Goal: Information Seeking & Learning: Learn about a topic

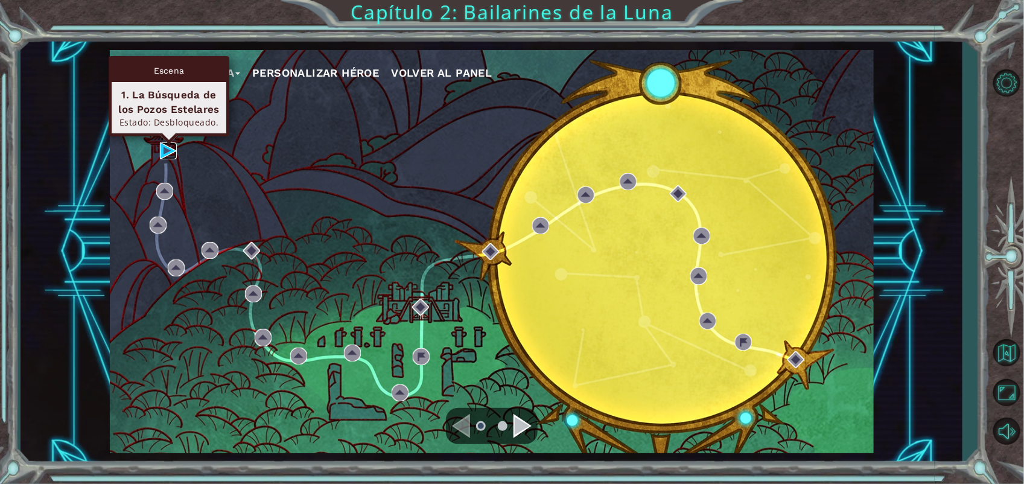
click at [165, 154] on img at bounding box center [168, 150] width 17 height 17
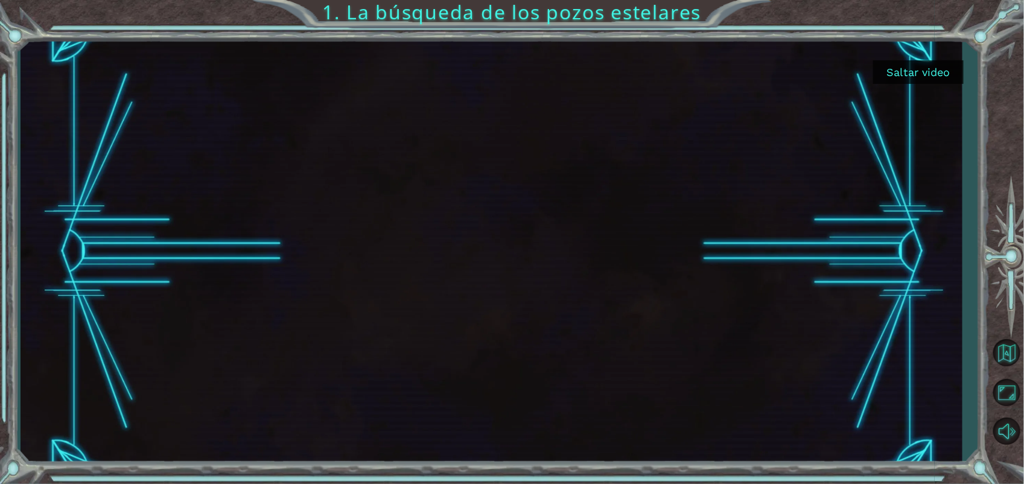
click at [950, 79] on button "Saltar video" at bounding box center [918, 72] width 91 height 24
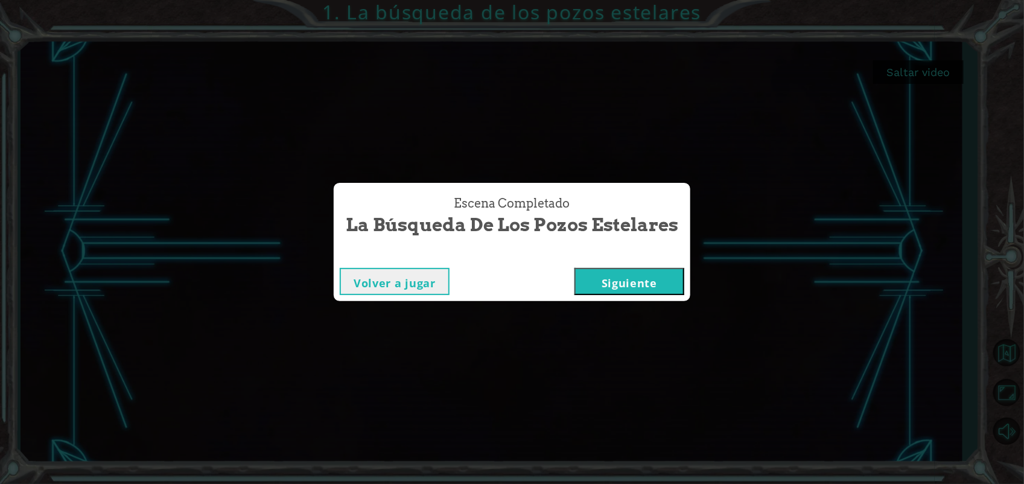
click at [628, 294] on button "Siguiente" at bounding box center [629, 281] width 110 height 27
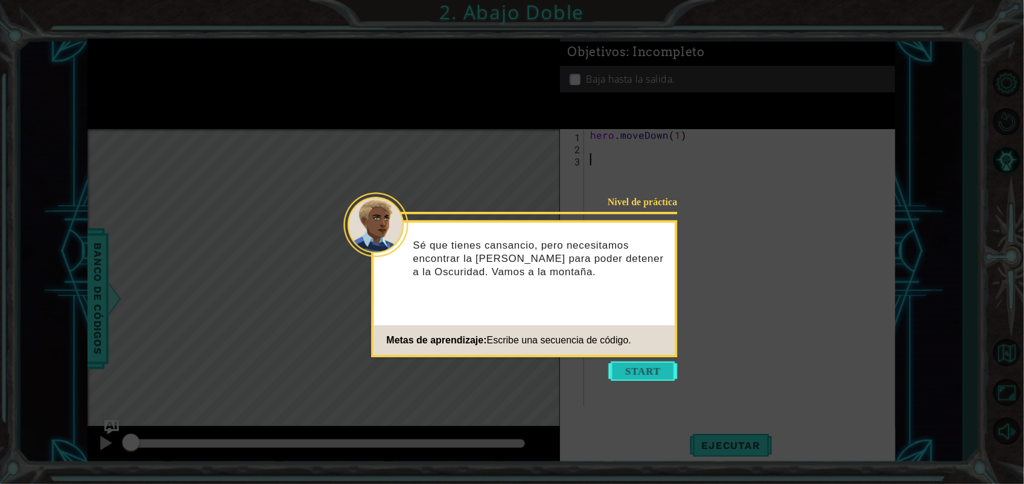
click at [644, 367] on button "Start" at bounding box center [643, 370] width 69 height 19
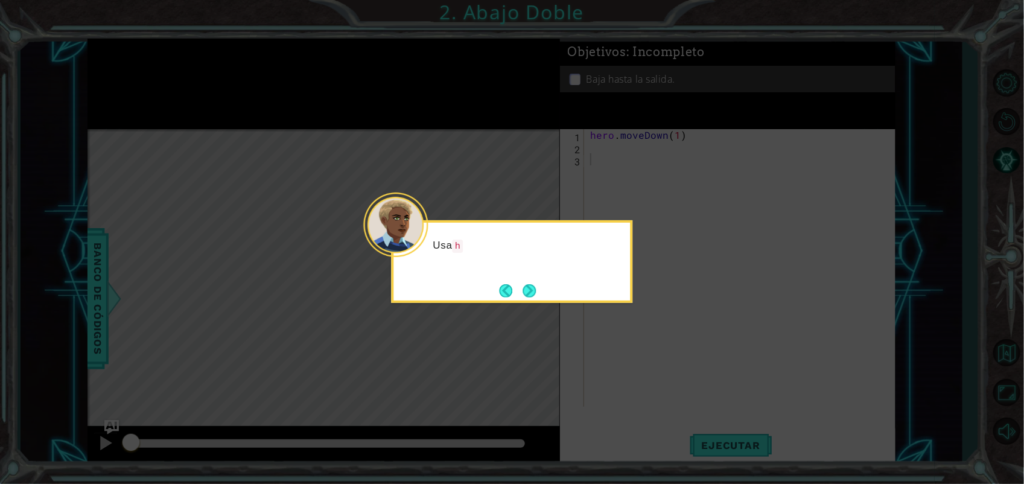
click at [655, 317] on icon at bounding box center [512, 242] width 1024 height 484
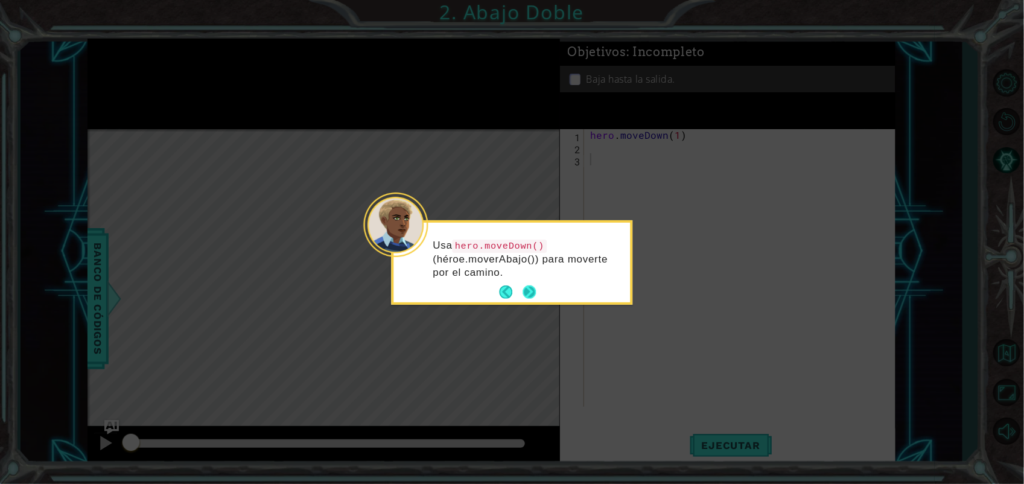
click at [529, 291] on button "Next" at bounding box center [529, 291] width 13 height 13
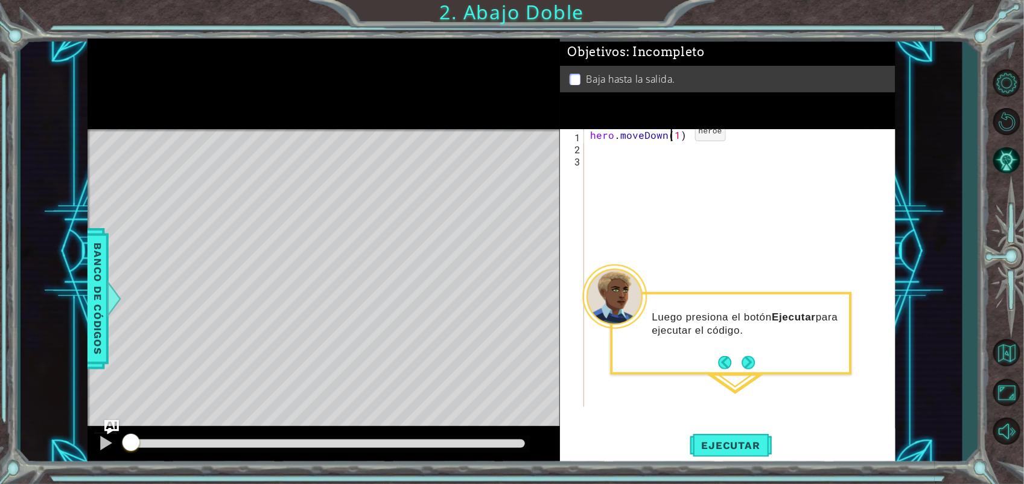
click at [674, 135] on div "hero . moveDown ( 1 )" at bounding box center [743, 280] width 311 height 302
type textarea "hero.moveDown(2)"
click at [728, 442] on span "Ejecutar" at bounding box center [731, 445] width 83 height 12
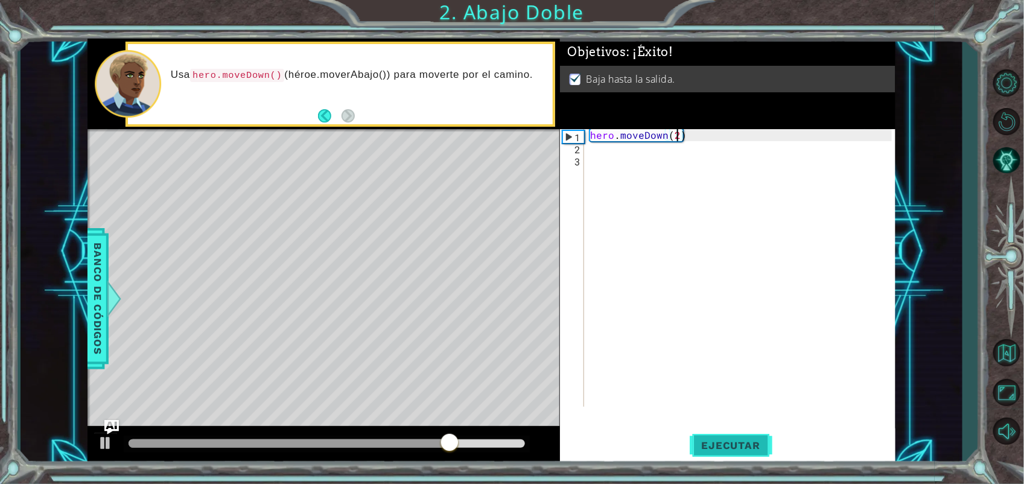
click at [728, 442] on span "Ejecutar" at bounding box center [731, 445] width 83 height 12
click at [471, 169] on div "Level Map" at bounding box center [366, 306] width 558 height 355
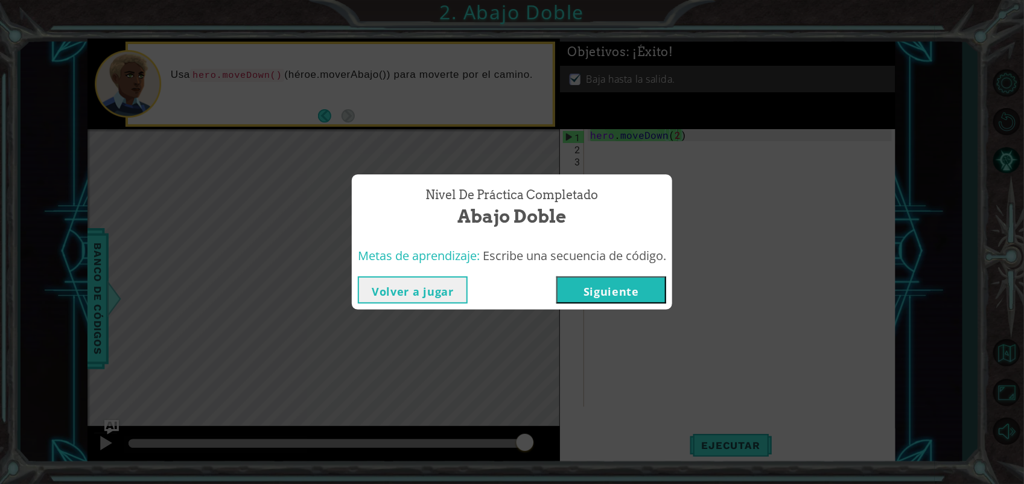
click at [641, 299] on button "Siguiente" at bounding box center [611, 289] width 110 height 27
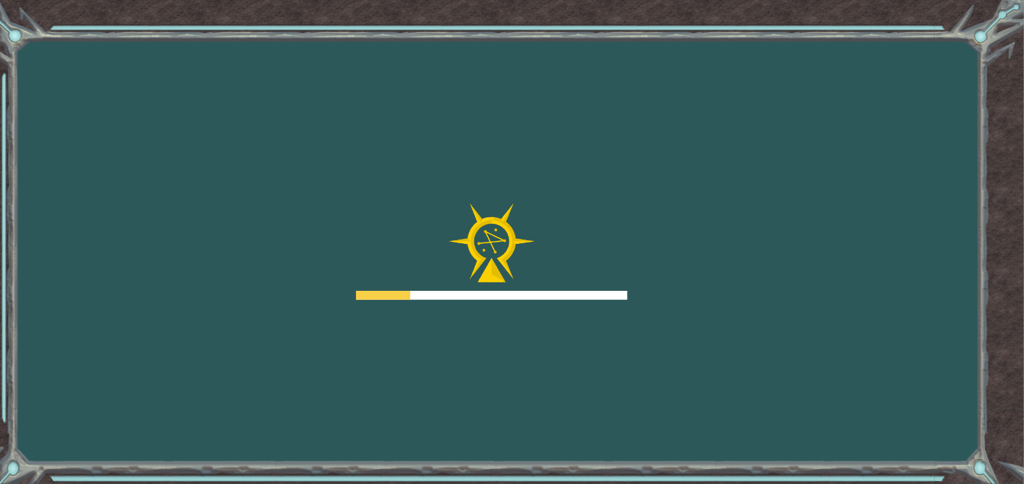
click at [641, 299] on div "Goals Error cargando del servidor Deberás unirte a un curso para jugar a este n…" at bounding box center [512, 242] width 1024 height 484
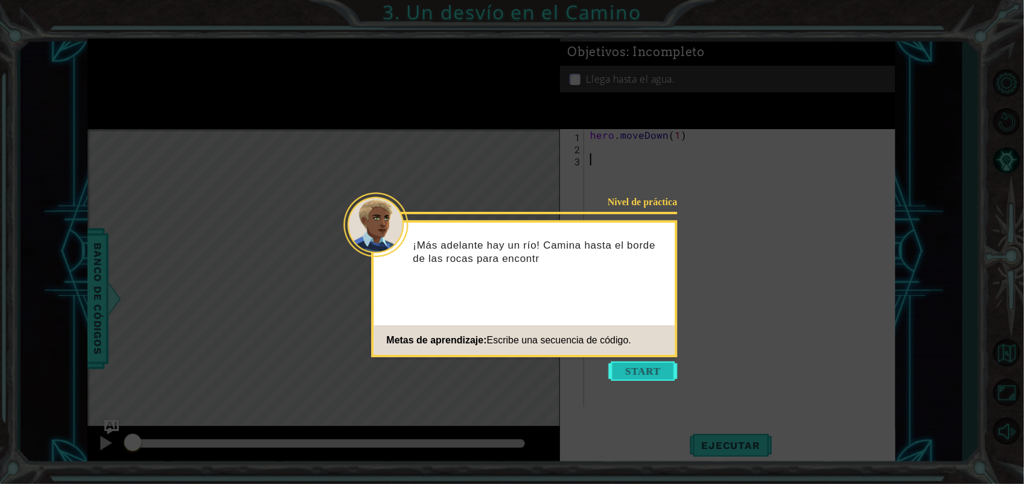
click at [628, 369] on button "Start" at bounding box center [643, 370] width 69 height 19
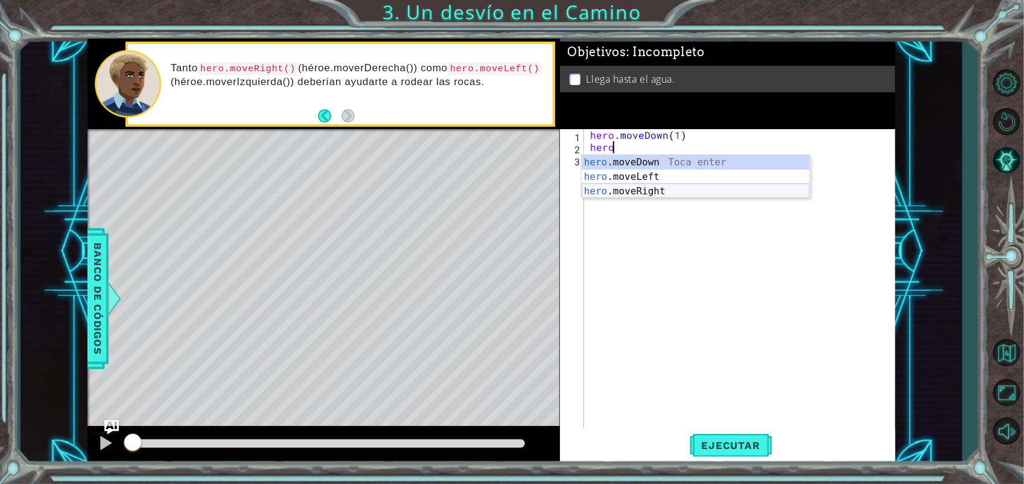
click at [701, 186] on div "hero .moveDown Toca enter hero .moveLeft Toca enter hero .moveRight Toca enter" at bounding box center [696, 191] width 228 height 72
type textarea "hero.moveRight(1)"
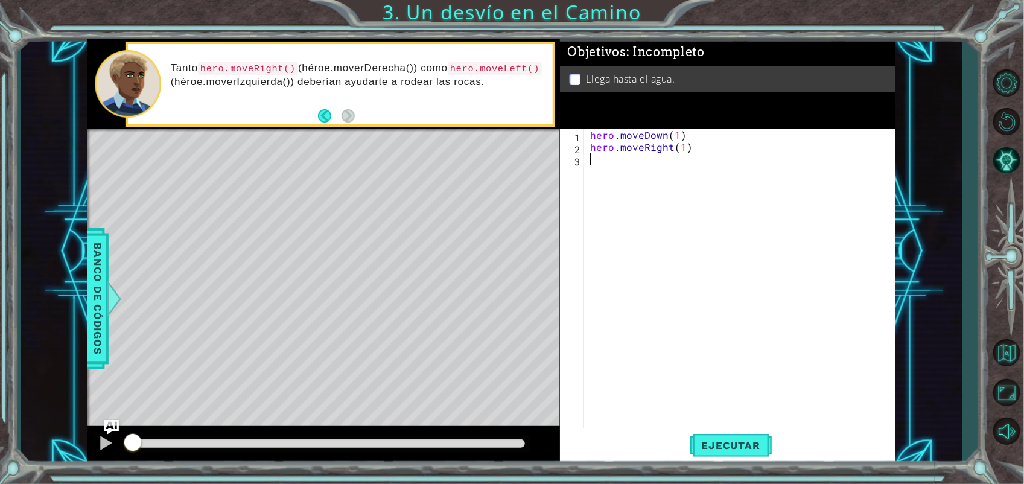
click at [707, 161] on div "hero . moveDown ( 1 ) hero . moveRight ( 1 )" at bounding box center [743, 292] width 311 height 326
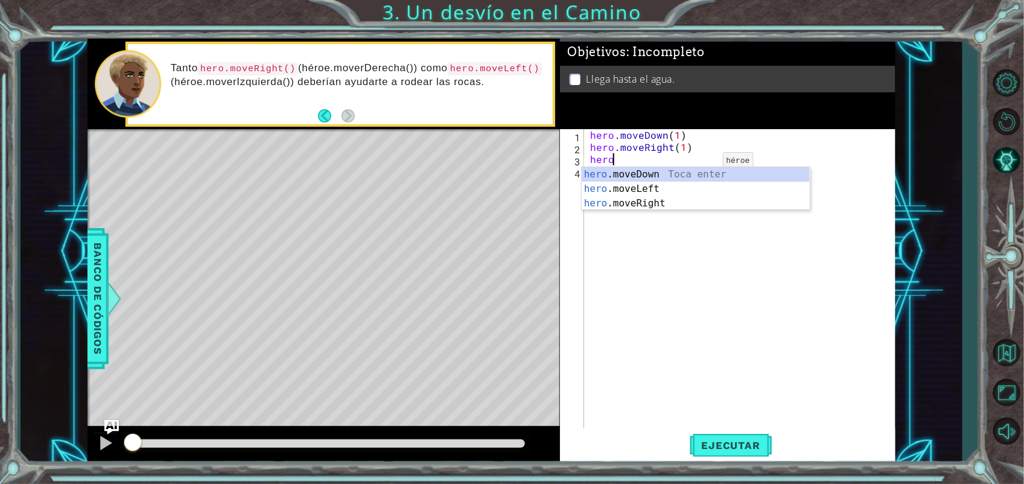
click at [700, 166] on body "1 ההההההההההההההההההההההההההההההההההההההההההההההההההההההההההההההההההההההההההההה…" at bounding box center [512, 242] width 1024 height 484
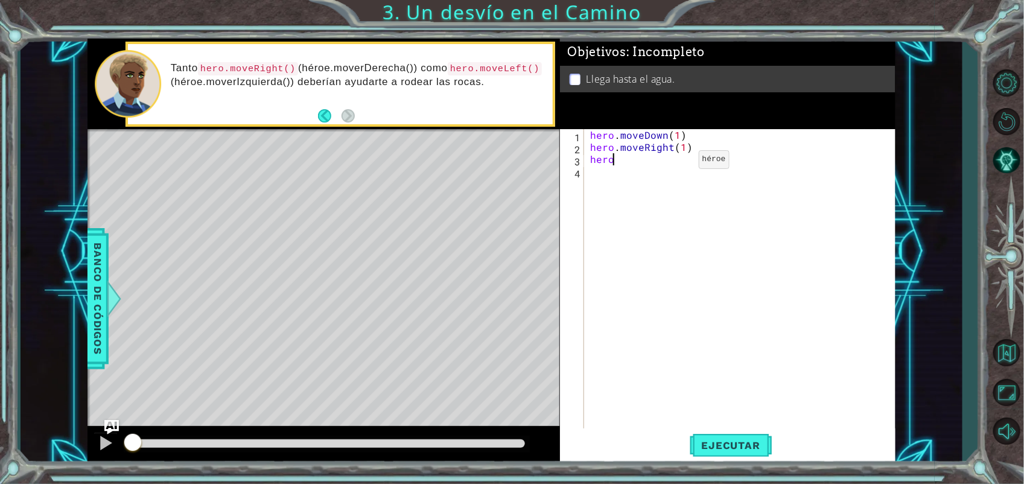
click at [678, 163] on div "hero . moveDown ( 1 ) hero . moveRight ( 1 ) hero" at bounding box center [743, 292] width 311 height 326
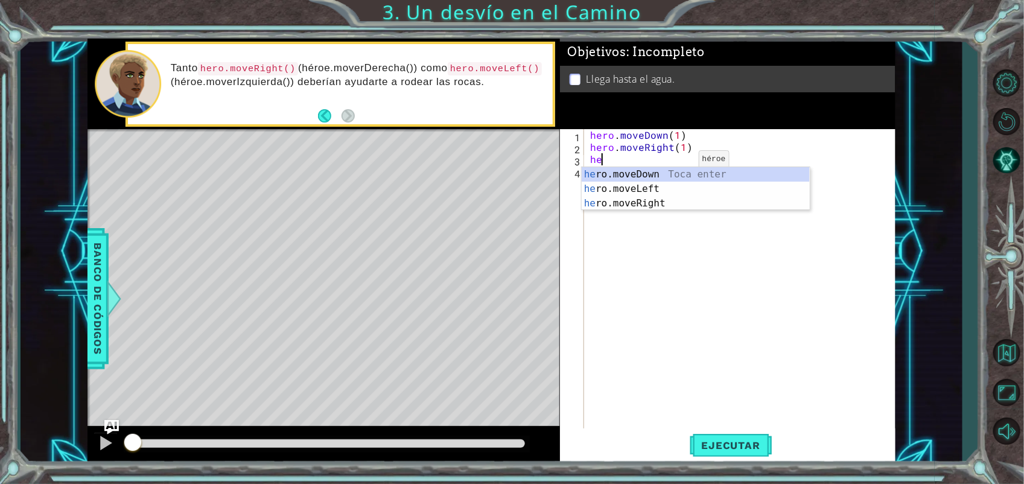
type textarea "h"
click at [672, 175] on div "hero .moveDown Toca enter hero .moveLeft Toca enter hero .moveRight Toca enter" at bounding box center [696, 203] width 228 height 72
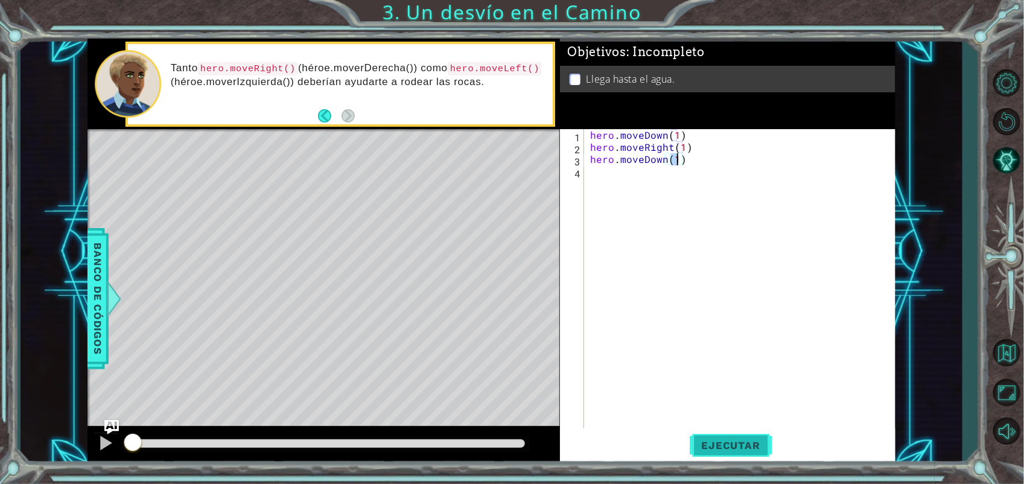
type textarea "hero.moveDown(1)"
click at [718, 447] on span "Ejecutar" at bounding box center [731, 445] width 83 height 12
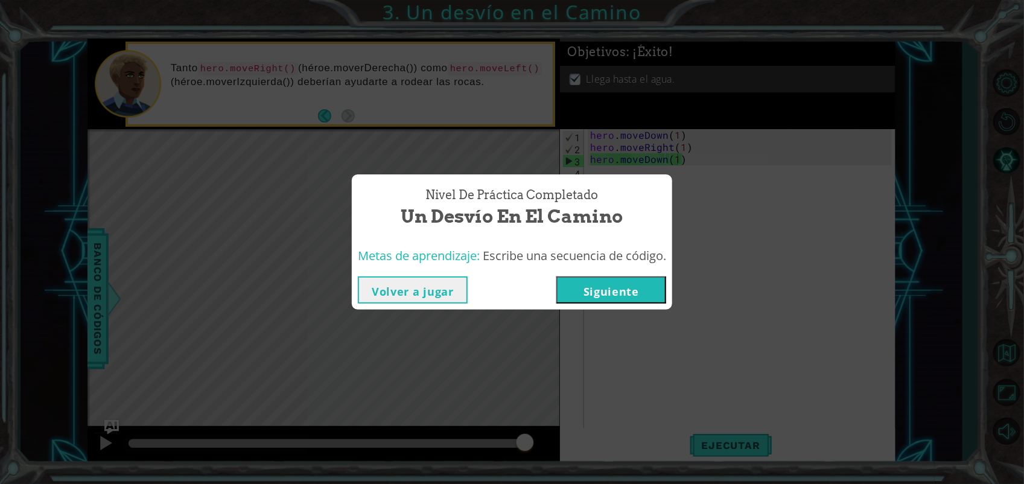
click at [613, 299] on button "Siguiente" at bounding box center [611, 289] width 110 height 27
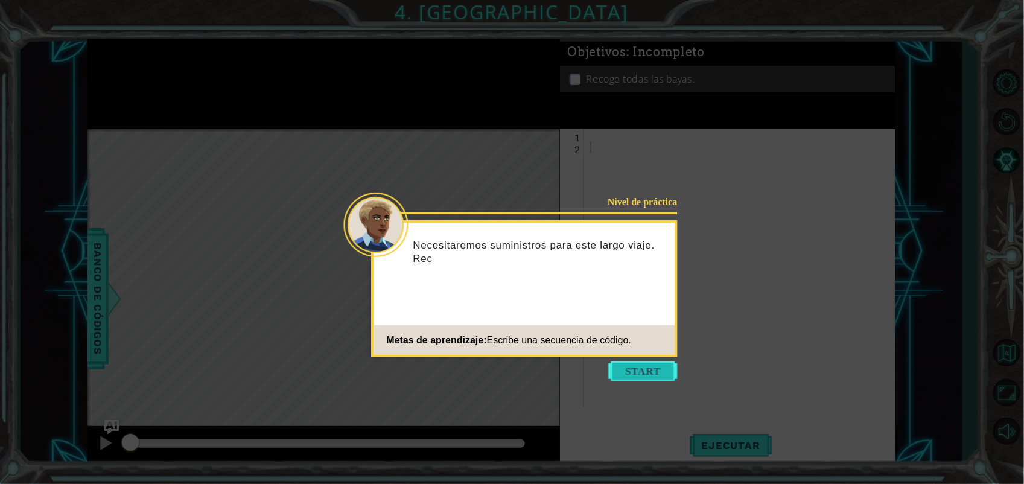
click at [641, 374] on button "Start" at bounding box center [643, 370] width 69 height 19
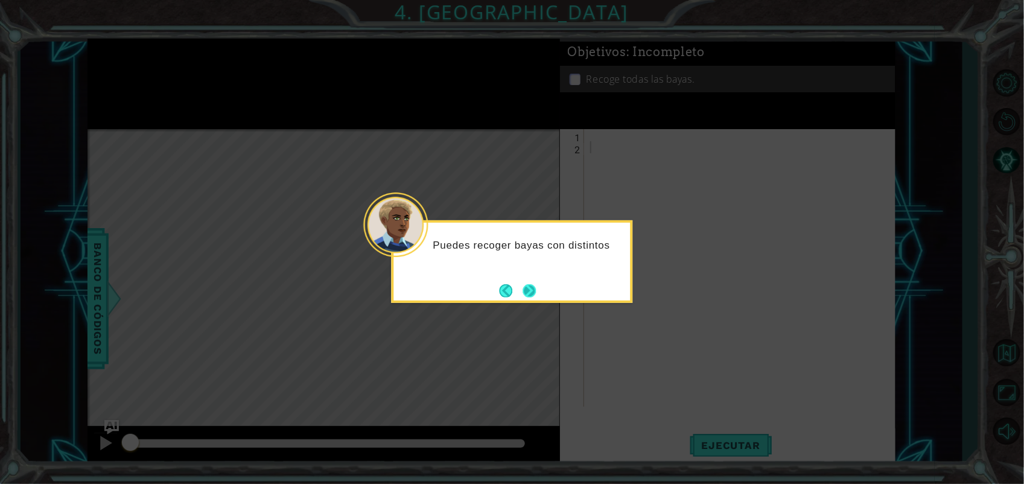
click at [536, 294] on button "Next" at bounding box center [529, 290] width 13 height 13
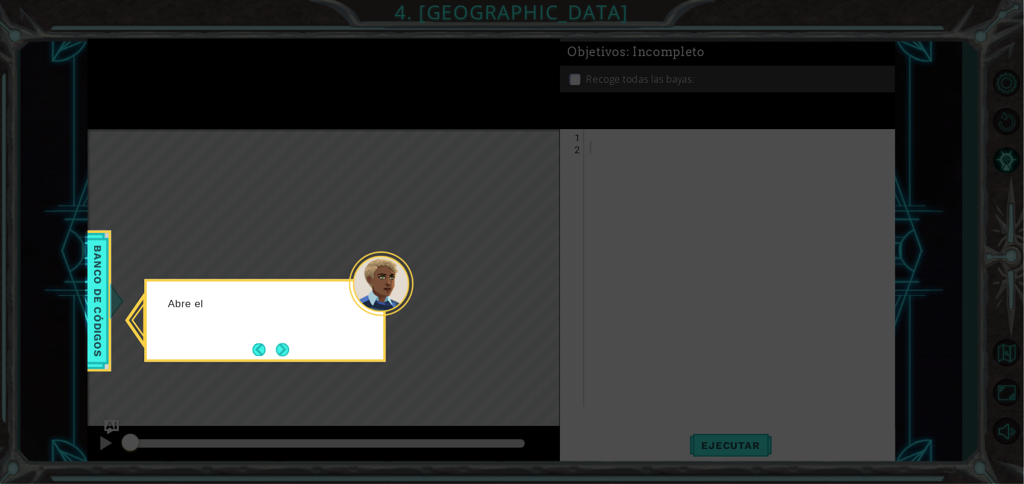
click at [537, 294] on icon at bounding box center [512, 242] width 1024 height 484
click at [285, 345] on button "Next" at bounding box center [282, 349] width 13 height 13
click at [294, 344] on div "Luego haz clic en" at bounding box center [264, 320] width 241 height 83
click at [289, 345] on button "Next" at bounding box center [282, 349] width 13 height 13
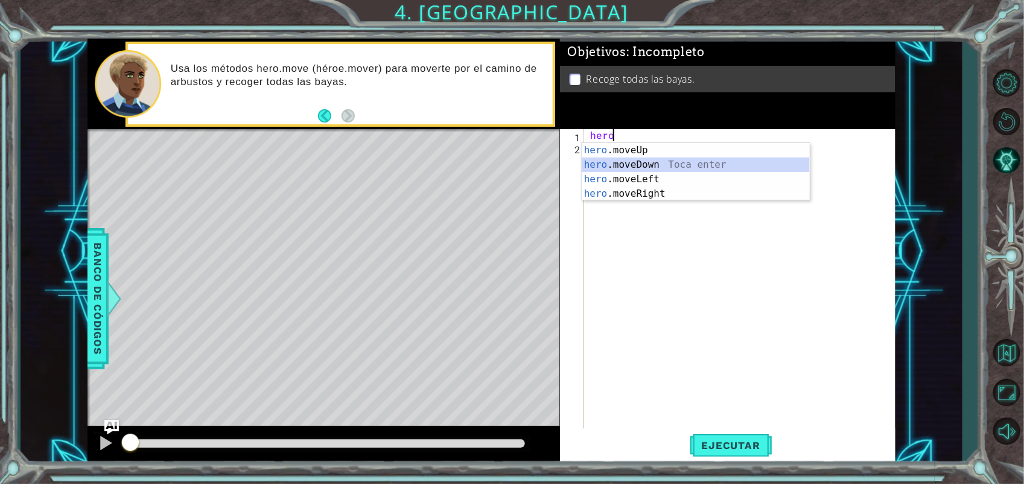
click at [628, 164] on div "hero .moveUp Toca enter hero .moveDown Toca enter hero .moveLeft Toca enter her…" at bounding box center [696, 186] width 228 height 87
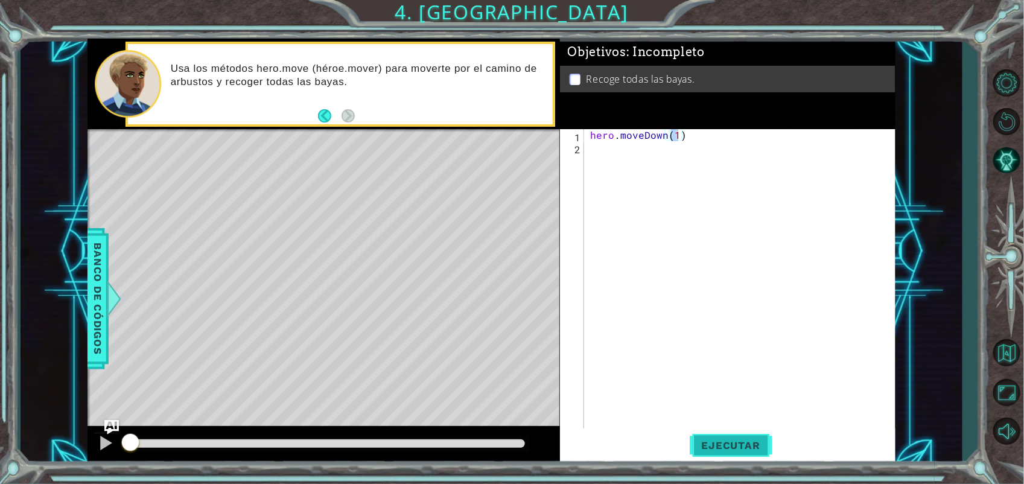
click at [740, 451] on button "Ejecutar" at bounding box center [731, 445] width 83 height 34
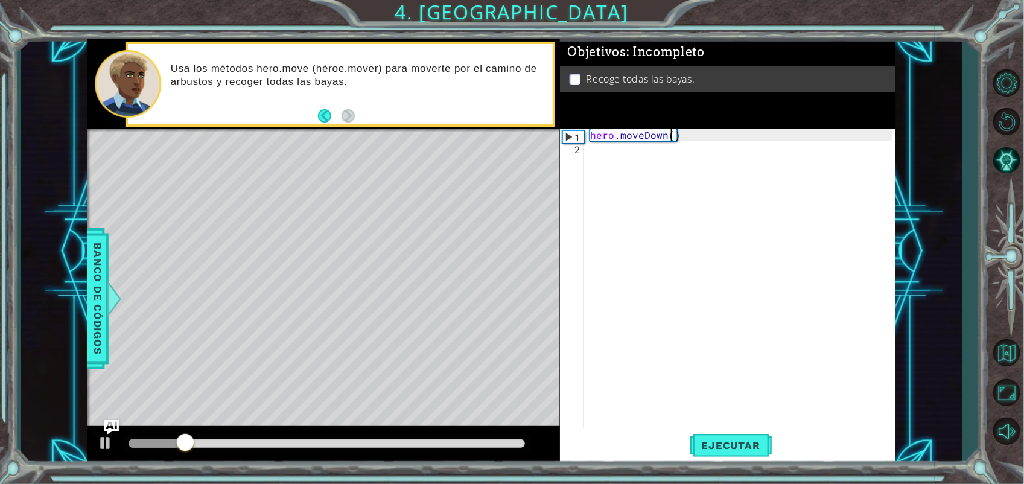
type textarea "hero.moveDown(2)"
click at [701, 137] on div "hero . moveDown ( 2 )" at bounding box center [743, 292] width 311 height 326
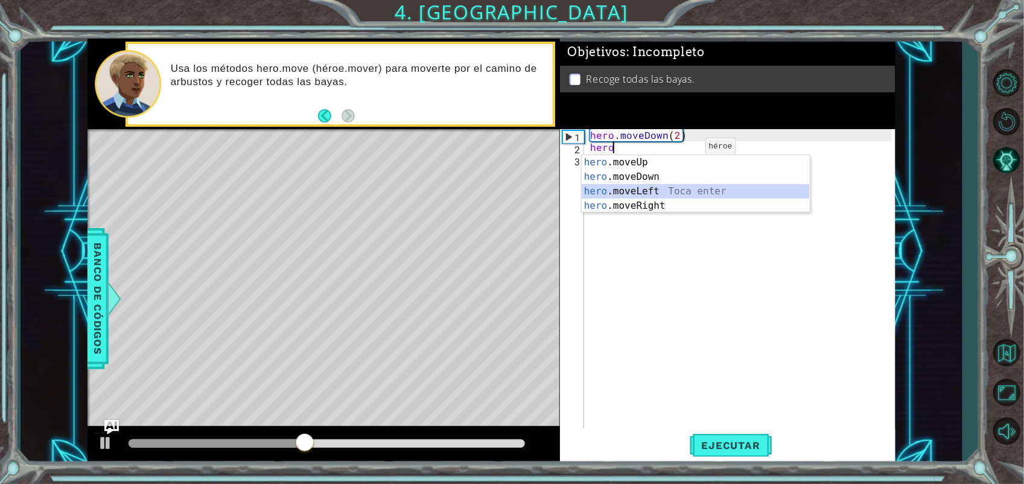
click at [646, 187] on div "hero .moveUp Toca enter hero .moveDown Toca enter hero .moveLeft Toca enter her…" at bounding box center [696, 198] width 228 height 87
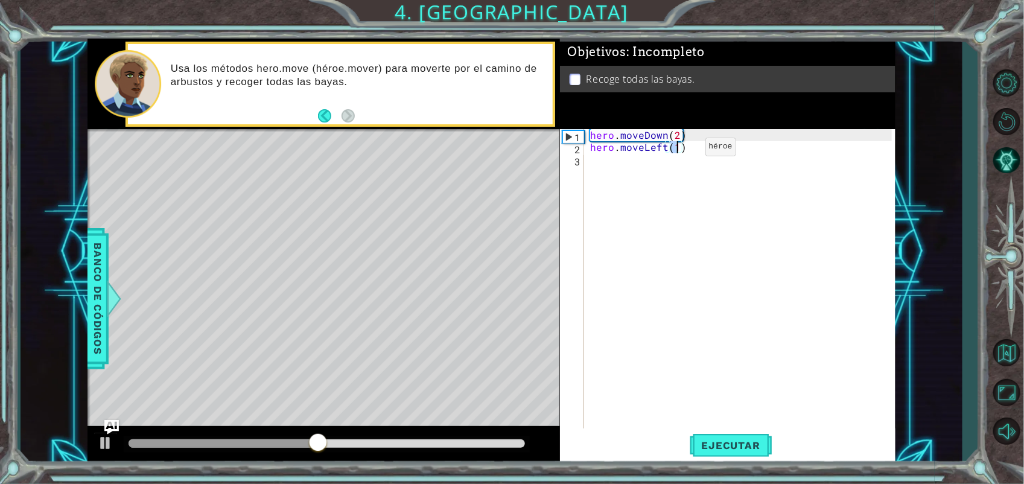
type textarea "hero.moveLeft(2)"
click at [646, 187] on div "hero . moveDown ( 2 ) hero . moveLeft ( 2 )" at bounding box center [743, 292] width 311 height 326
click at [650, 178] on div "hero . moveDown ( 2 ) hero . moveLeft ( 2 )" at bounding box center [743, 292] width 311 height 326
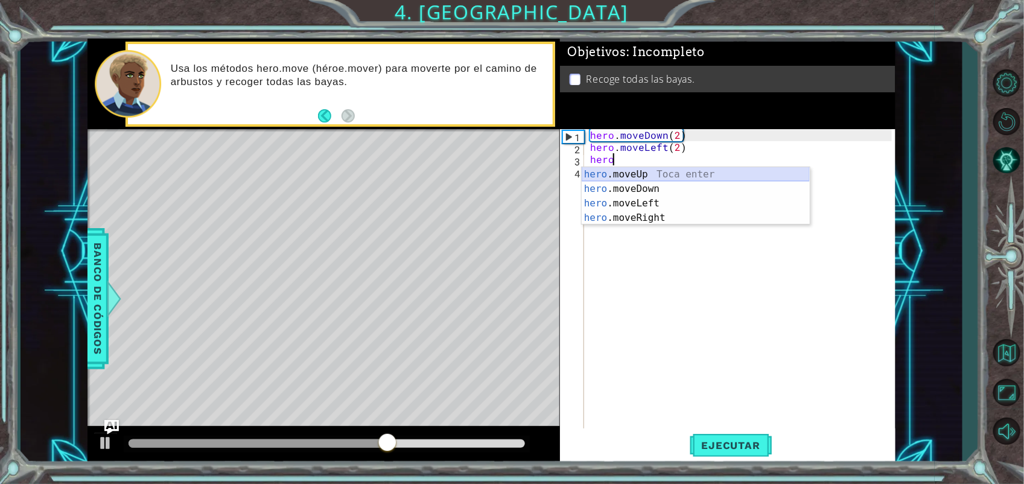
click at [644, 176] on div "hero .moveUp Toca enter hero .moveDown Toca enter hero .moveLeft Toca enter her…" at bounding box center [696, 210] width 228 height 87
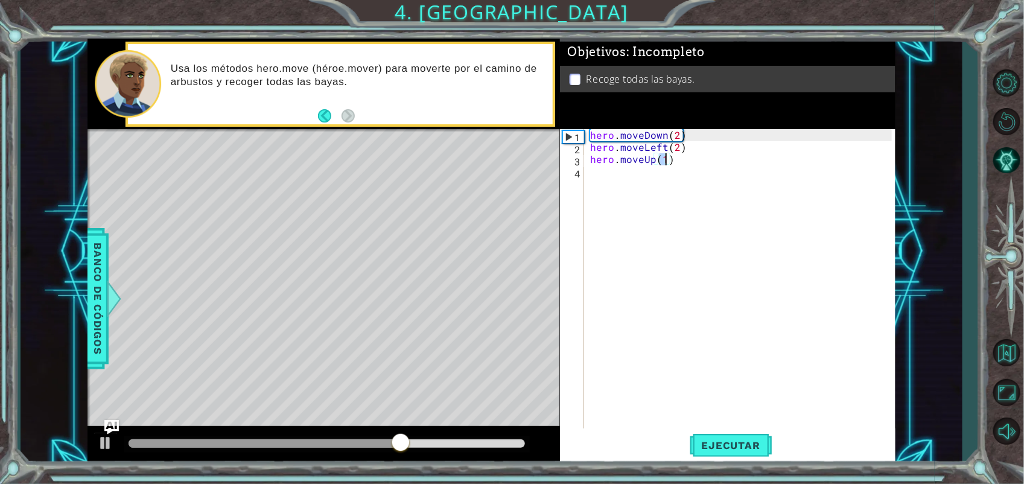
type textarea "hero.moveUp(2)"
click at [644, 176] on div "hero . moveDown ( 2 ) hero . moveLeft ( 2 ) hero . moveUp ( 2 )" at bounding box center [743, 292] width 311 height 326
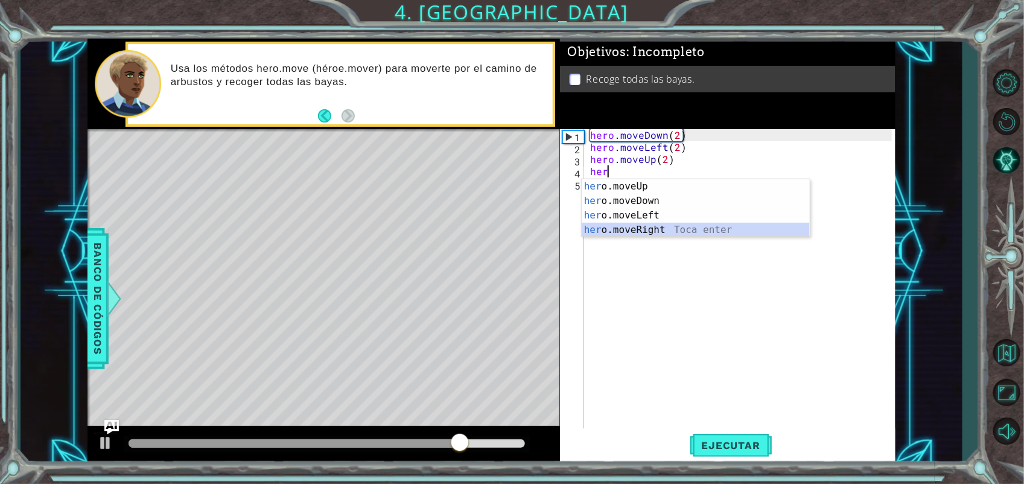
click at [634, 229] on div "her o.moveUp Toca enter her o.moveDown Toca enter her o.moveLeft [PERSON_NAME] …" at bounding box center [696, 222] width 228 height 87
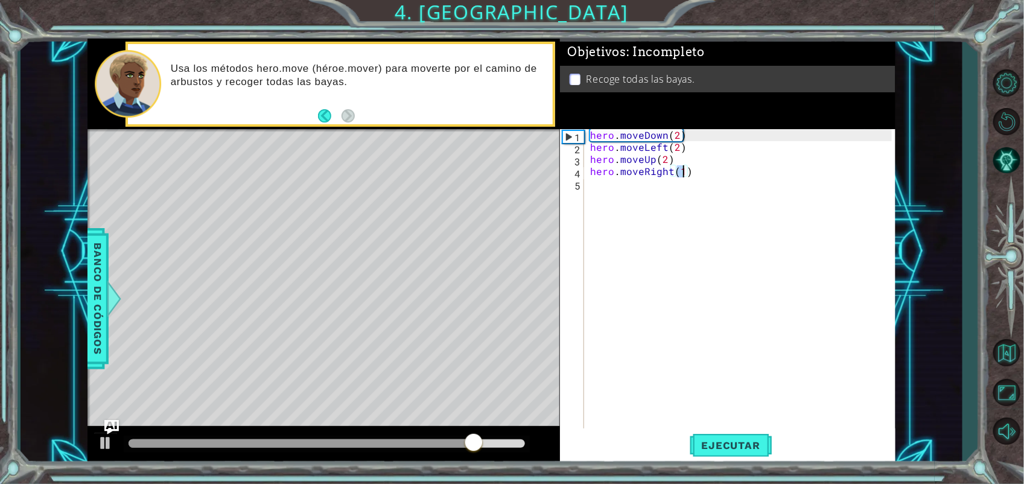
scroll to position [0, 5]
type textarea "hero.moveRight(2)"
click at [698, 433] on button "Ejecutar" at bounding box center [731, 445] width 83 height 34
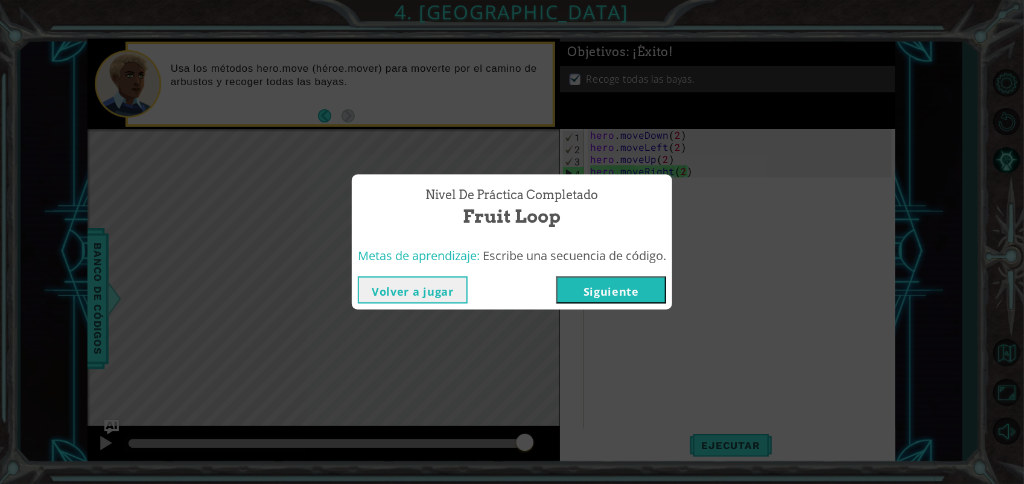
click at [635, 297] on button "Siguiente" at bounding box center [611, 289] width 110 height 27
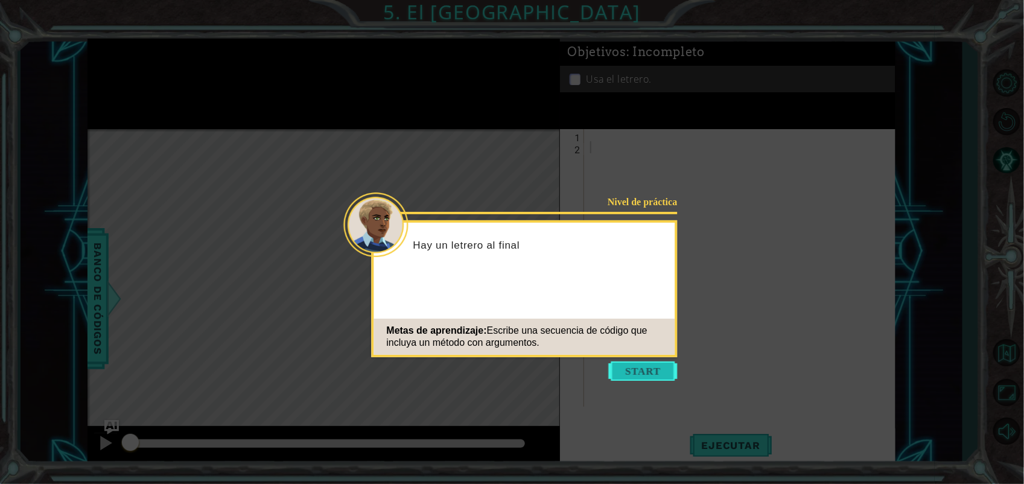
click at [641, 368] on button "Start" at bounding box center [643, 370] width 69 height 19
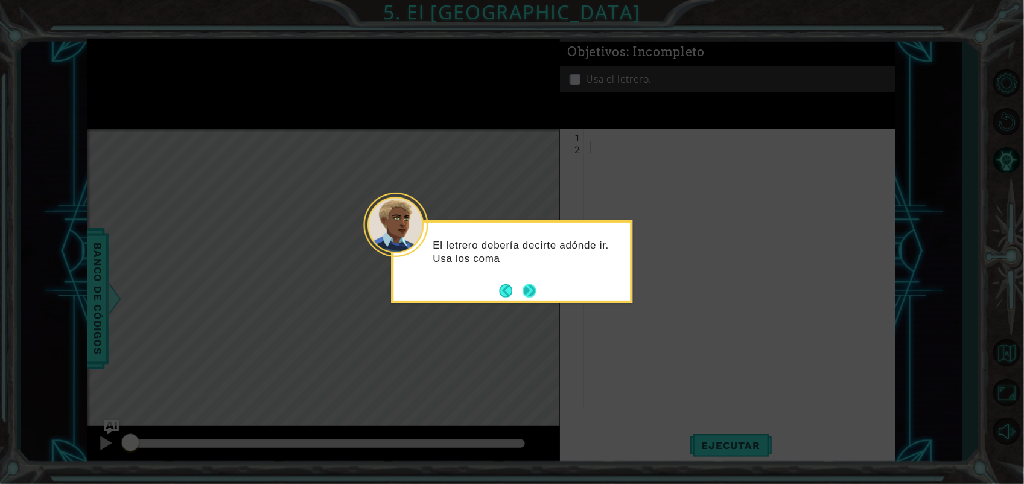
click at [529, 288] on button "Next" at bounding box center [530, 291] width 14 height 14
click at [529, 288] on button "Next" at bounding box center [529, 290] width 13 height 13
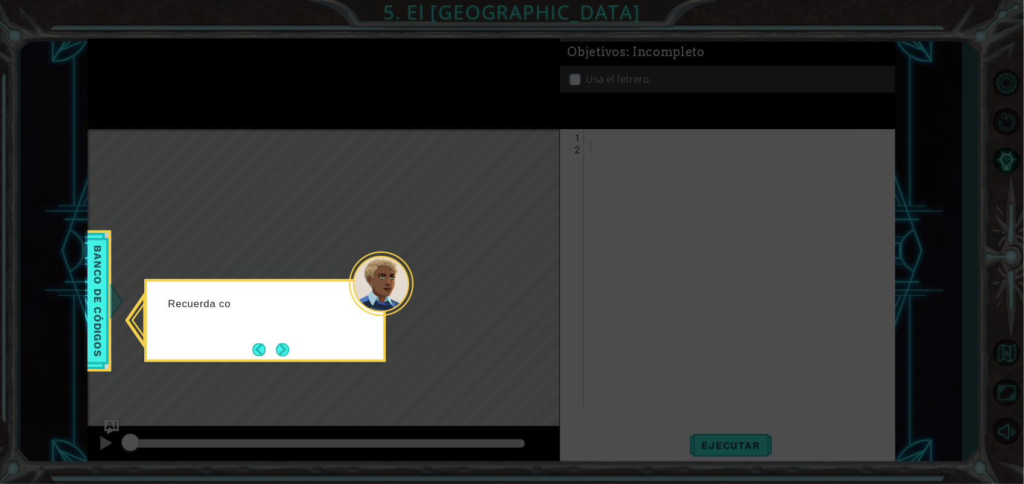
click at [529, 288] on icon at bounding box center [512, 242] width 1024 height 484
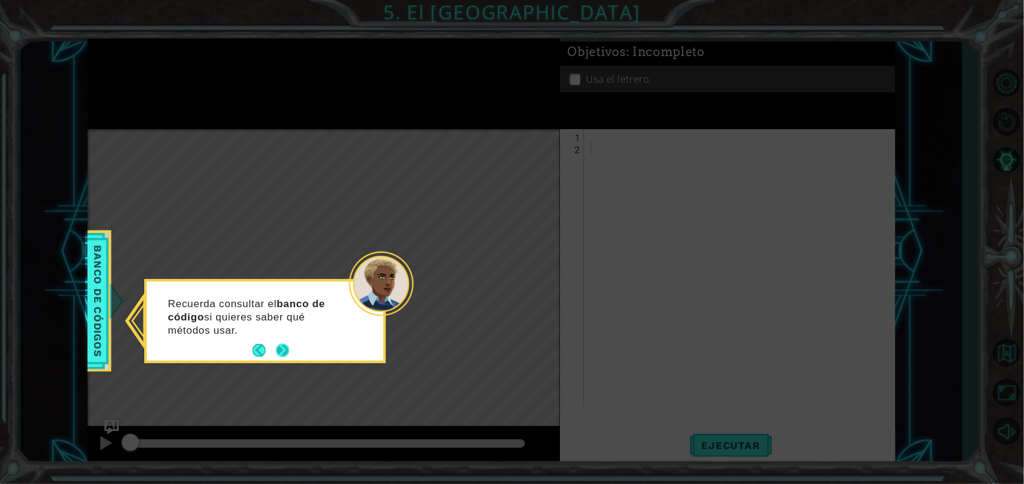
click at [278, 344] on button "Next" at bounding box center [283, 351] width 14 height 14
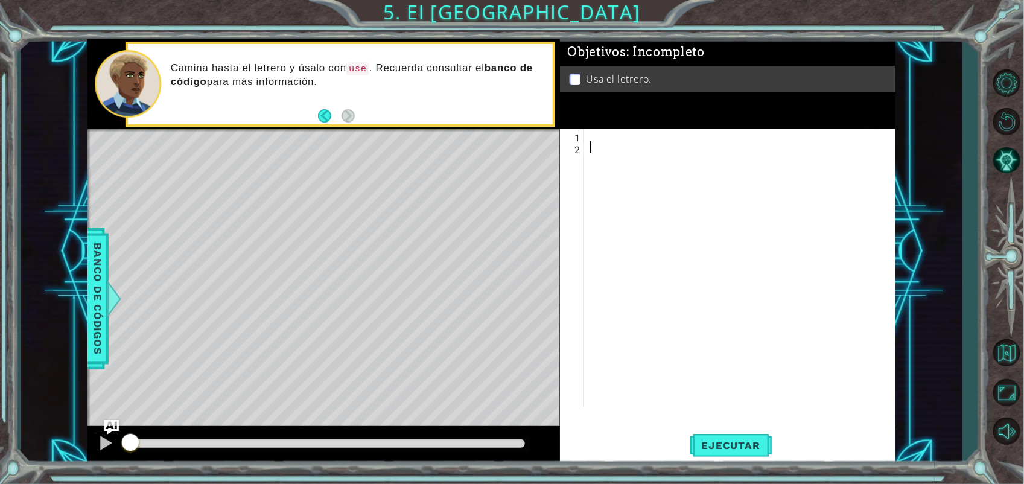
click at [605, 136] on div at bounding box center [743, 280] width 311 height 302
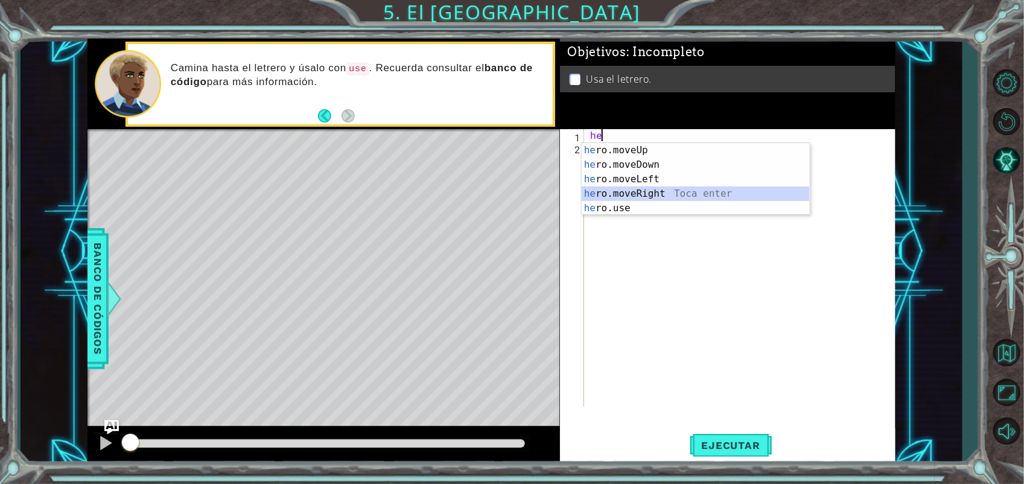
click at [613, 192] on div "he ro.moveUp Toca enter he ro.moveDown Toca enter he ro.moveLeft Toca enter he …" at bounding box center [696, 193] width 228 height 101
type textarea "hero.moveRight(1)"
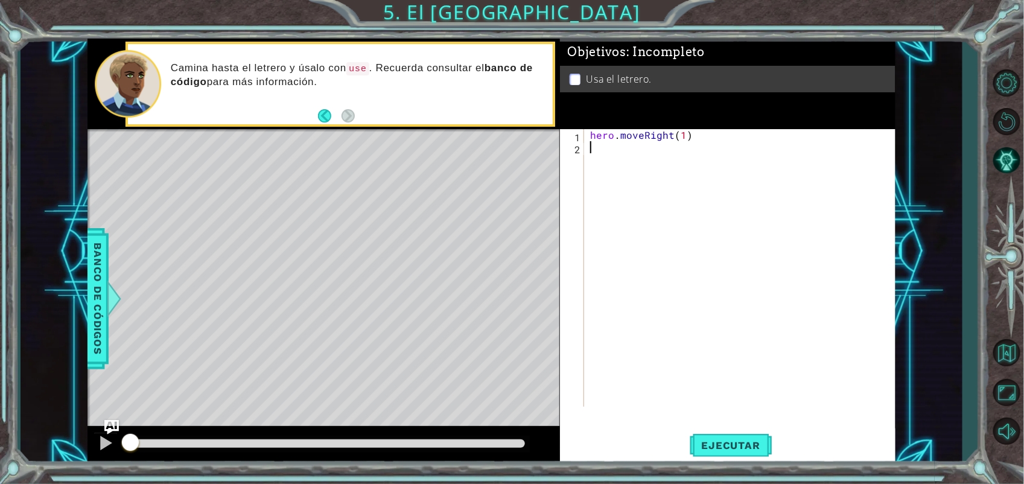
click at [628, 156] on div "hero . moveRight ( 1 )" at bounding box center [743, 280] width 311 height 302
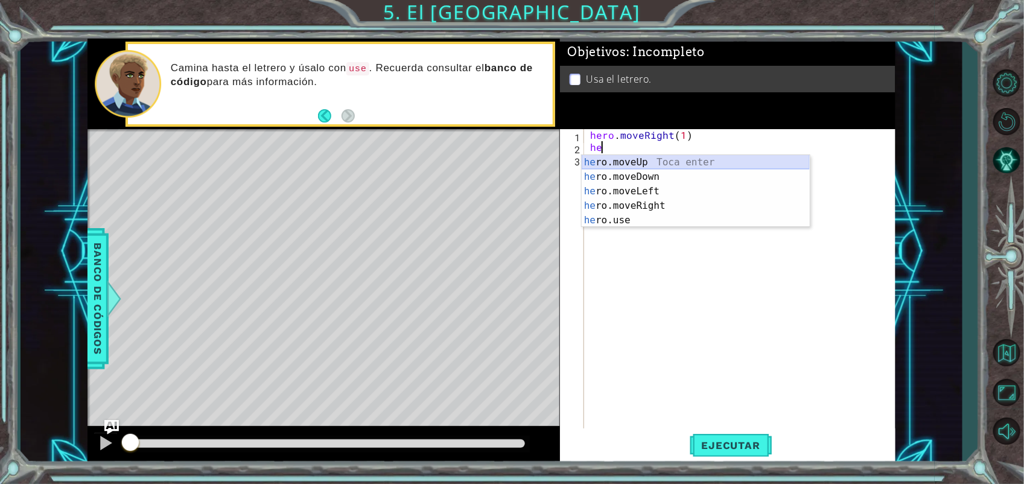
click at [656, 157] on div "he ro.moveUp Toca enter he ro.moveDown Toca enter he ro.moveLeft Toca enter he …" at bounding box center [696, 205] width 228 height 101
type textarea "hero.moveUp(1)"
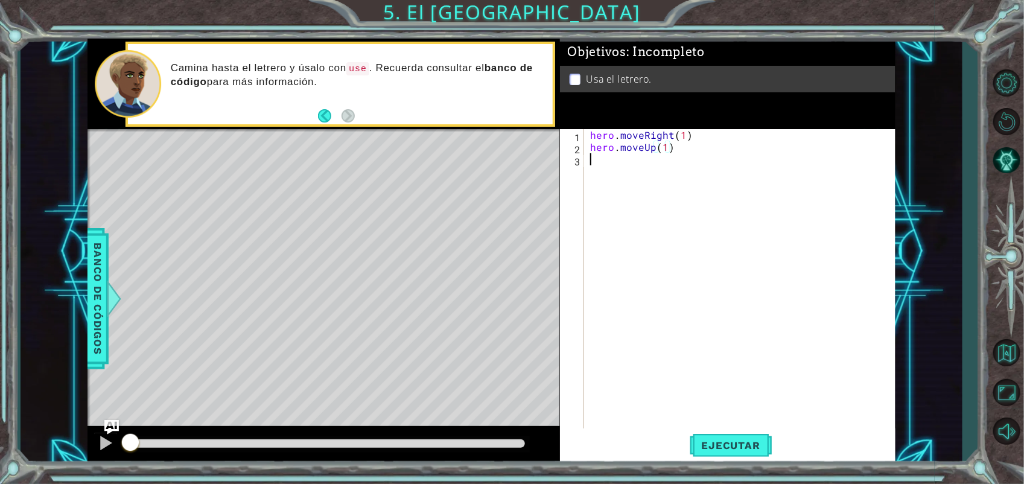
click at [656, 157] on div "hero . moveRight ( 1 ) hero . moveUp ( 1 )" at bounding box center [743, 292] width 311 height 326
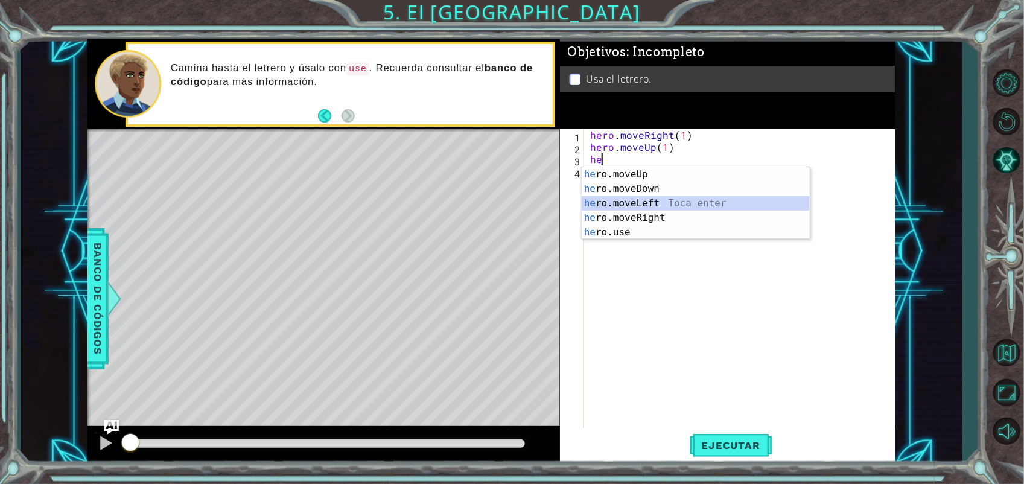
click at [644, 203] on div "he ro.moveUp Toca enter he ro.moveDown Toca enter he ro.moveLeft Toca enter he …" at bounding box center [696, 217] width 228 height 101
type textarea "hero.moveLeft(1)"
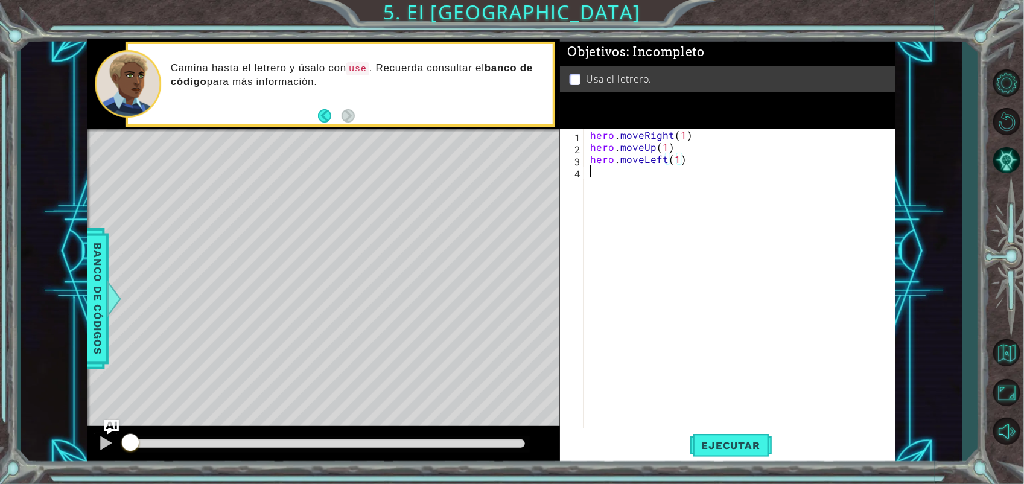
click at [650, 178] on div "hero . moveRight ( 1 ) hero . moveUp ( 1 ) hero . moveLeft ( 1 )" at bounding box center [743, 292] width 311 height 326
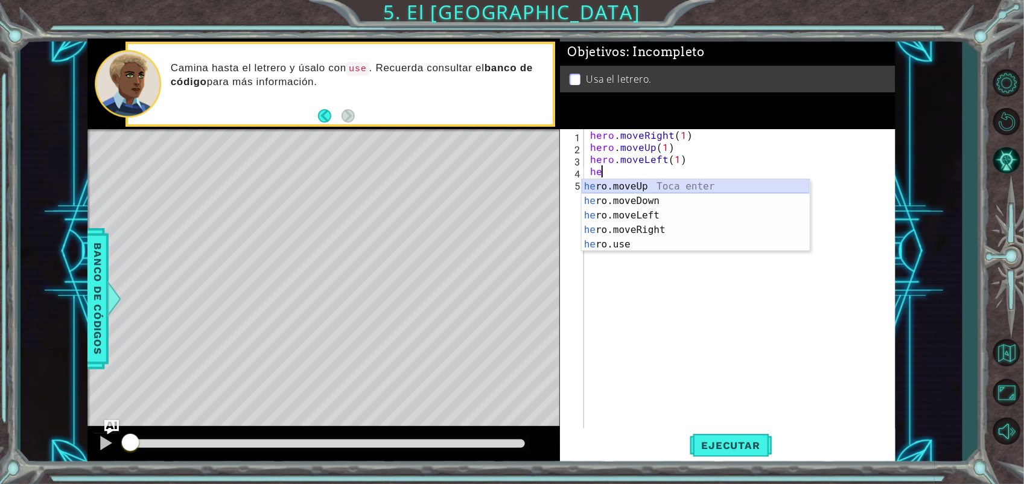
click at [664, 186] on div "he ro.moveUp Toca enter he ro.moveDown Toca enter he ro.moveLeft Toca enter he …" at bounding box center [696, 229] width 228 height 101
type textarea "hero.moveUp(1)"
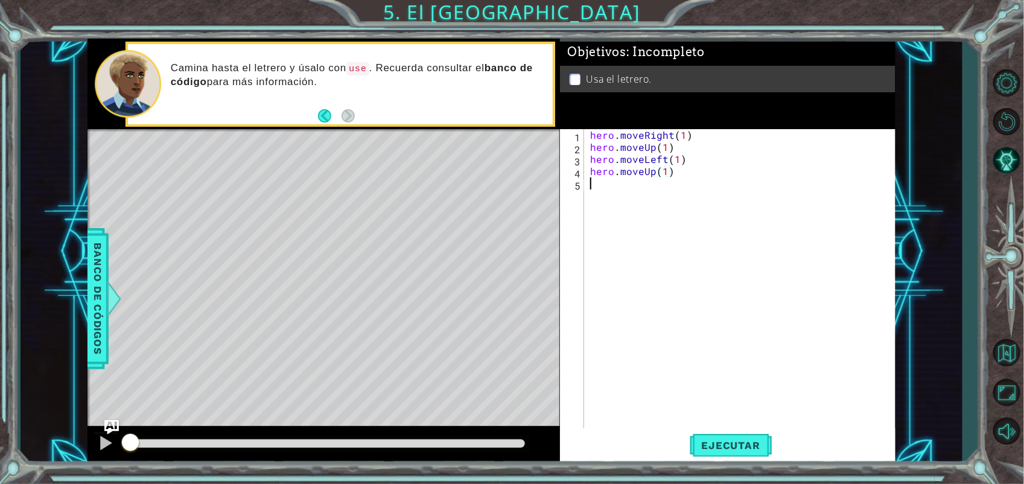
click at [649, 182] on div "hero . moveRight ( 1 ) hero . moveUp ( 1 ) hero . moveLeft ( 1 ) hero . moveUp …" at bounding box center [743, 292] width 311 height 326
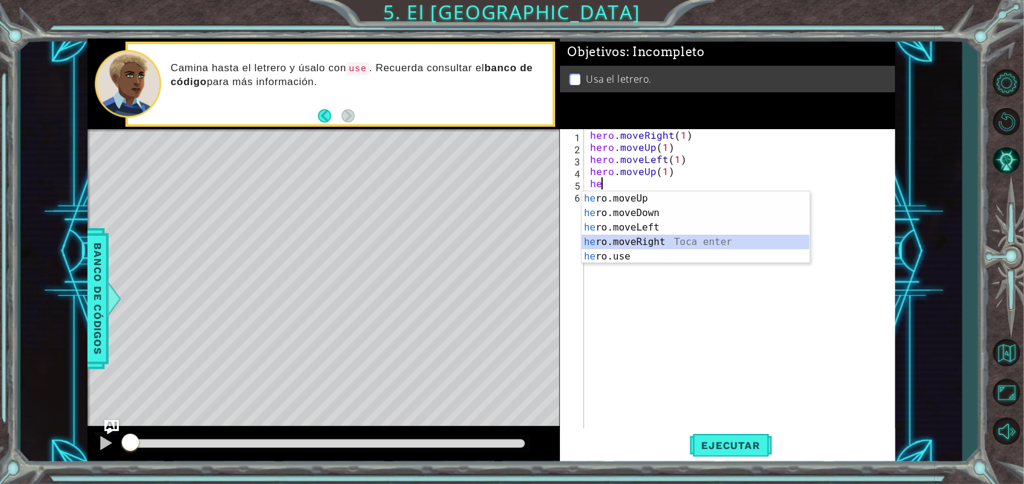
click at [634, 237] on div "he ro.moveUp Toca enter he ro.moveDown Toca enter he ro.moveLeft Toca enter he …" at bounding box center [696, 241] width 228 height 101
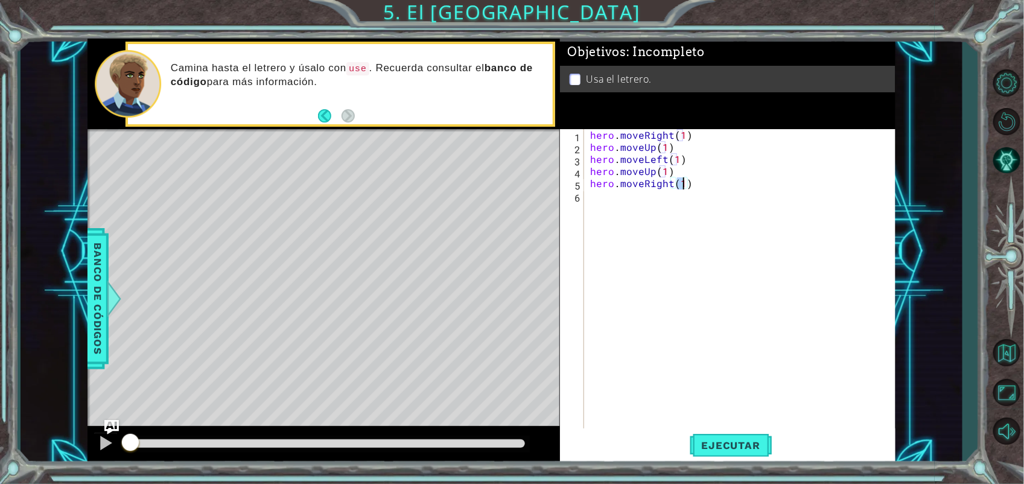
type textarea "hero.moveRight(2)"
click at [644, 200] on div "hero . moveRight ( 1 ) hero . moveUp ( 1 ) hero . moveLeft ( 1 ) hero . moveUp …" at bounding box center [743, 292] width 311 height 326
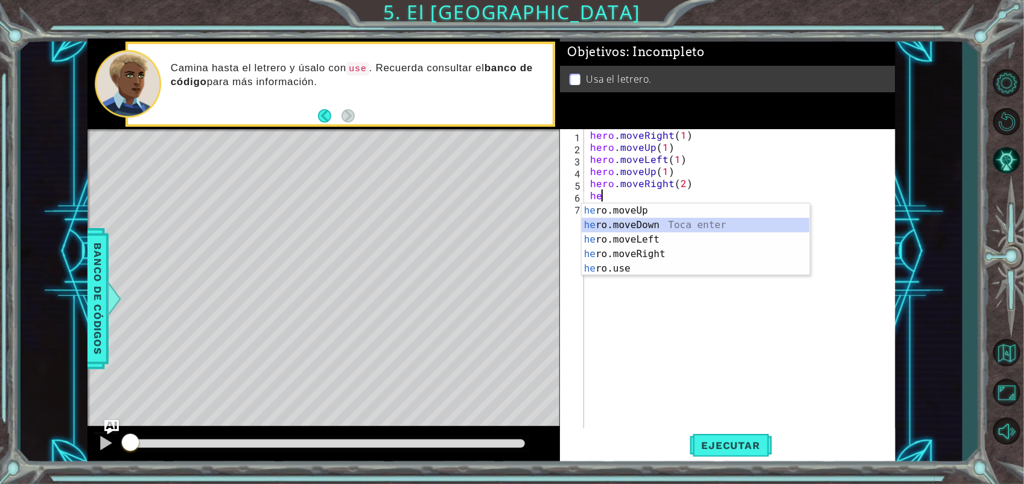
click at [659, 220] on div "he ro.moveUp Toca enter he ro.moveDown Toca enter he ro.moveLeft Toca enter he …" at bounding box center [696, 253] width 228 height 101
type textarea "hero.moveDown(1)"
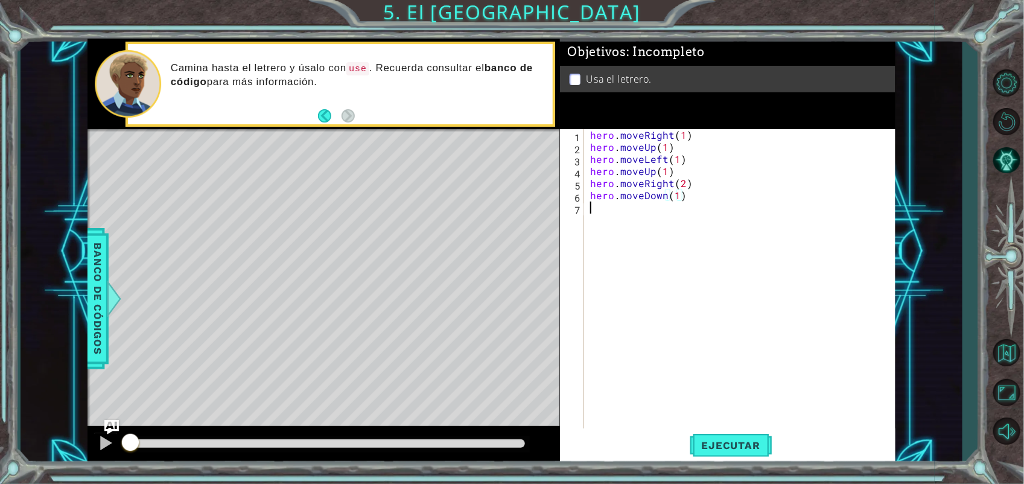
click at [659, 218] on div "hero . moveRight ( 1 ) hero . moveUp ( 1 ) hero . moveLeft ( 1 ) hero . moveUp …" at bounding box center [743, 292] width 311 height 326
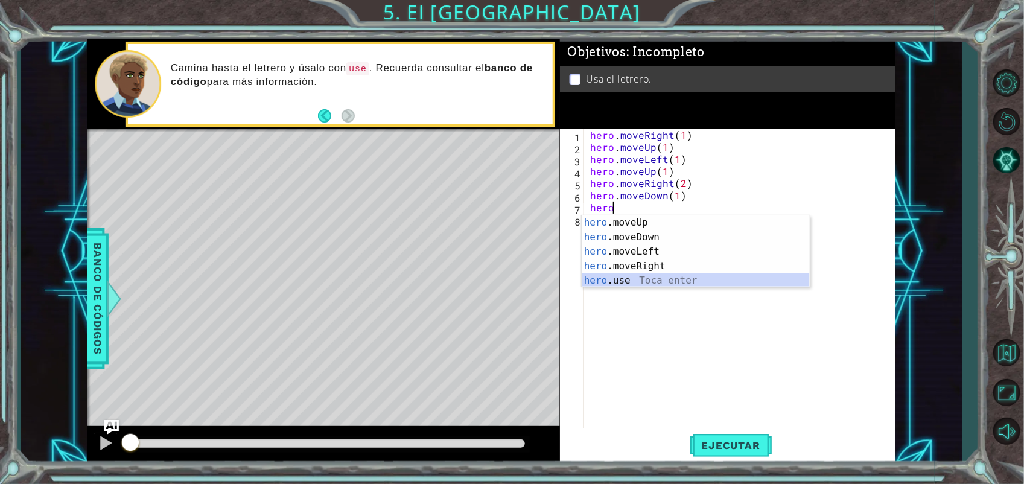
click at [641, 282] on div "hero .moveUp Toca enter hero .moveDown Toca enter hero .moveLeft Toca enter her…" at bounding box center [696, 265] width 228 height 101
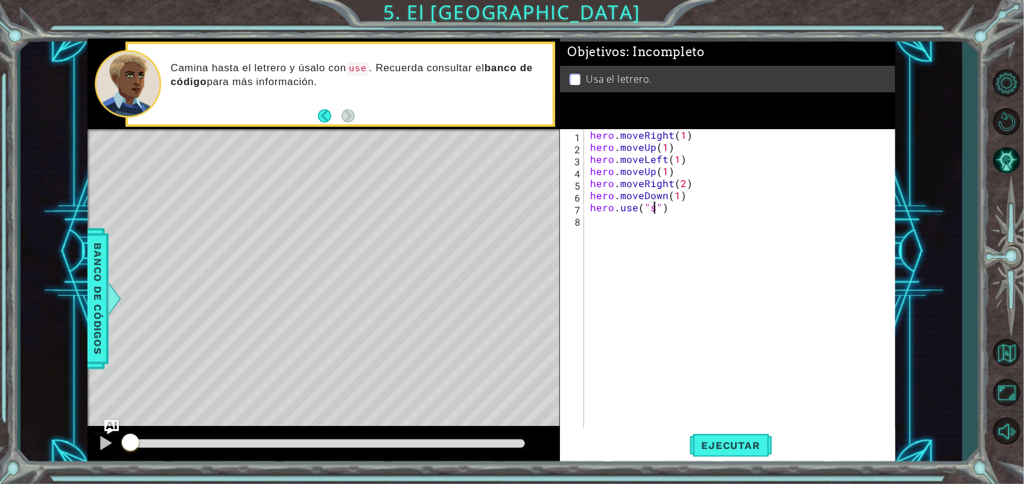
scroll to position [0, 4]
type textarea "hero.use("sign")"
click at [734, 436] on button "Ejecutar" at bounding box center [731, 445] width 83 height 34
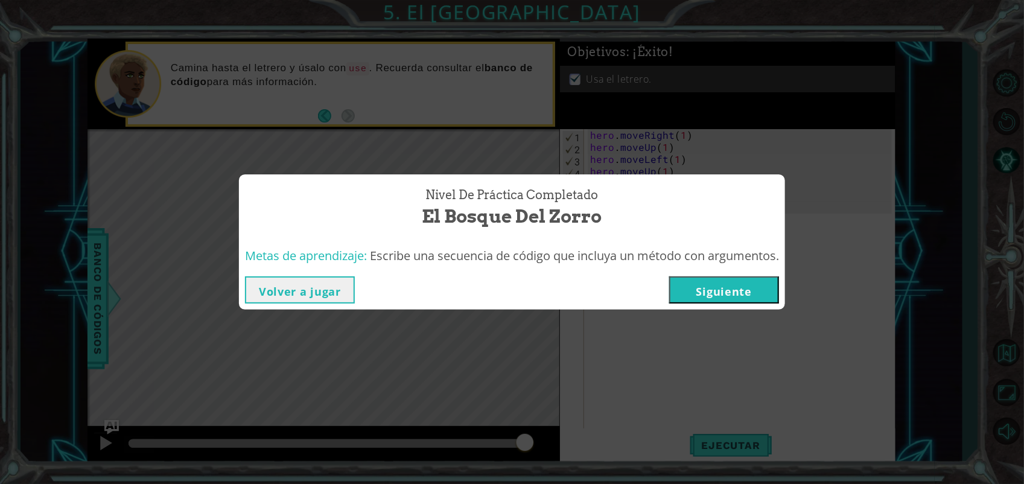
click at [734, 287] on button "Siguiente" at bounding box center [724, 289] width 110 height 27
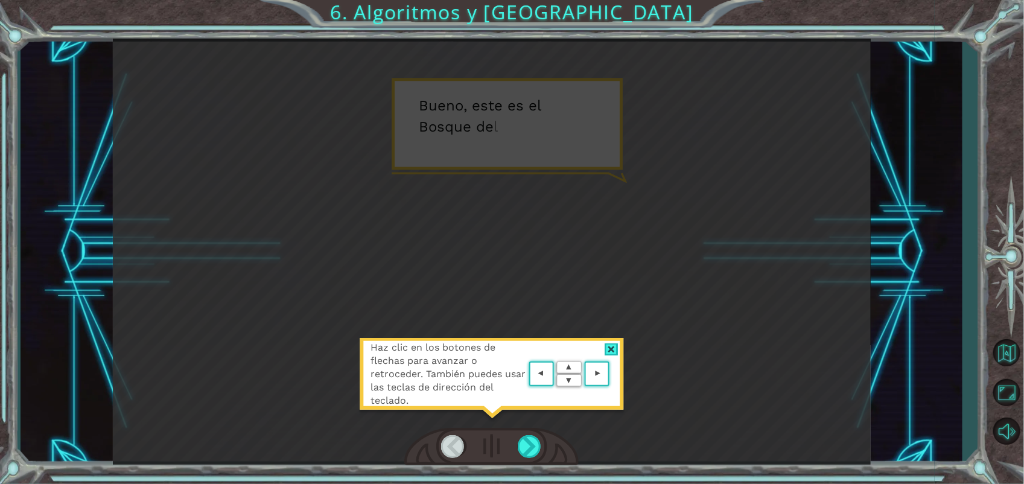
click at [616, 341] on div "Haz clic en los botones de flechas para avanzar o retroceder. También puedes us…" at bounding box center [492, 380] width 266 height 84
click at [612, 355] on div at bounding box center [612, 349] width 14 height 13
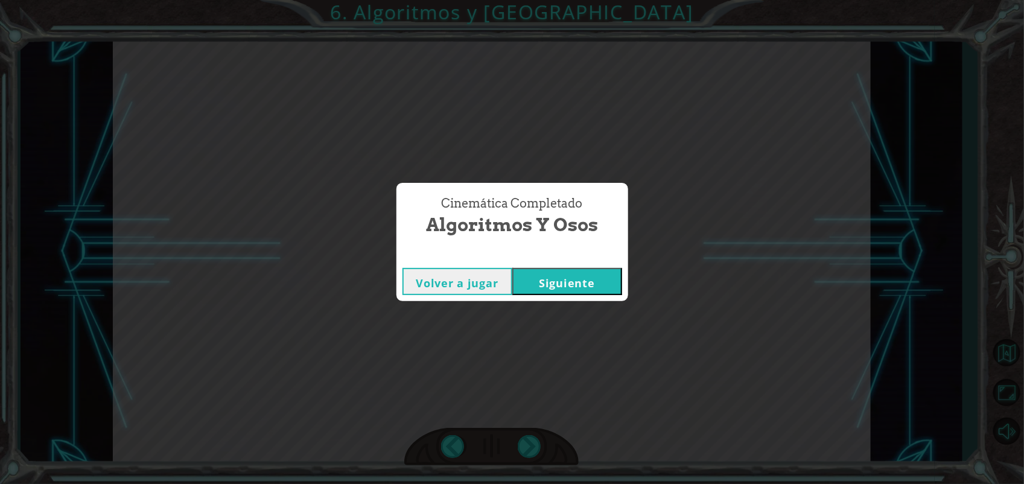
click at [590, 287] on button "Siguiente" at bounding box center [567, 281] width 110 height 27
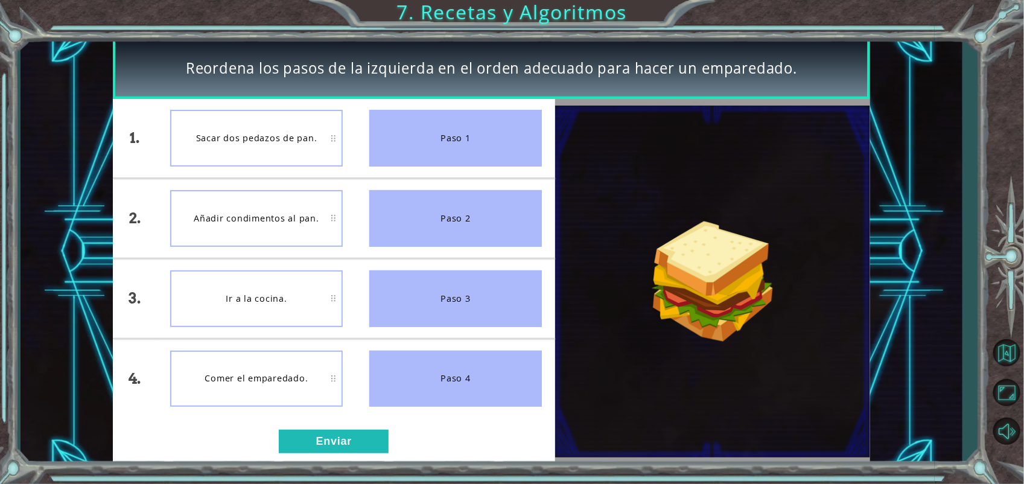
click at [255, 127] on div "Sacar dos pedazos de pan." at bounding box center [256, 138] width 173 height 57
click at [437, 130] on div "Paso 1" at bounding box center [455, 138] width 173 height 57
drag, startPoint x: 480, startPoint y: 151, endPoint x: 448, endPoint y: 281, distance: 133.6
click at [448, 281] on ul "Paso 1 Paso 2 Paso 3 Paso 4" at bounding box center [455, 258] width 199 height 319
click at [498, 133] on div "Paso 1" at bounding box center [455, 138] width 173 height 57
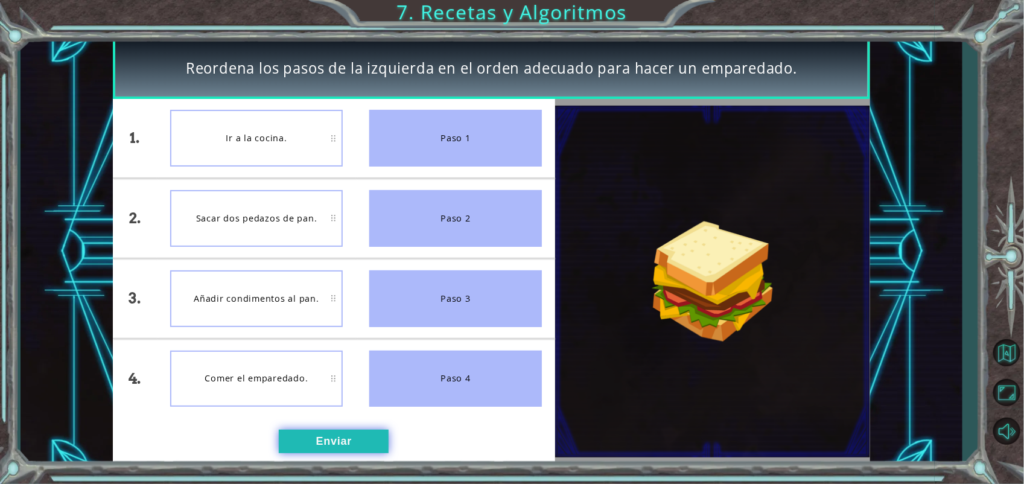
click at [303, 430] on button "Enviar" at bounding box center [334, 442] width 110 height 24
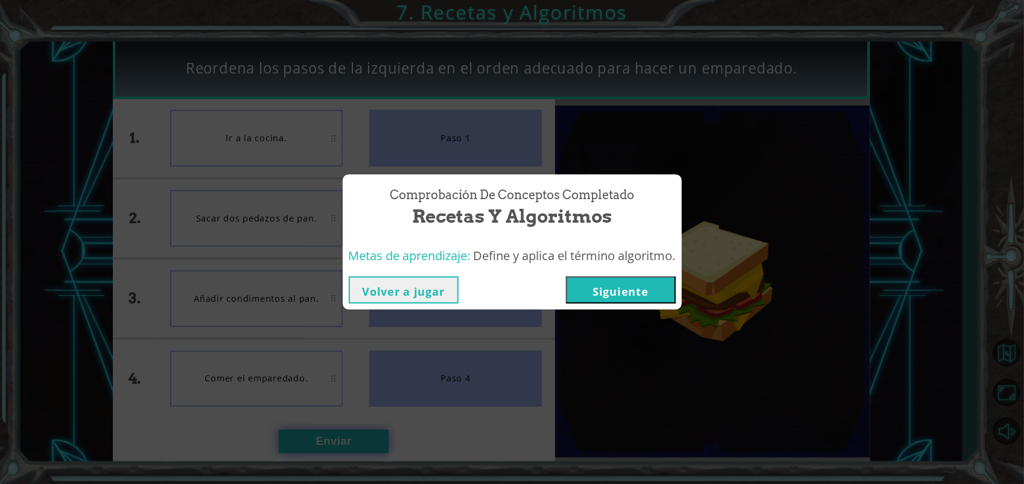
click at [303, 0] on div "Reordena los pasos de la izquierda en el orden adecuado para hacer un emparedad…" at bounding box center [512, 0] width 1024 height 0
click at [652, 294] on button "Siguiente" at bounding box center [621, 289] width 110 height 27
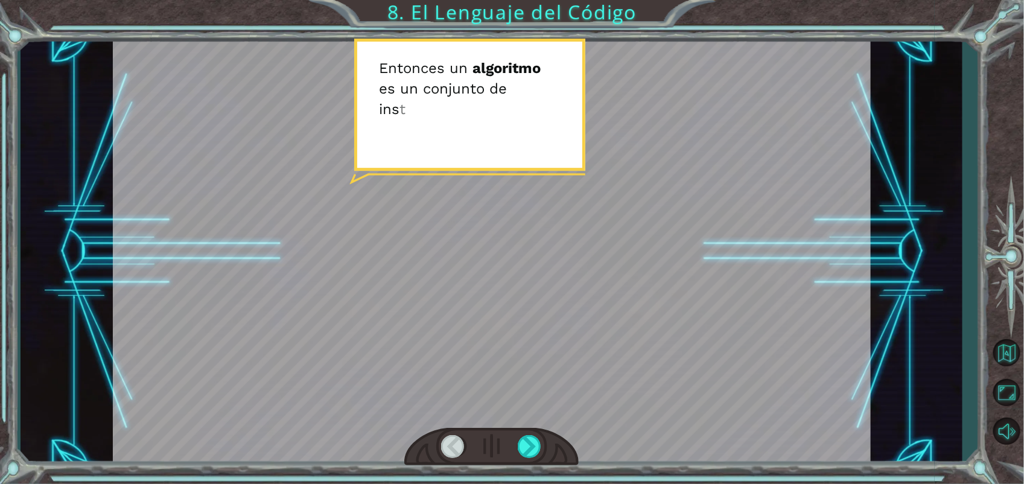
click at [652, 294] on div at bounding box center [492, 252] width 758 height 426
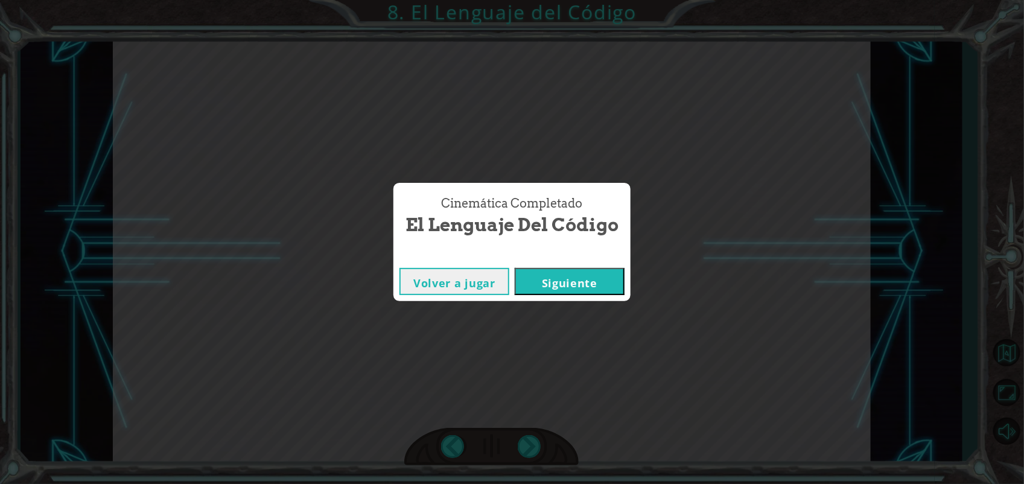
click at [608, 288] on button "Siguiente" at bounding box center [570, 281] width 110 height 27
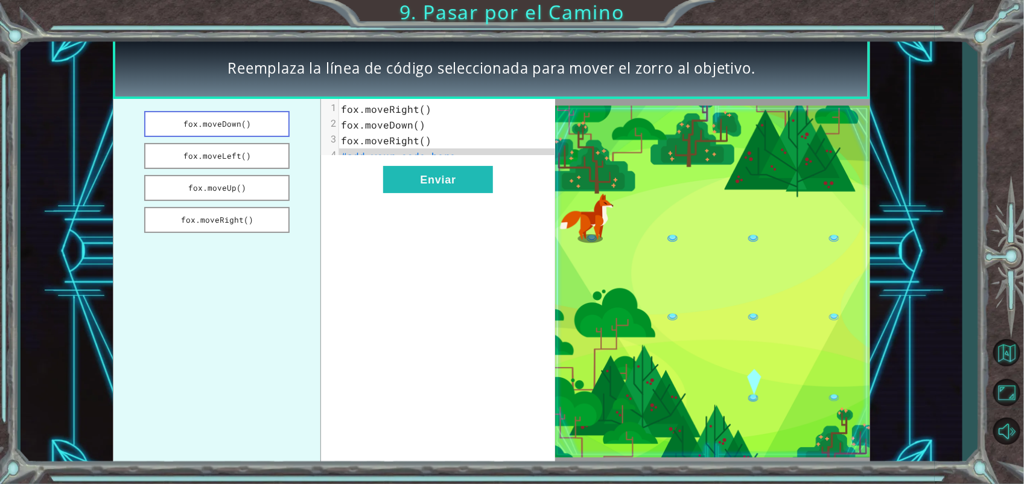
click at [232, 122] on button "fox.moveDown()" at bounding box center [216, 124] width 145 height 26
click at [483, 193] on button "Enviar" at bounding box center [438, 179] width 110 height 27
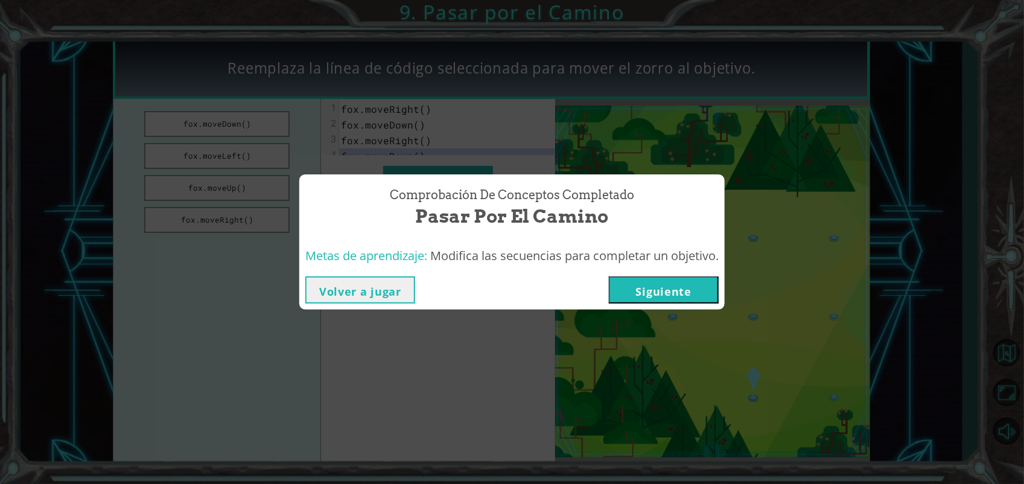
click at [662, 290] on button "Siguiente" at bounding box center [664, 289] width 110 height 27
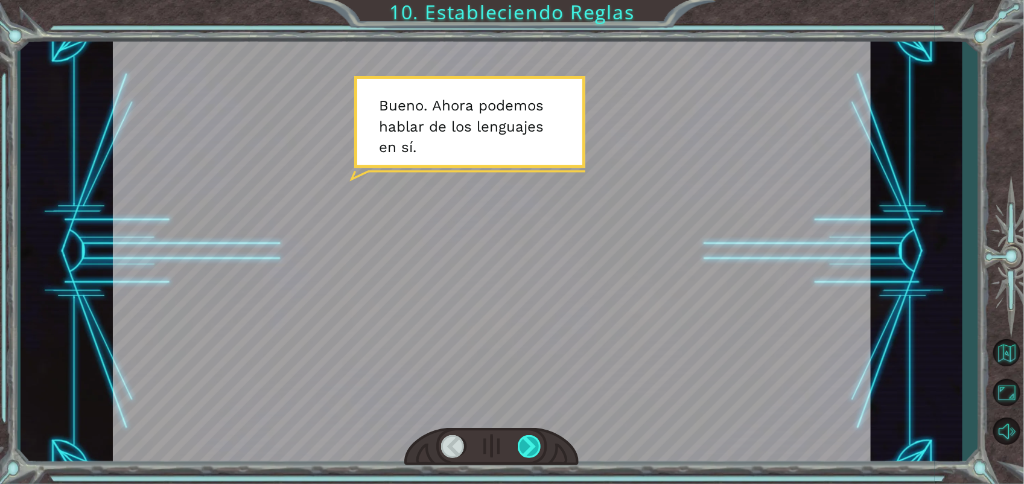
click at [529, 447] on div at bounding box center [530, 446] width 24 height 23
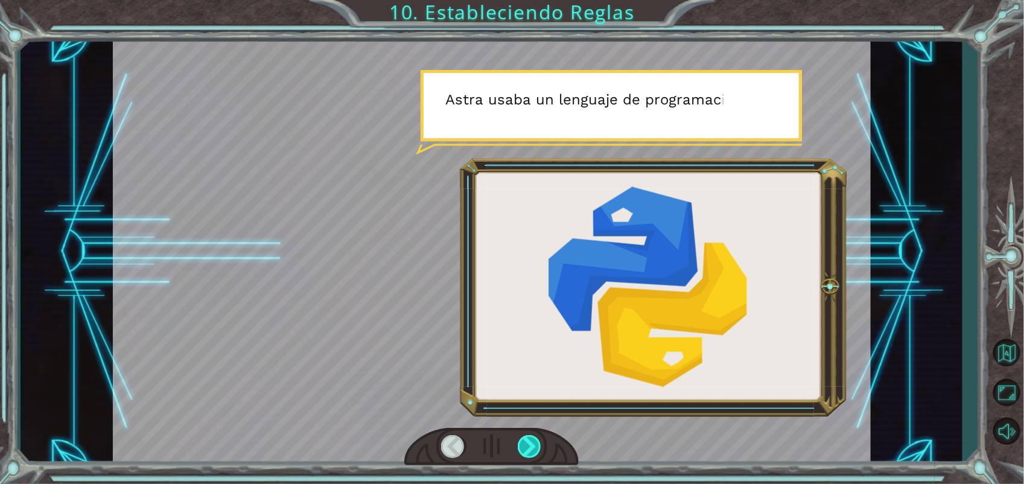
click at [529, 447] on div at bounding box center [530, 446] width 24 height 23
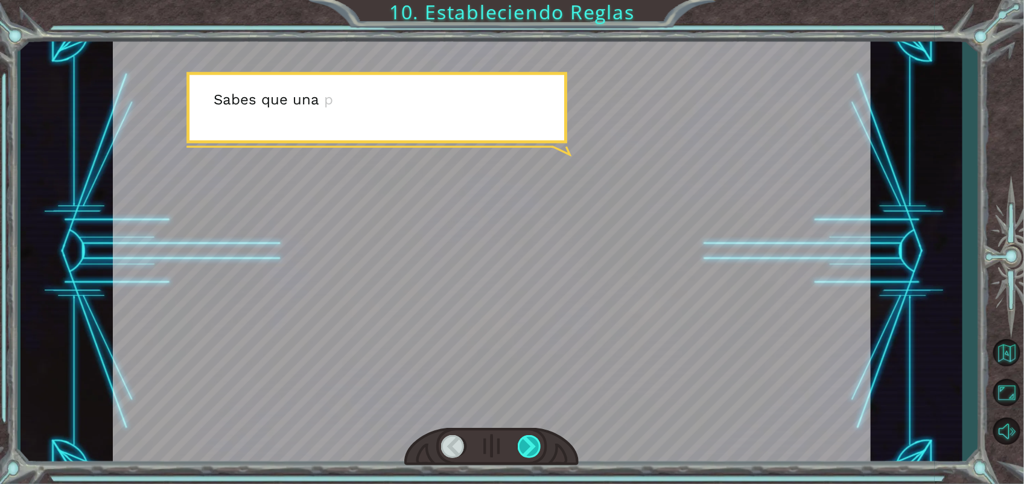
click at [529, 447] on div at bounding box center [530, 446] width 24 height 23
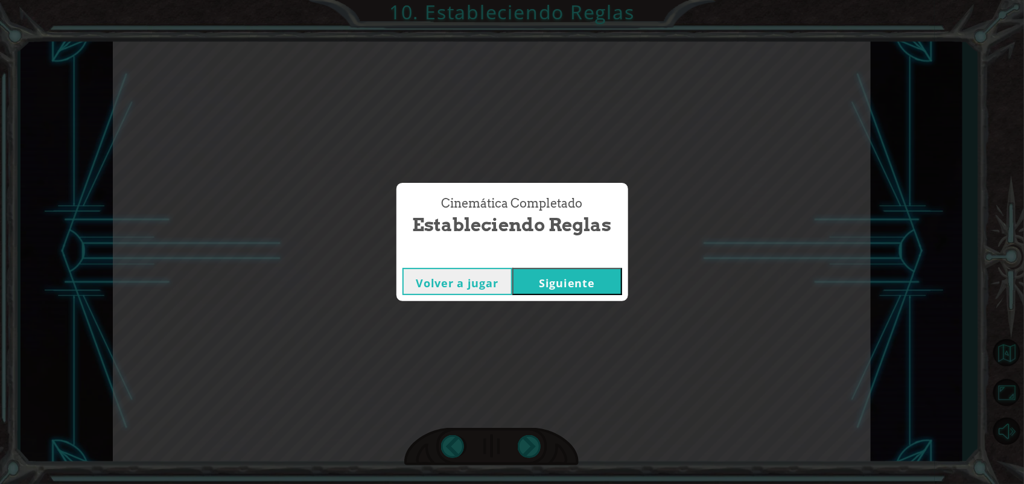
click at [588, 270] on button "Siguiente" at bounding box center [567, 281] width 110 height 27
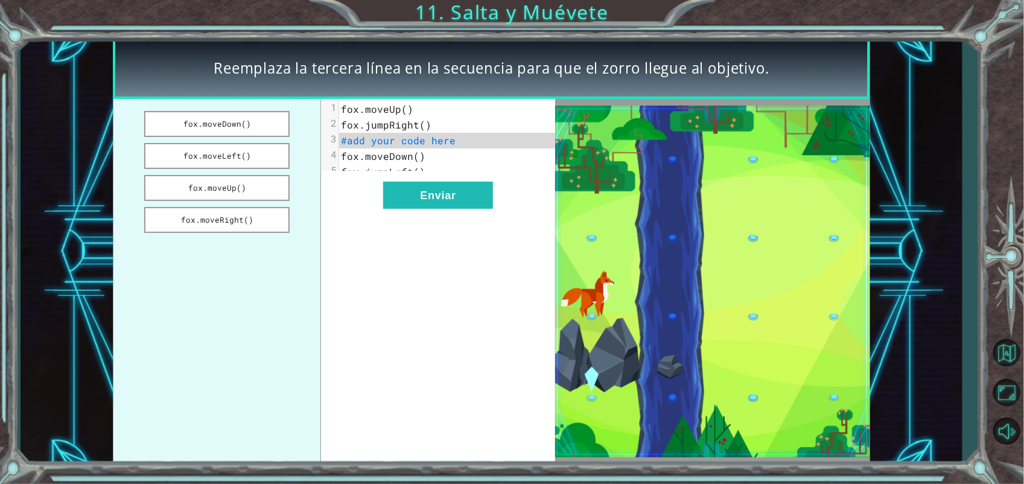
drag, startPoint x: 313, startPoint y: 138, endPoint x: 293, endPoint y: 244, distance: 108.5
click at [293, 244] on ul "fox.moveDown() fox.moveLeft() fox.moveUp() fox.moveRight()" at bounding box center [217, 282] width 209 height 366
click at [256, 129] on button "fox.moveDown()" at bounding box center [216, 124] width 145 height 26
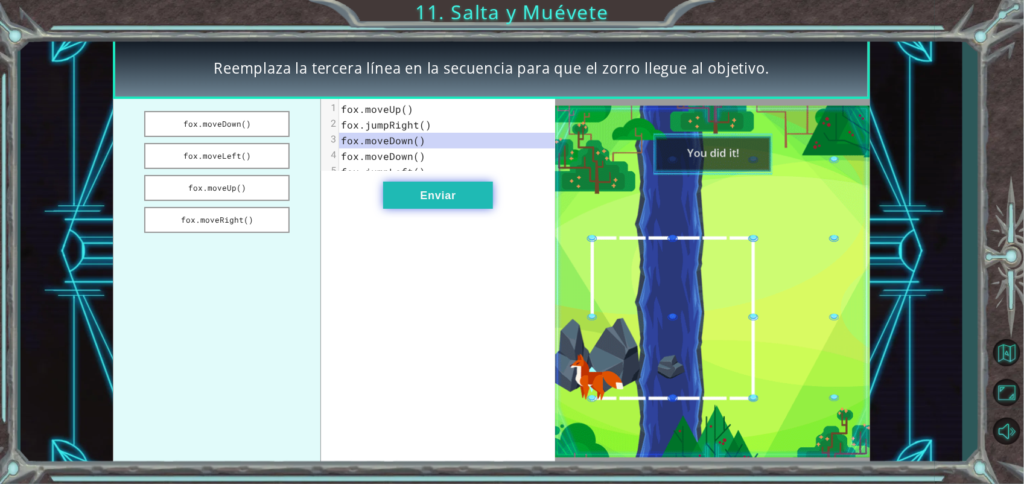
click at [423, 209] on button "Enviar" at bounding box center [438, 195] width 110 height 27
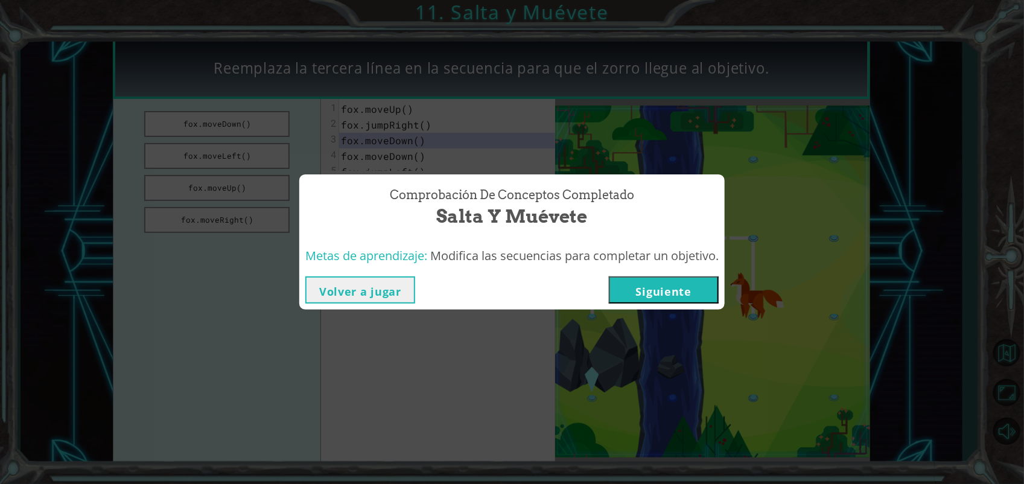
click at [706, 306] on div "Volver a jugar [GEOGRAPHIC_DATA]" at bounding box center [511, 289] width 425 height 39
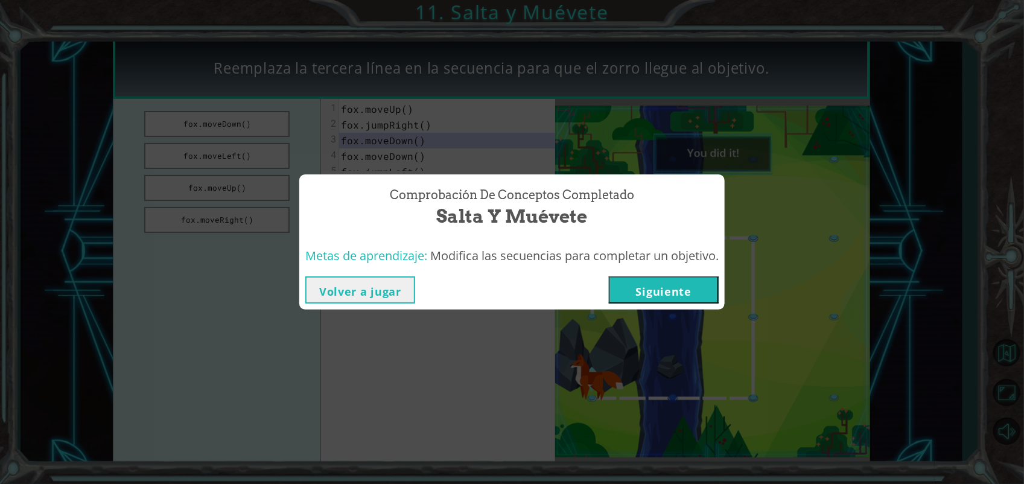
click at [698, 294] on button "Siguiente" at bounding box center [664, 289] width 110 height 27
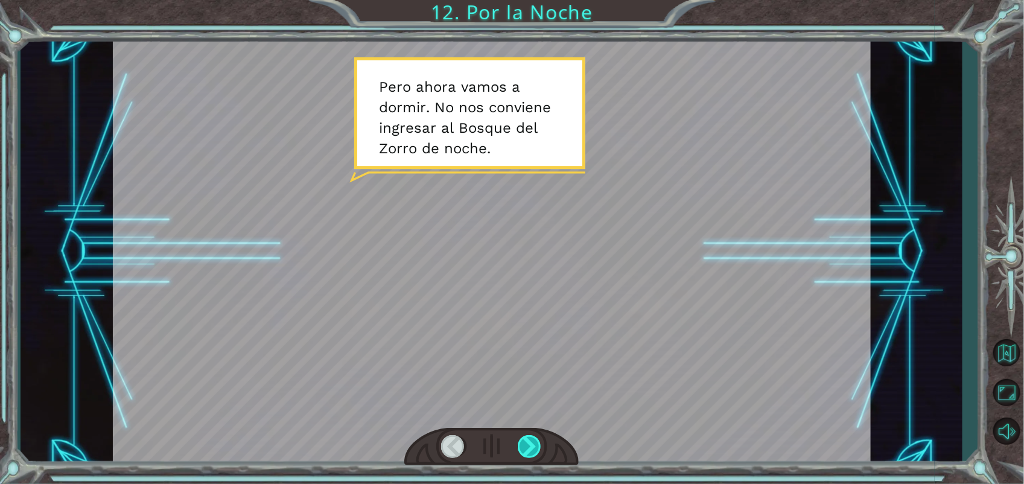
click at [525, 445] on div at bounding box center [530, 446] width 24 height 23
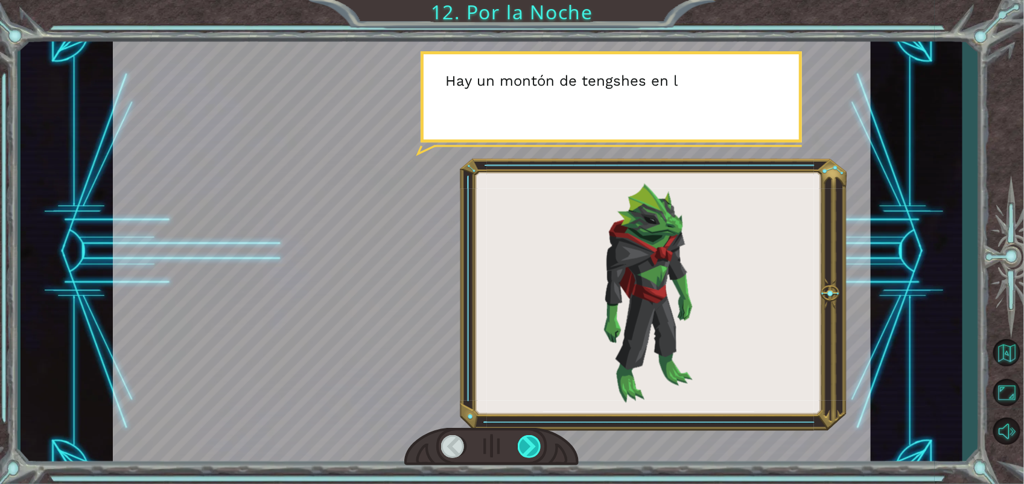
click at [525, 445] on div at bounding box center [530, 446] width 24 height 23
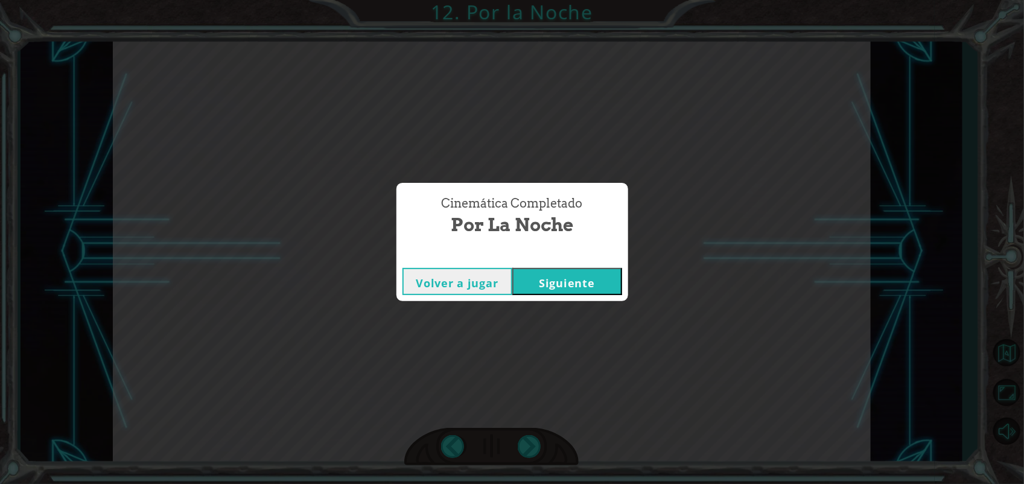
click at [584, 284] on button "Siguiente" at bounding box center [567, 281] width 110 height 27
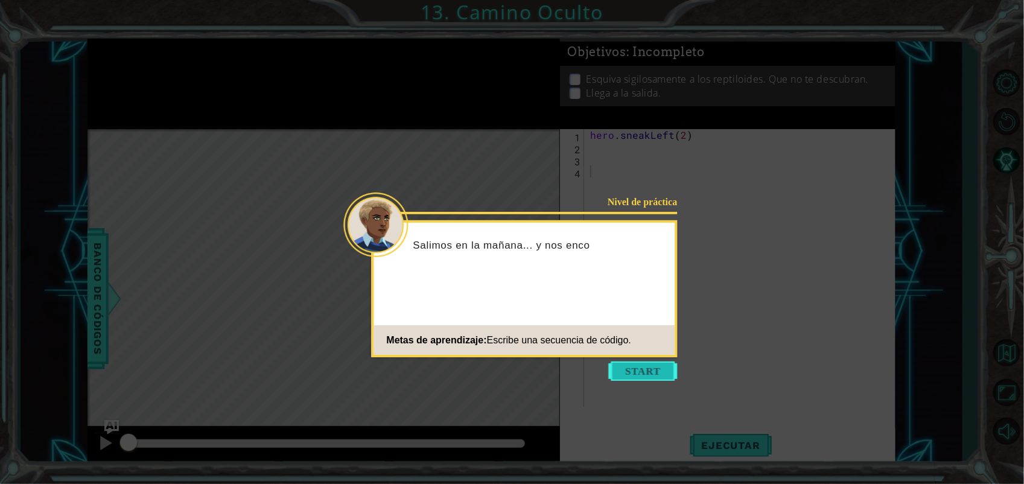
click at [623, 370] on button "Start" at bounding box center [643, 370] width 69 height 19
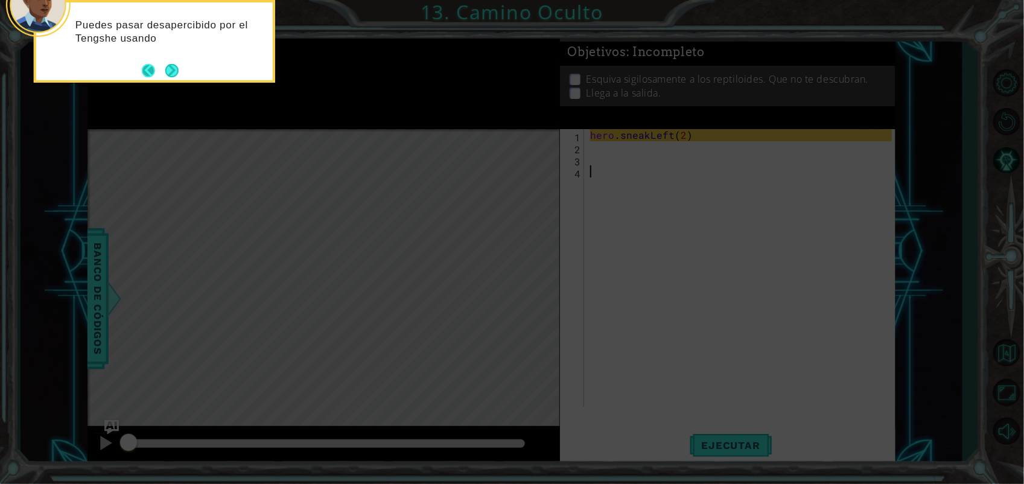
click at [148, 68] on button "Back" at bounding box center [154, 70] width 24 height 13
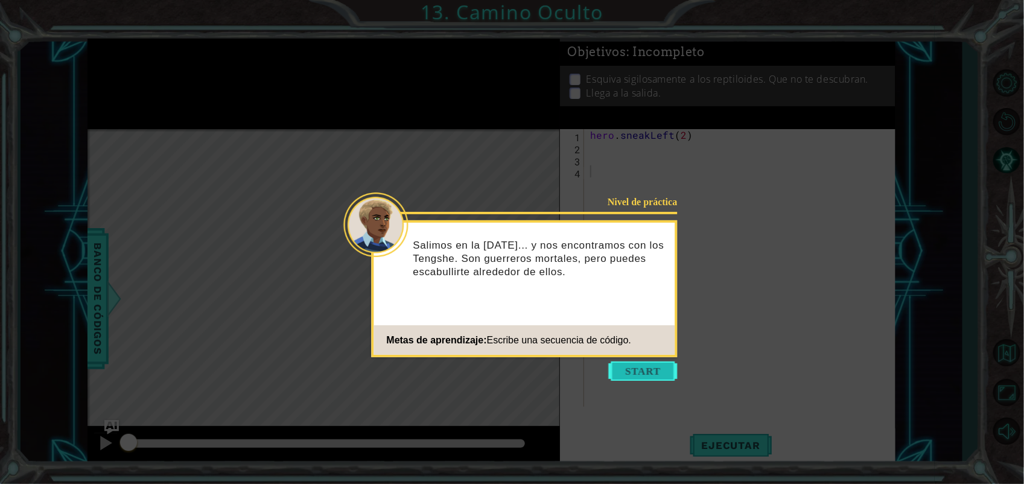
click at [643, 376] on button "Start" at bounding box center [643, 370] width 69 height 19
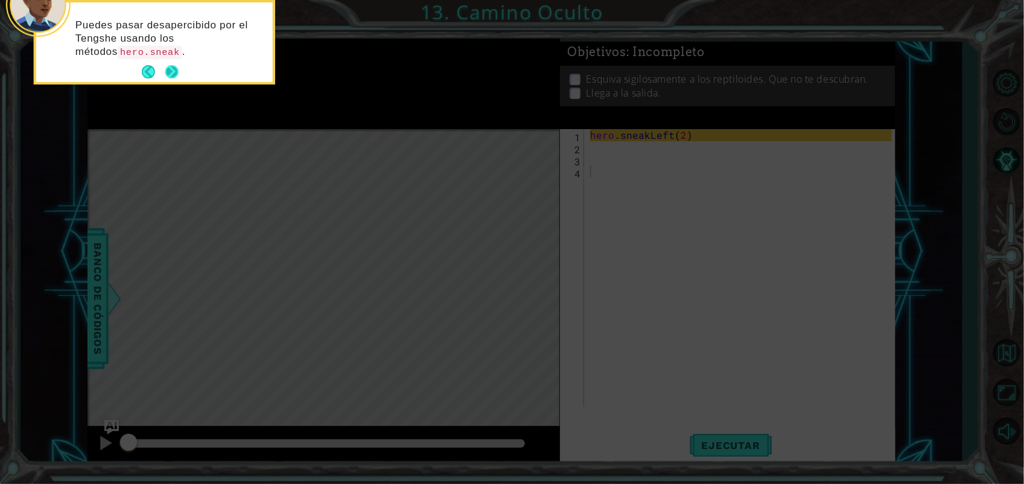
click at [171, 68] on button "Next" at bounding box center [171, 71] width 13 height 13
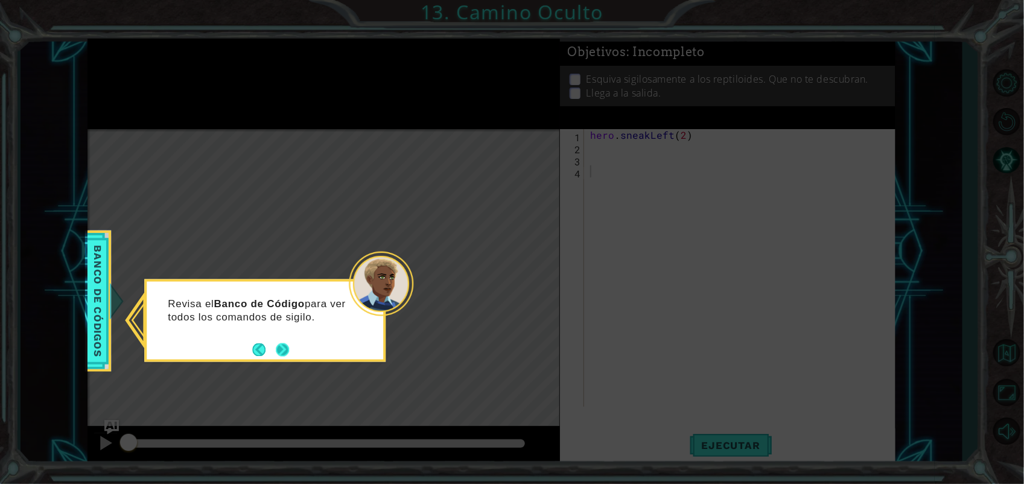
click at [287, 353] on button "Next" at bounding box center [282, 349] width 13 height 13
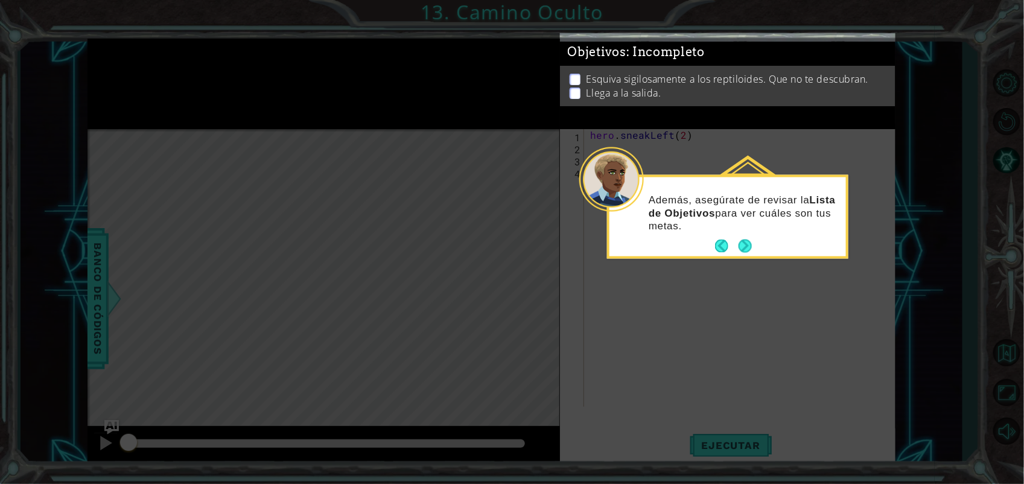
click at [696, 161] on icon at bounding box center [512, 242] width 1024 height 484
click at [749, 249] on button "Next" at bounding box center [745, 246] width 13 height 13
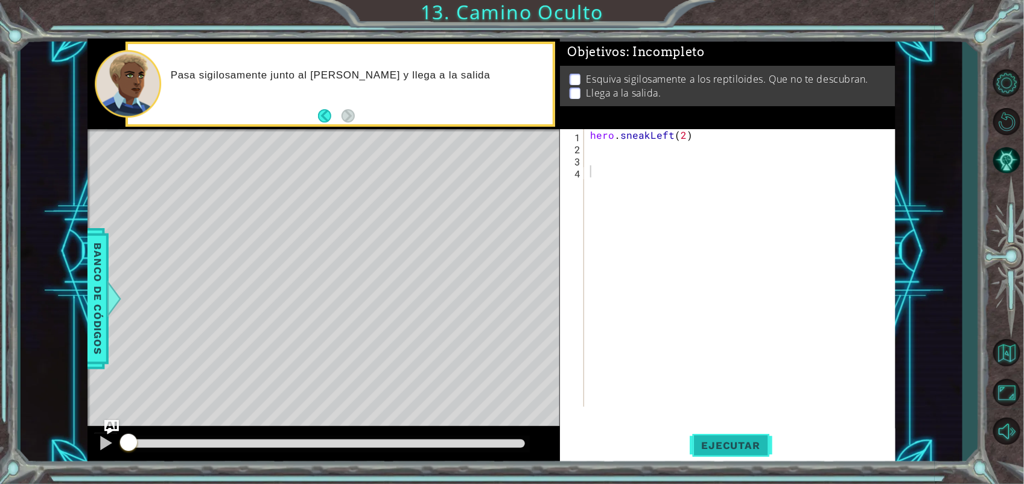
click at [716, 441] on span "Ejecutar" at bounding box center [731, 445] width 83 height 12
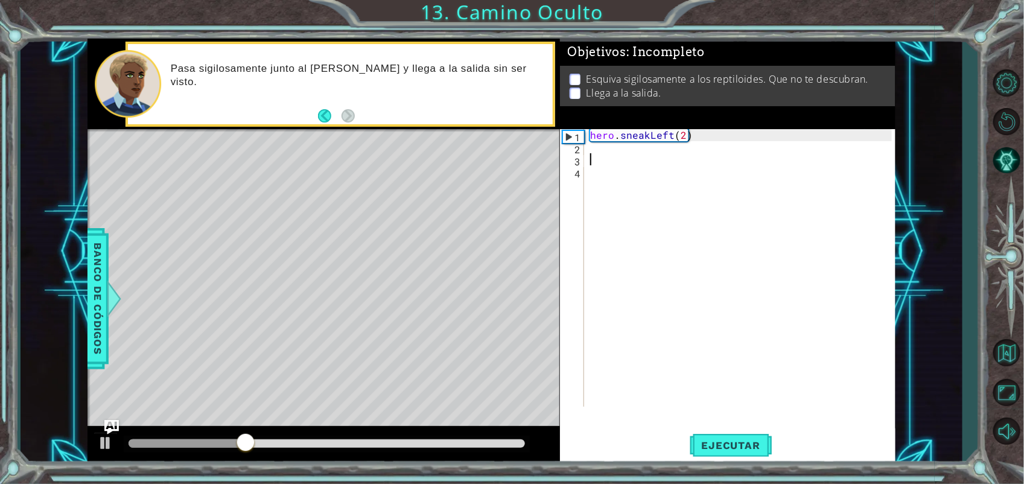
click at [721, 162] on div "hero . sneakLeft ( 2 )" at bounding box center [743, 280] width 311 height 302
click at [708, 148] on div "hero . sneakLeft ( 2 )" at bounding box center [743, 280] width 311 height 302
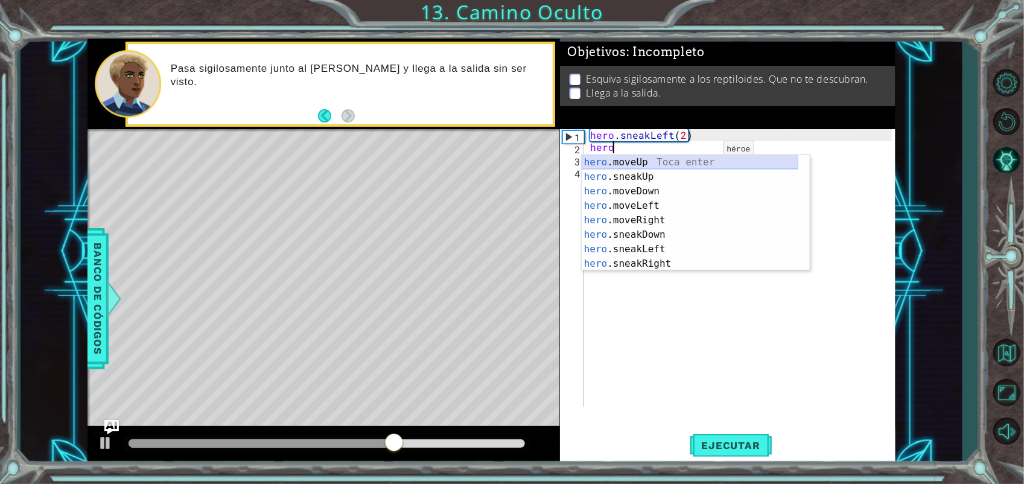
click at [714, 164] on div "hero .moveUp Toca enter hero .sneakUp Toca enter hero .moveDown Toca enter hero…" at bounding box center [690, 227] width 217 height 145
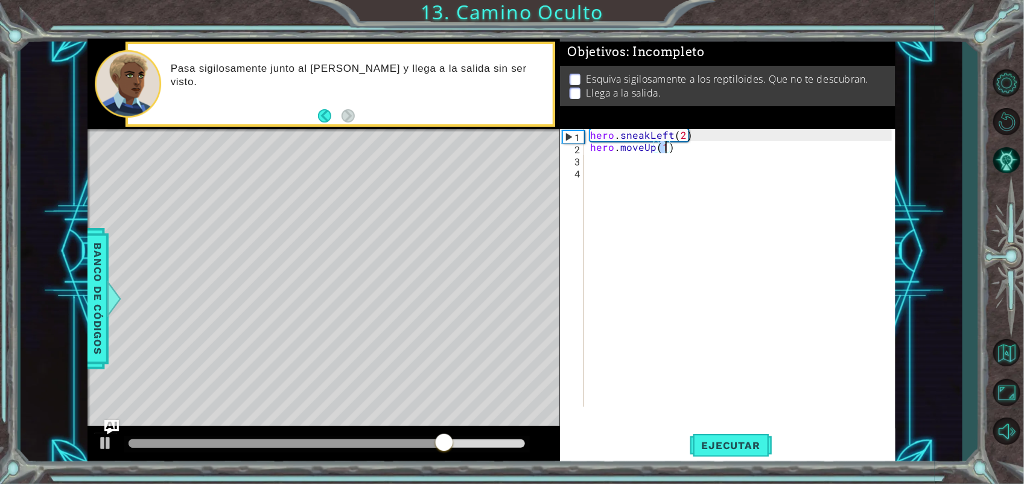
type textarea "hero.moveUp(2)"
click at [673, 164] on div "hero . sneakLeft ( 2 ) hero . moveUp ( 2 )" at bounding box center [743, 280] width 311 height 302
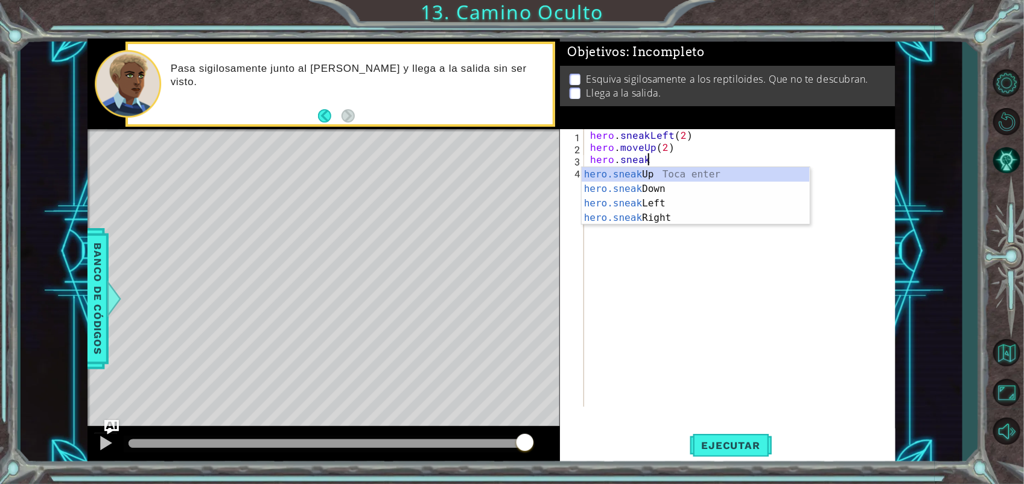
scroll to position [0, 3]
click at [650, 213] on div "hero.sneak Up Toca enter hero.sneak Down Toca enter hero.sneak Left Toca enter …" at bounding box center [696, 210] width 228 height 87
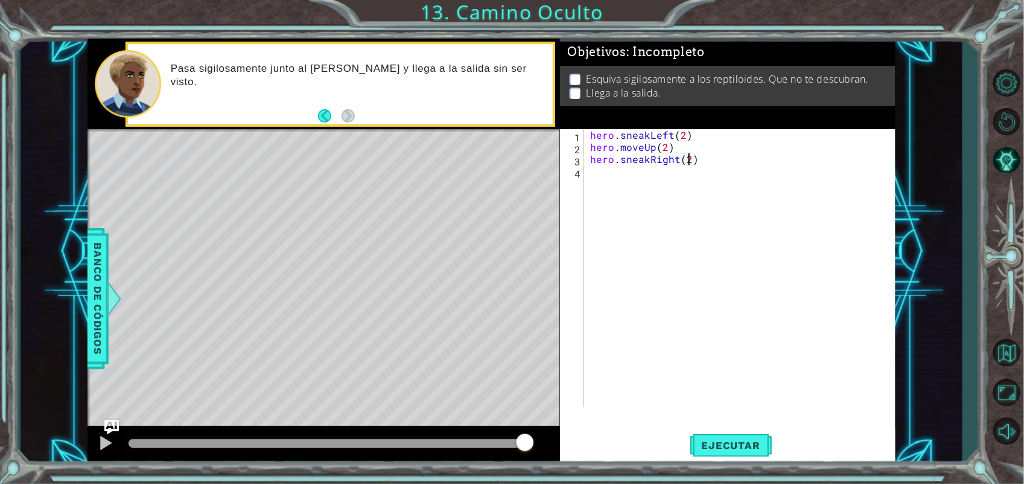
scroll to position [0, 5]
click at [728, 433] on button "Ejecutar" at bounding box center [731, 445] width 83 height 34
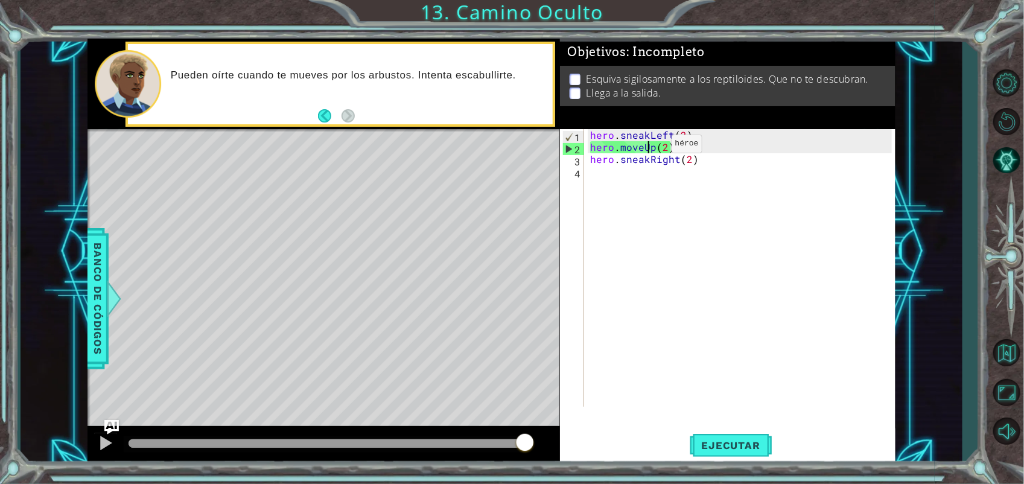
click at [650, 147] on div "hero . sneakLeft ( 2 ) hero . moveUp ( 2 ) hero . sneakRight ( 2 )" at bounding box center [743, 280] width 311 height 302
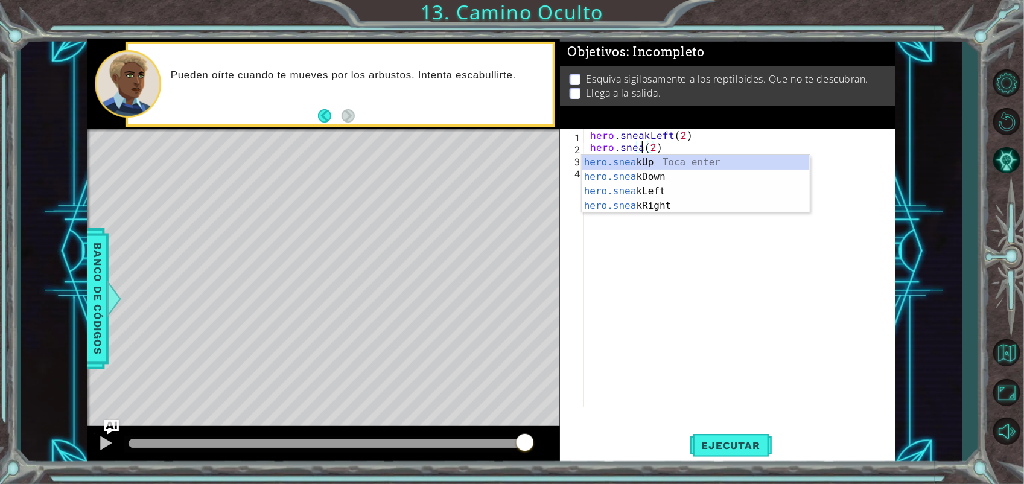
scroll to position [0, 4]
click at [742, 161] on div "hero.sneak Up Toca enter hero.sneak Down Toca enter hero.sneak Left Toca enter …" at bounding box center [696, 198] width 228 height 87
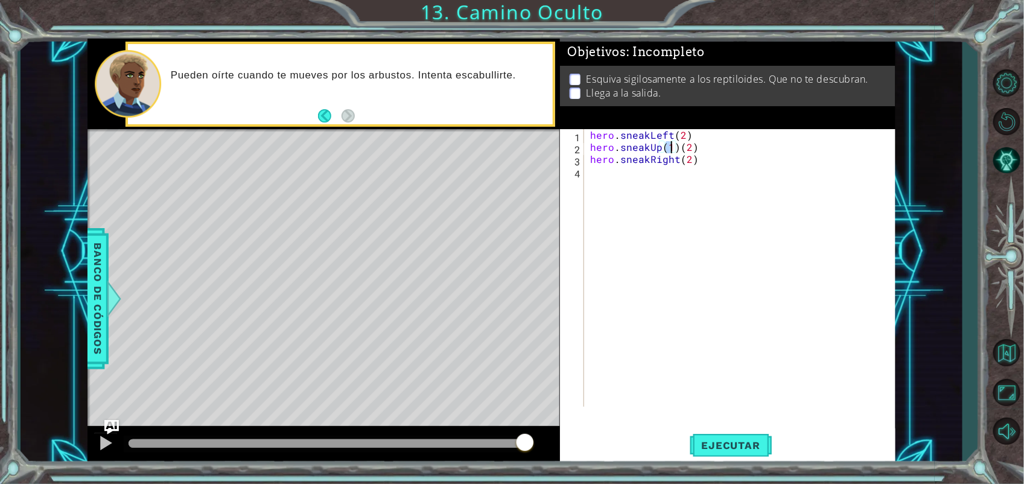
scroll to position [0, 4]
click at [742, 152] on div "hero . sneakLeft ( 2 ) hero . sneakUp ( 2 ) ( 2 ) hero . sneakRight ( 2 )" at bounding box center [743, 280] width 311 height 302
type textarea "hero.sneakUp(2)"
click at [693, 448] on span "Ejecutar" at bounding box center [731, 445] width 83 height 12
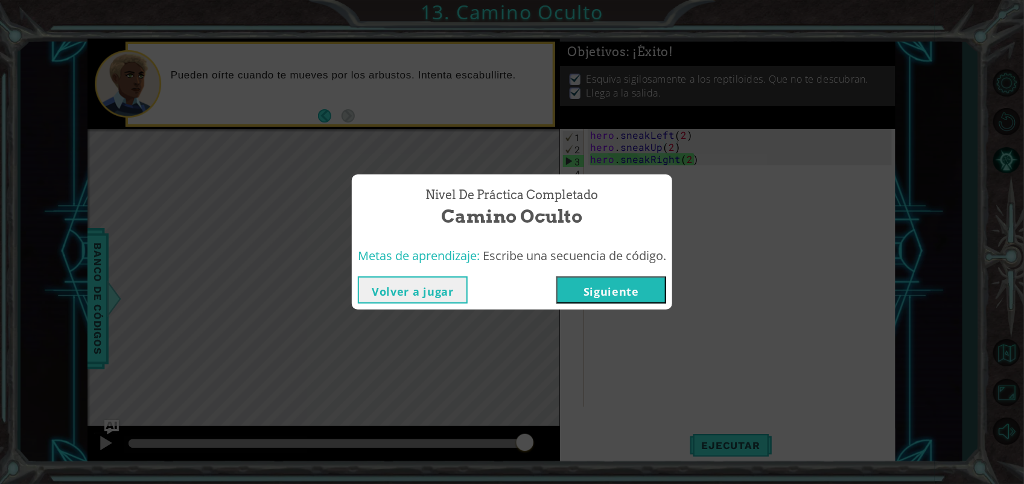
click at [622, 294] on button "Siguiente" at bounding box center [611, 289] width 110 height 27
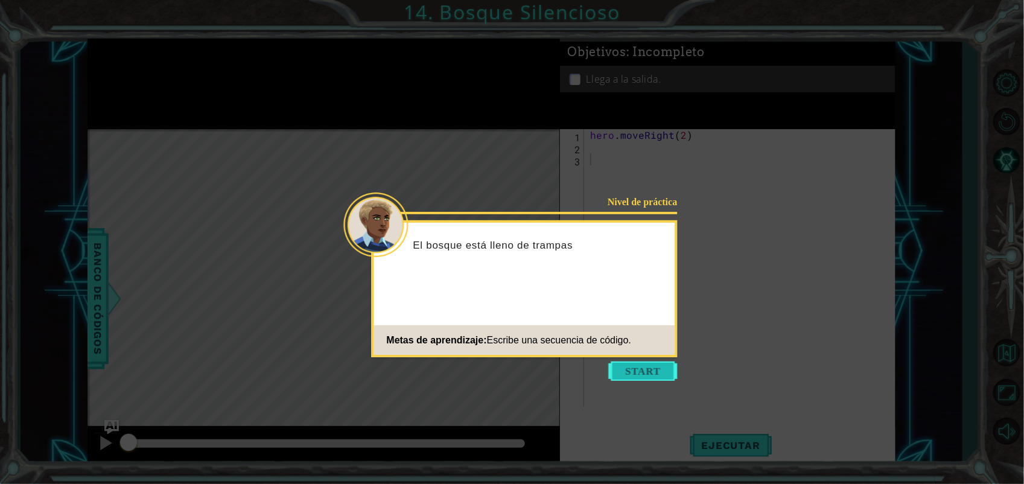
click at [623, 375] on button "Start" at bounding box center [643, 370] width 69 height 19
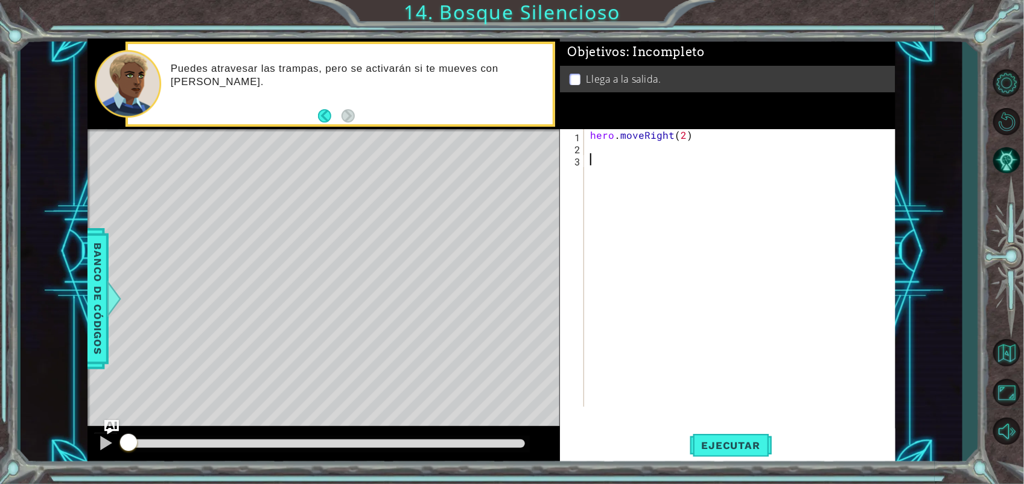
click at [650, 145] on div "hero . moveRight ( 2 )" at bounding box center [743, 280] width 311 height 302
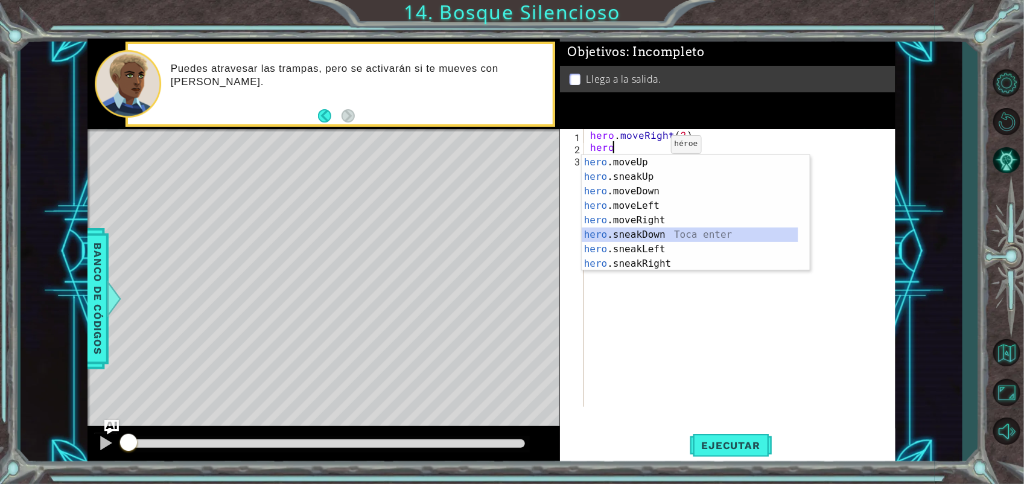
click at [658, 233] on div "hero .moveUp Toca enter hero .sneakUp Toca enter hero .moveDown Toca enter hero…" at bounding box center [690, 227] width 217 height 145
type textarea "hero.sneakDown(1)"
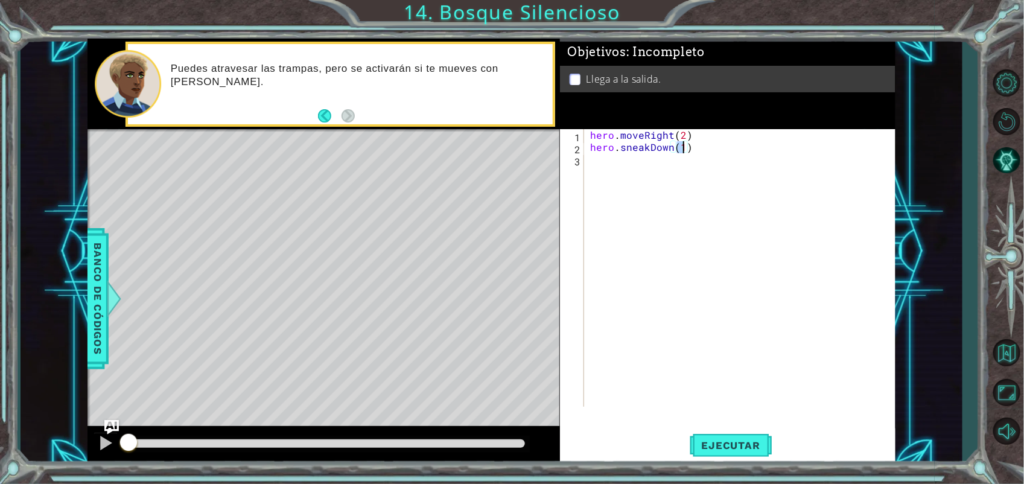
click at [653, 164] on div "hero . moveRight ( 2 ) hero . sneakDown ( 1 )" at bounding box center [743, 280] width 311 height 302
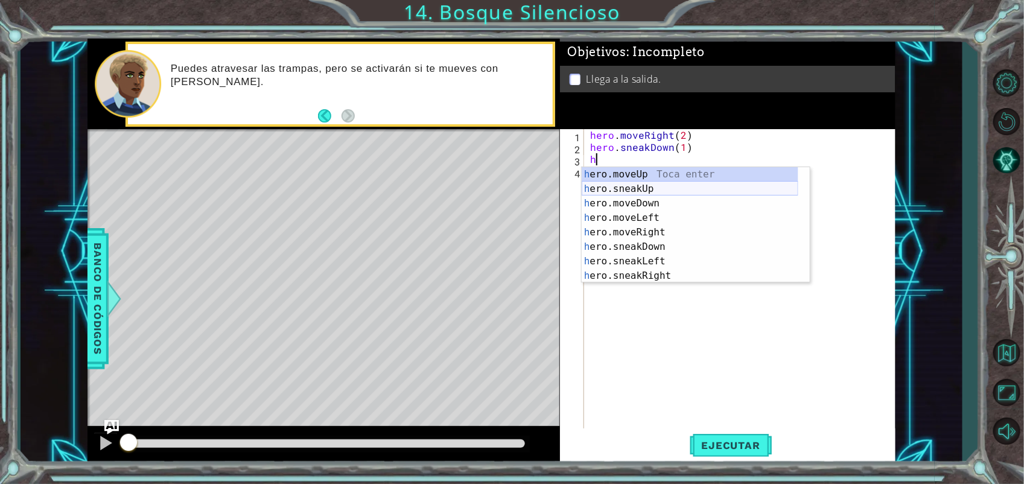
click at [647, 192] on div "h ero.moveUp Toca enter h ero.sneakUp Toca enter h ero.moveDown Toca enter h er…" at bounding box center [690, 239] width 217 height 145
type textarea "hero.sneakUp(1)"
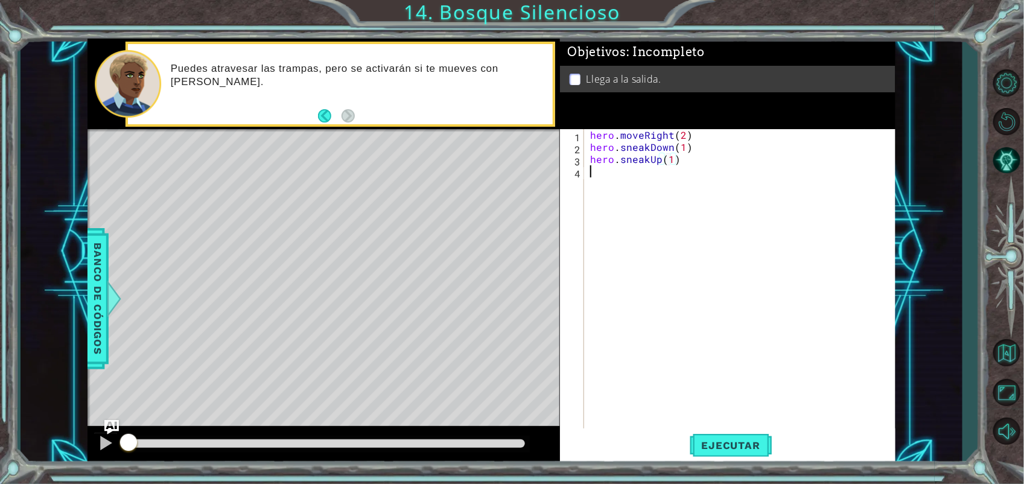
click at [655, 168] on div "hero . moveRight ( 2 ) hero . sneakDown ( 1 ) hero . sneakUp ( 1 )" at bounding box center [743, 292] width 311 height 326
click at [656, 167] on div "hero . moveRight ( 2 ) hero . sneakDown ( 1 ) hero . sneakUp ( 1 )" at bounding box center [743, 292] width 311 height 326
click at [656, 164] on div "hero . moveRight ( 2 ) hero . sneakDown ( 1 ) hero . sneakUp ( 1 )" at bounding box center [743, 292] width 311 height 326
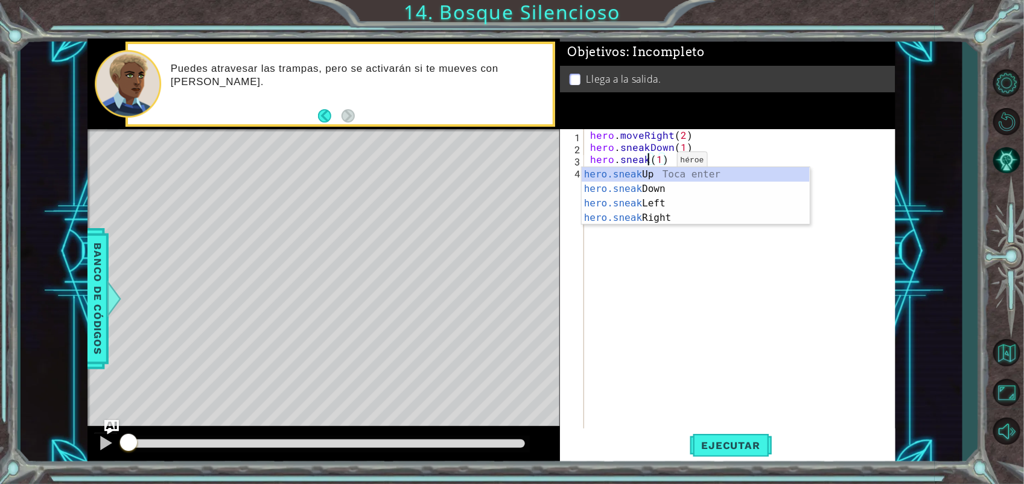
scroll to position [0, 4]
type textarea "hero.sneakRight(1)"
click at [693, 192] on div "hero . moveRight ( 2 ) hero . sneakDown ( 1 ) hero . sneakRight ( 1 )" at bounding box center [743, 292] width 311 height 326
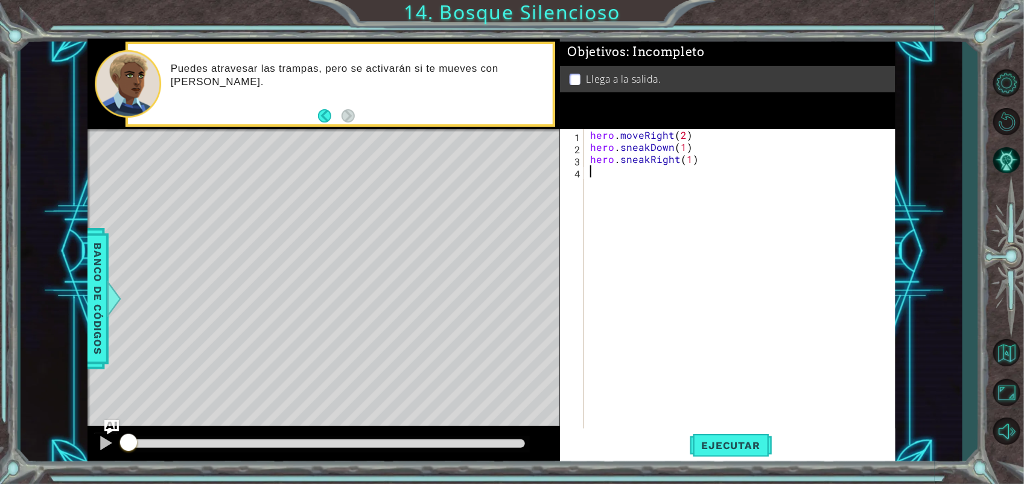
scroll to position [0, 0]
click at [686, 165] on div "hero . moveRight ( 2 ) hero . sneakDown ( 1 ) hero . sneakRight ( 1 )" at bounding box center [743, 292] width 311 height 326
type textarea "hero.sneakRight(3)"
click at [678, 176] on div "hero . moveRight ( 2 ) hero . sneakDown ( 1 ) hero . sneakRight ( 3 )" at bounding box center [743, 292] width 311 height 326
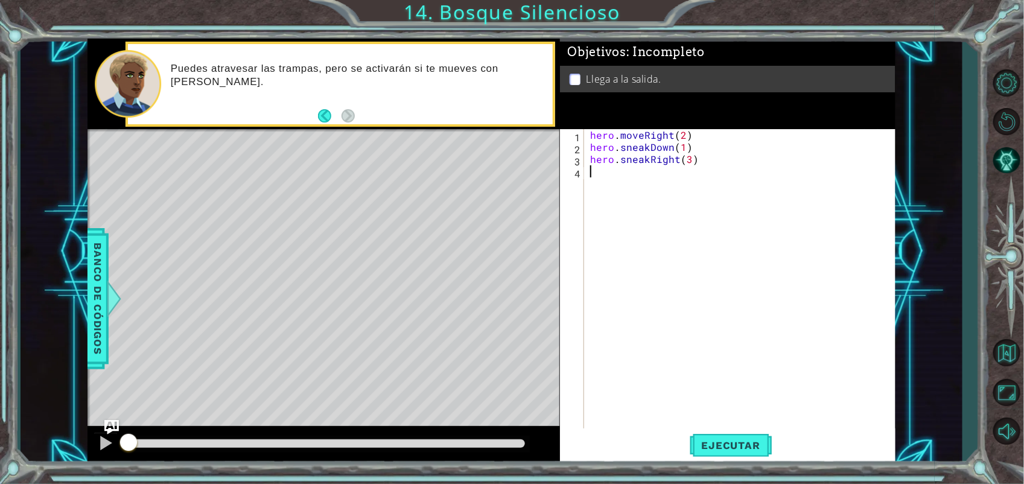
scroll to position [0, 0]
click at [690, 165] on div "hero . moveRight ( 2 ) hero . sneakDown ( 1 ) hero . sneakRight ( 3 )" at bounding box center [743, 292] width 311 height 326
type textarea "hero.sneakRight(2)"
click at [679, 174] on div "hero . moveRight ( 2 ) hero . sneakDown ( 1 ) hero . sneakRight ( 2 )" at bounding box center [743, 292] width 311 height 326
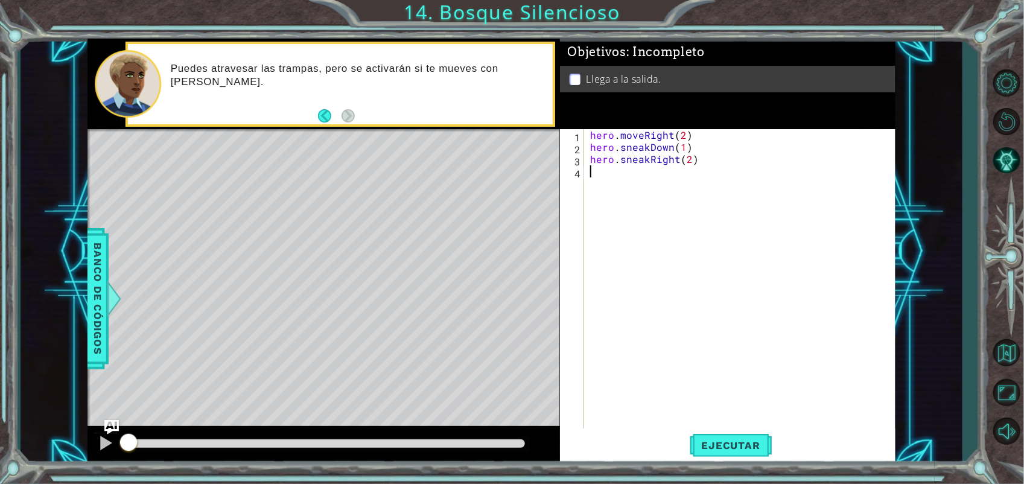
scroll to position [0, 0]
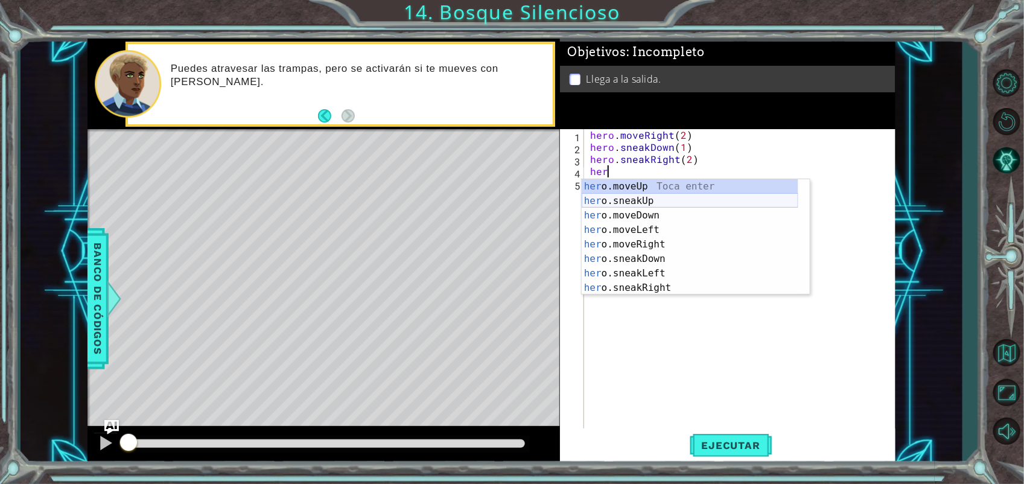
click at [664, 201] on div "her o.moveUp Toca enter her o.sneakUp Toca enter her o.moveDown Toca enter her …" at bounding box center [690, 251] width 217 height 145
type textarea "hero.sneakUp(1)"
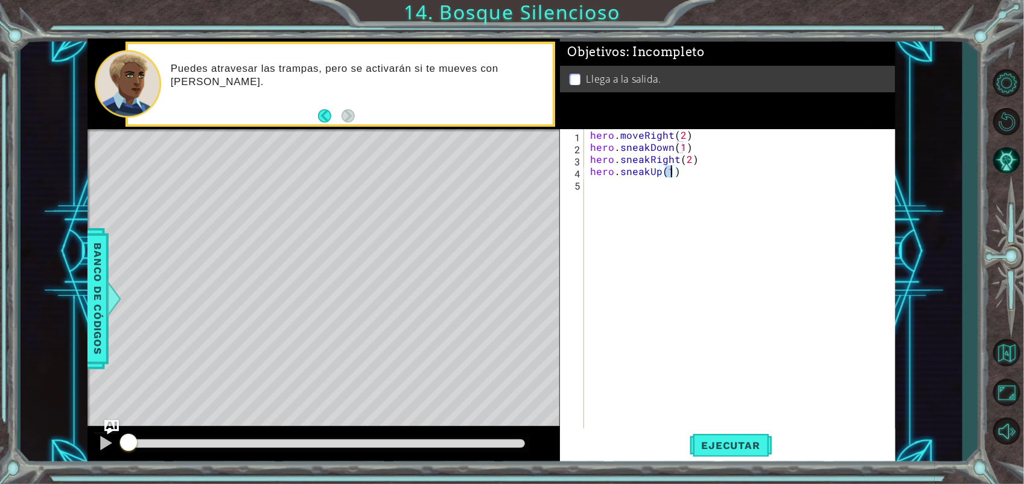
click at [591, 191] on div "hero . moveRight ( 2 ) hero . sneakDown ( 1 ) hero . sneakRight ( 2 ) hero . sn…" at bounding box center [743, 292] width 311 height 326
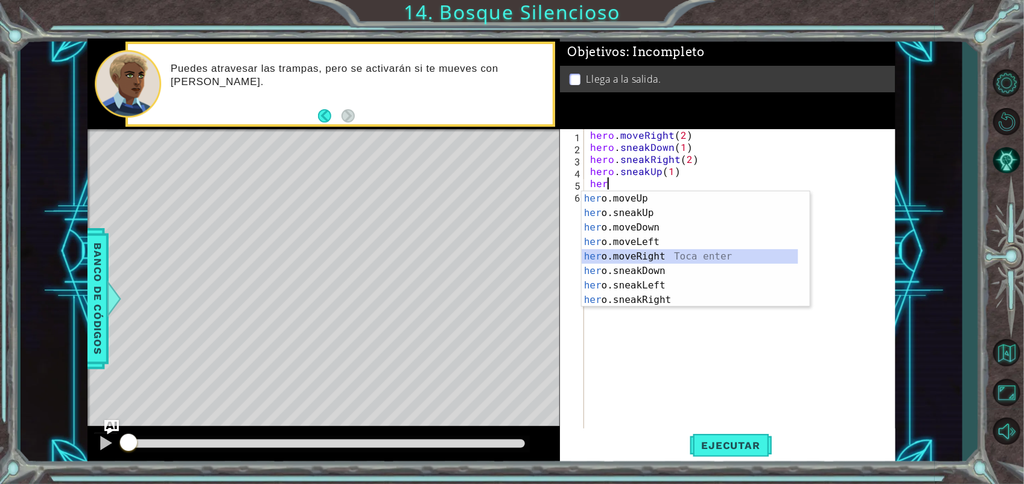
click at [672, 253] on div "her o.moveUp Toca enter her o.sneakUp Toca enter her o.moveDown Toca enter her …" at bounding box center [690, 263] width 217 height 145
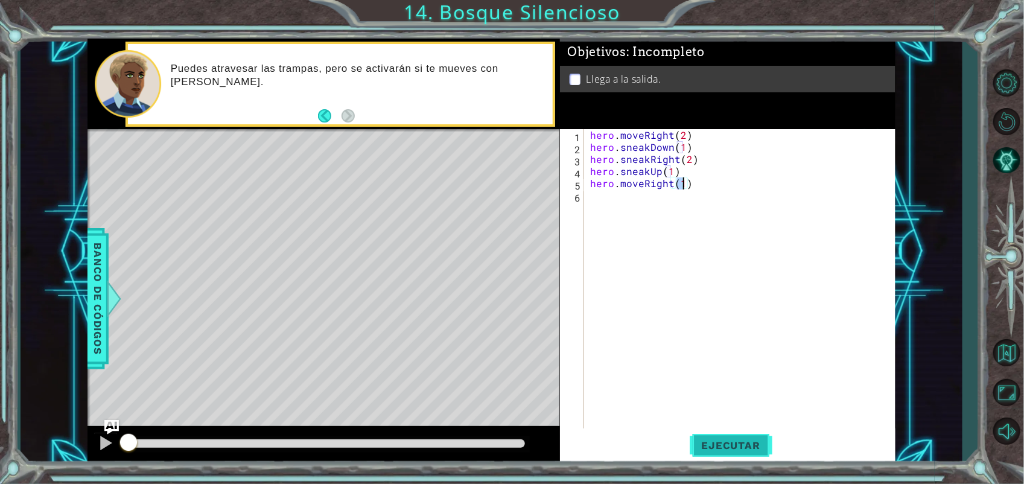
type textarea "hero.moveRight(1)"
click at [729, 447] on span "Ejecutar" at bounding box center [731, 445] width 83 height 12
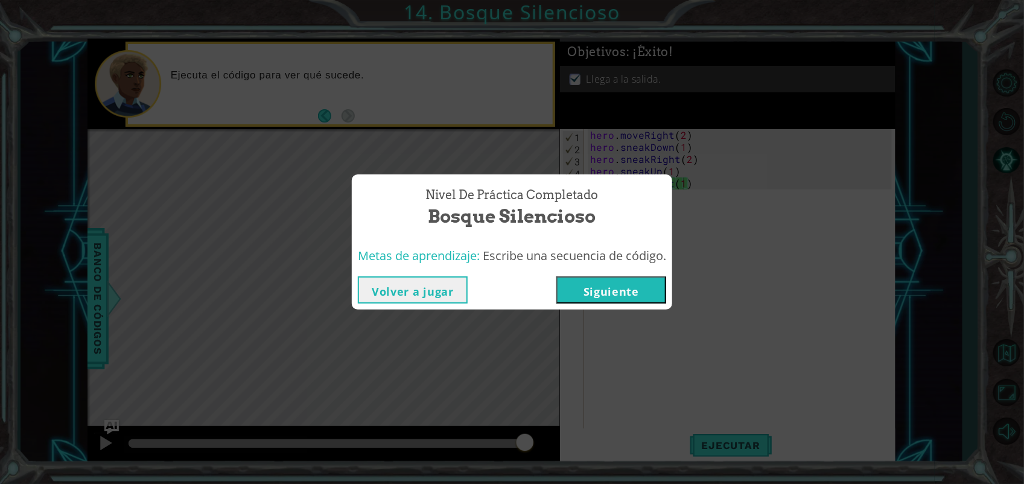
click at [617, 281] on button "Siguiente" at bounding box center [611, 289] width 110 height 27
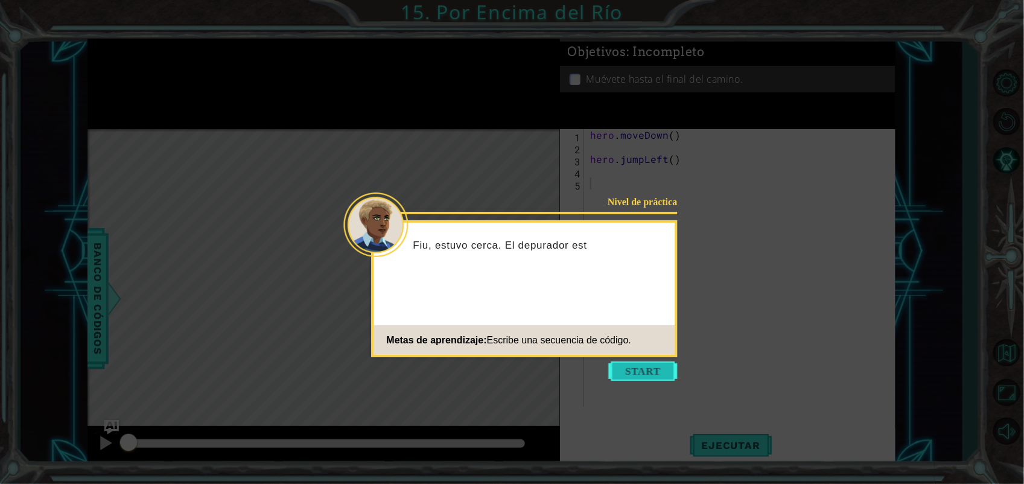
click at [634, 372] on button "Start" at bounding box center [643, 370] width 69 height 19
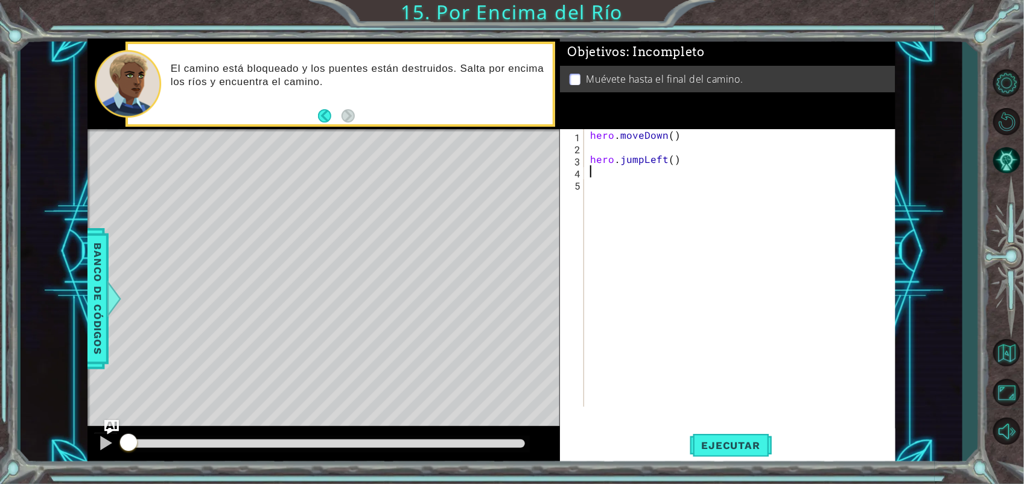
click at [635, 173] on div "hero . moveDown ( ) hero . jumpLeft ( )" at bounding box center [743, 280] width 311 height 302
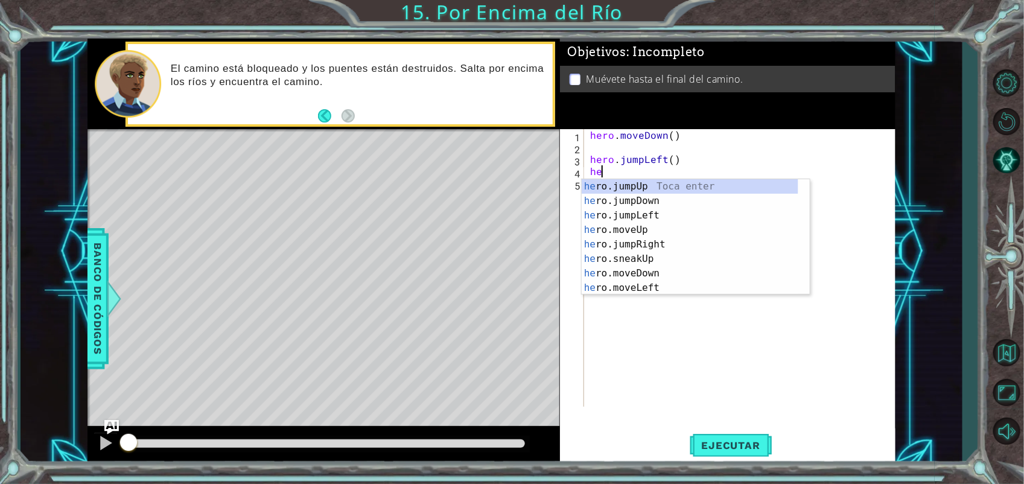
type textarea "her"
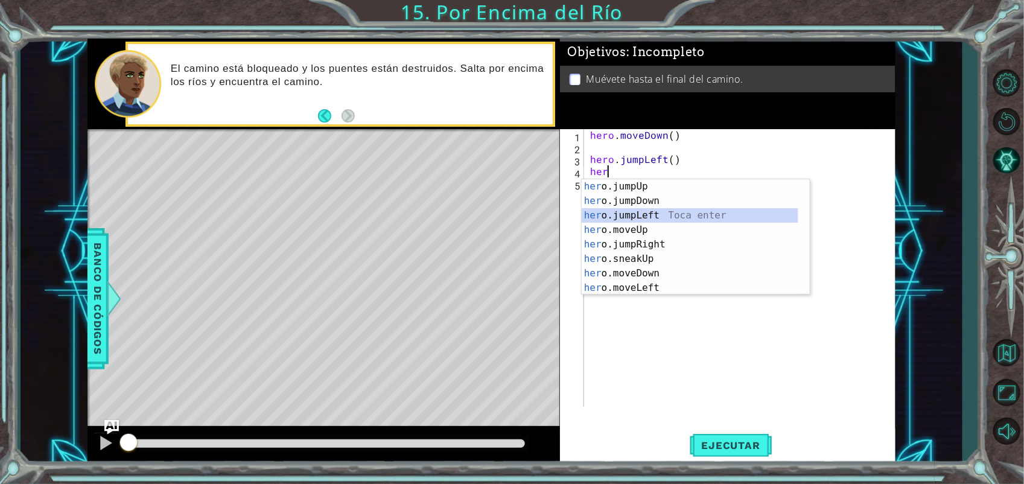
click at [649, 219] on div "her o.jumpUp Toca enter her o.jumpDown Toca enter her o.jumpLeft Toca enter her…" at bounding box center [690, 251] width 217 height 145
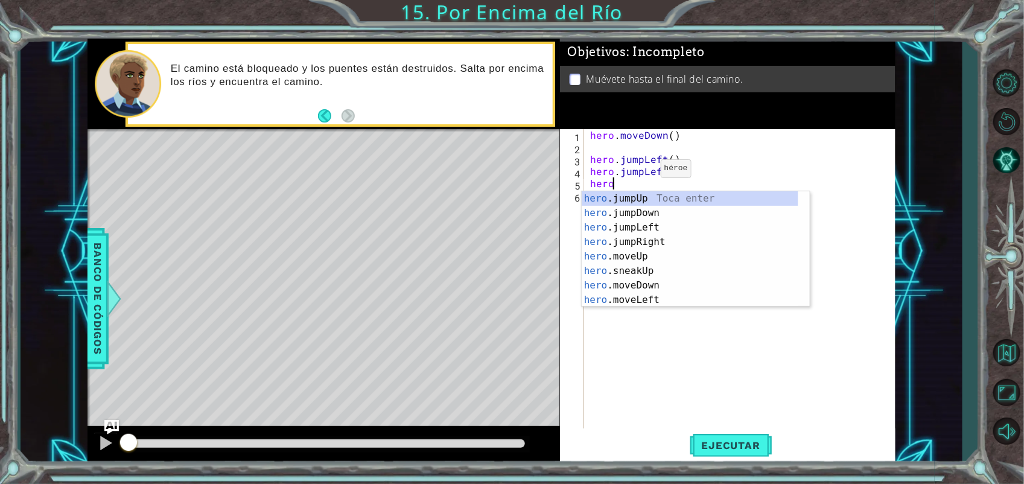
click at [640, 172] on div "hero . moveDown ( ) hero . jumpLeft ( ) hero . jumpLeft ( ) hero" at bounding box center [743, 292] width 311 height 326
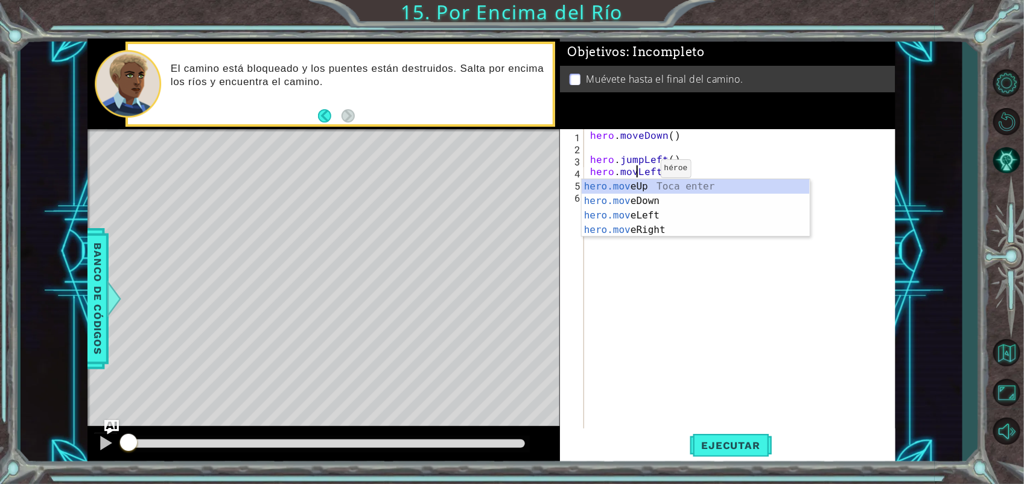
type textarea "hero.moveLeft()"
click at [759, 145] on div "hero . moveDown ( ) hero . jumpLeft ( ) hero . moveLeft ( ) hero" at bounding box center [743, 292] width 311 height 326
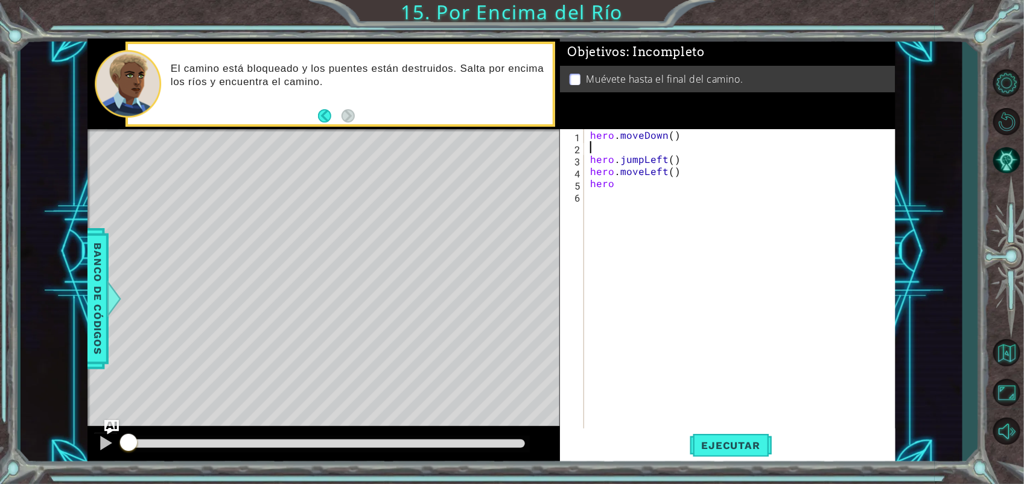
scroll to position [0, 0]
click at [631, 185] on div "hero . moveDown ( ) hero . jumpLeft ( ) hero . moveLeft ( ) hero" at bounding box center [743, 292] width 311 height 326
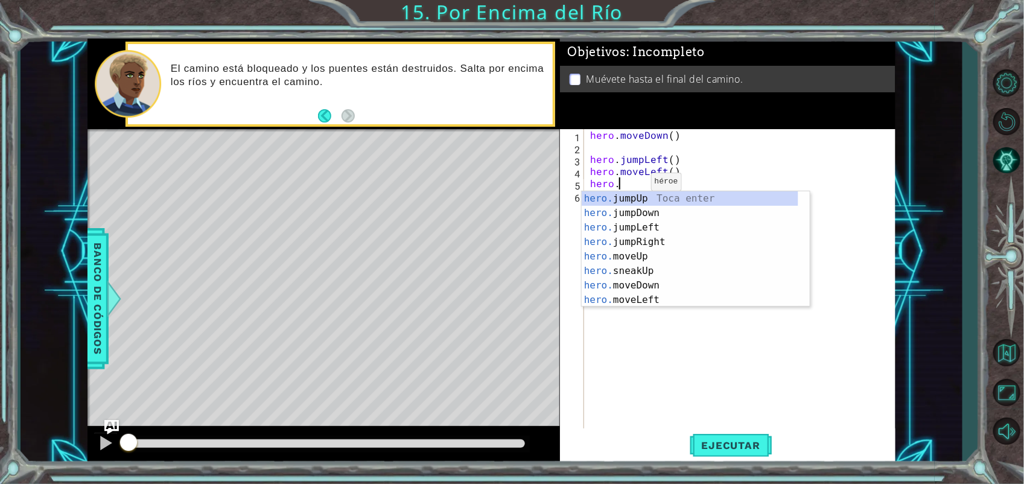
type textarea "hero.j"
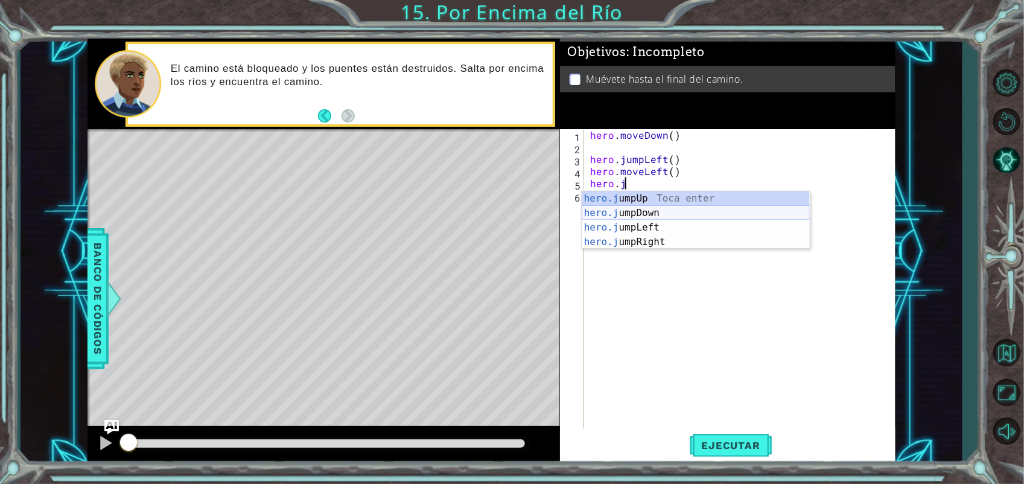
click at [668, 207] on div "hero.j umpUp Toca enter hero.j umpDown Toca enter hero.j umpLeft Toca enter her…" at bounding box center [696, 234] width 228 height 87
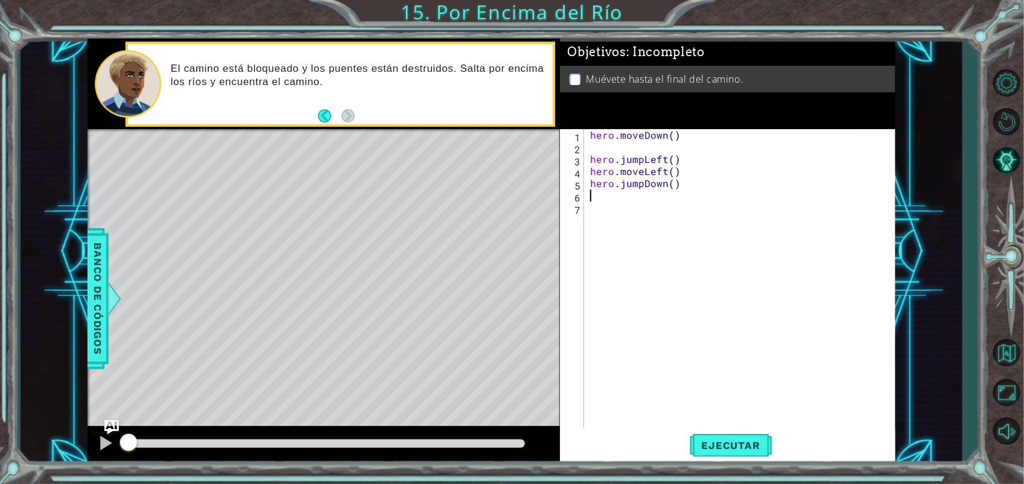
scroll to position [0, 0]
click at [668, 207] on div "hero . moveDown ( ) hero . jumpLeft ( ) hero . moveLeft ( ) hero . jumpDown ( )" at bounding box center [743, 292] width 311 height 326
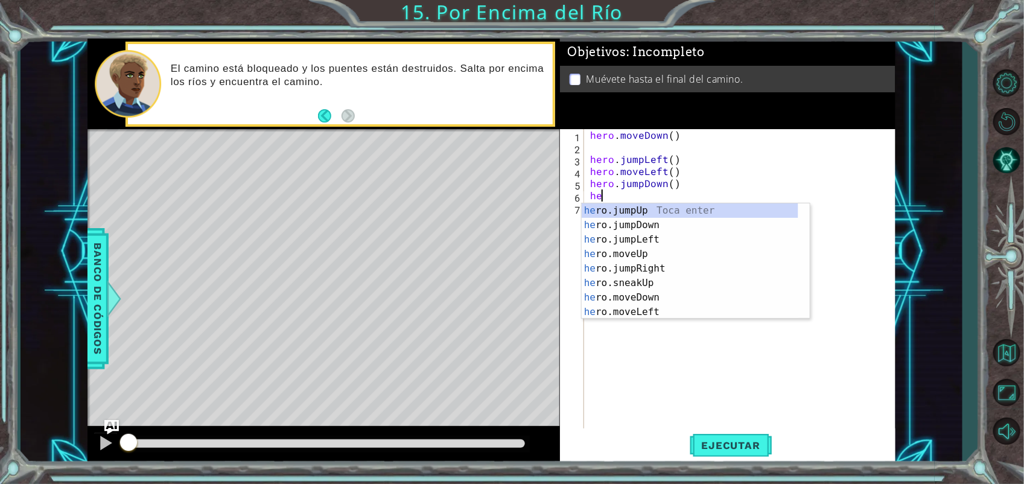
type textarea "hero"
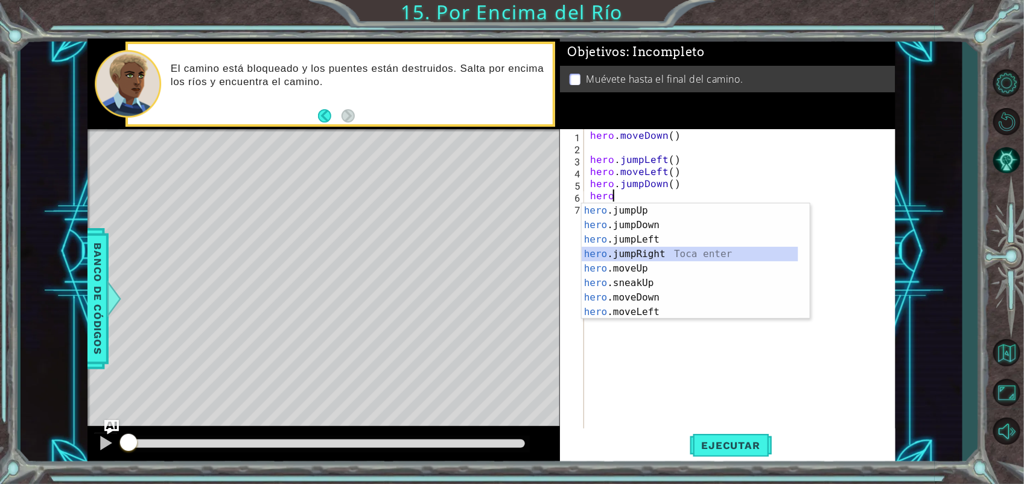
click at [647, 249] on div "hero .jumpUp Toca enter hero .jumpDown Toca enter hero .jumpLeft Toca enter her…" at bounding box center [690, 275] width 217 height 145
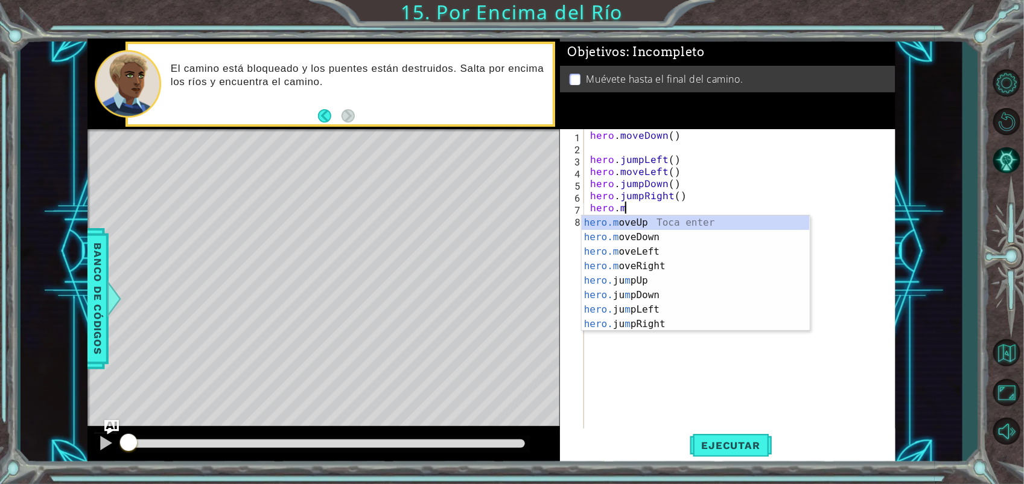
scroll to position [0, 1]
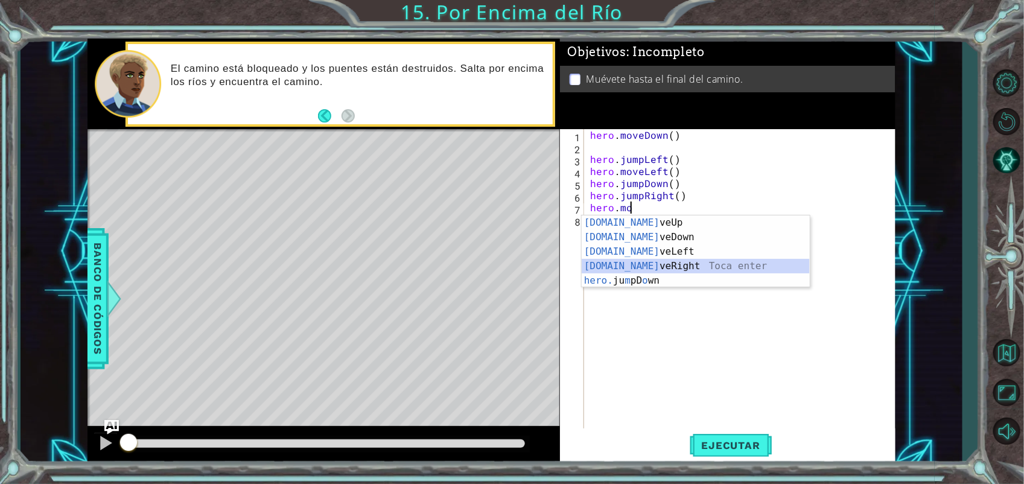
click at [646, 267] on div "[DOMAIN_NAME] veUp Toca enter [DOMAIN_NAME] veDown Toca enter [DOMAIN_NAME] veL…" at bounding box center [696, 265] width 228 height 101
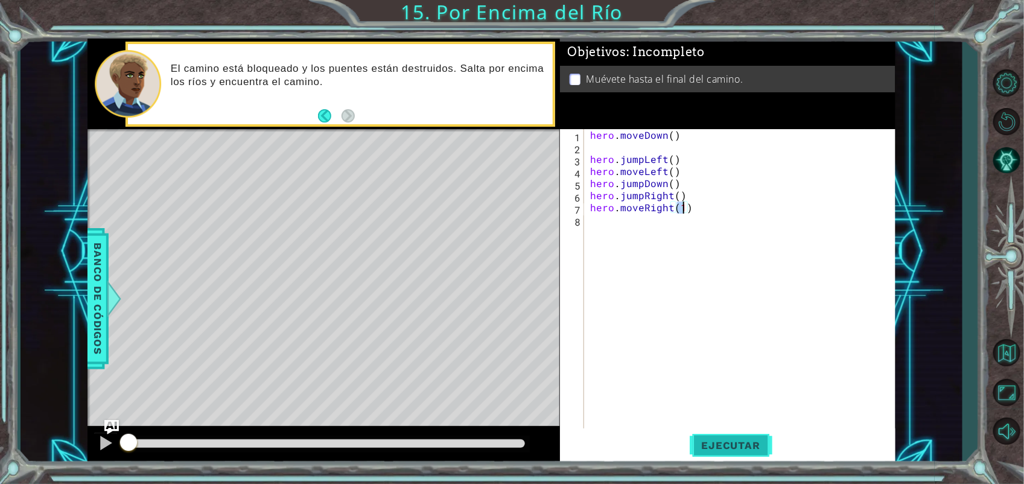
type textarea "hero.moveRight(1)"
click at [740, 438] on button "Ejecutar" at bounding box center [731, 445] width 83 height 34
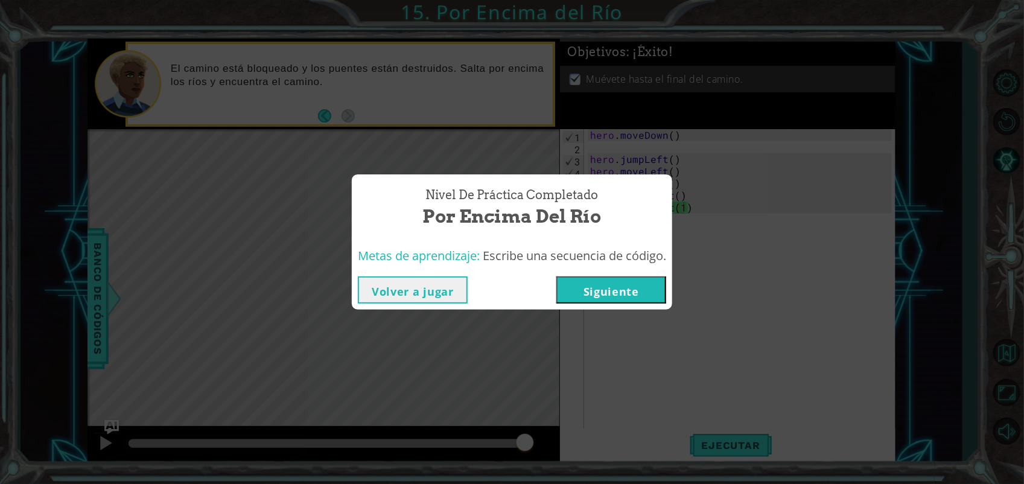
click at [650, 299] on button "Siguiente" at bounding box center [611, 289] width 110 height 27
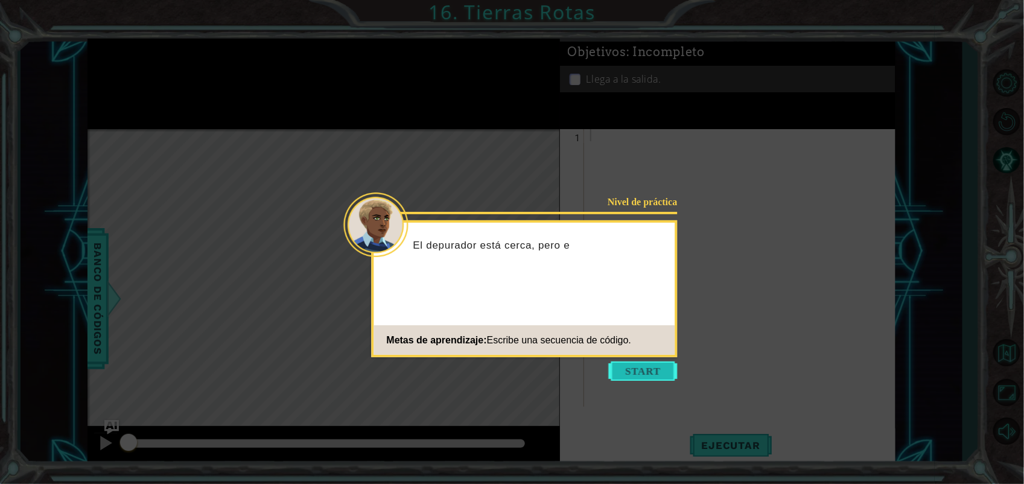
click at [649, 378] on button "Start" at bounding box center [643, 370] width 69 height 19
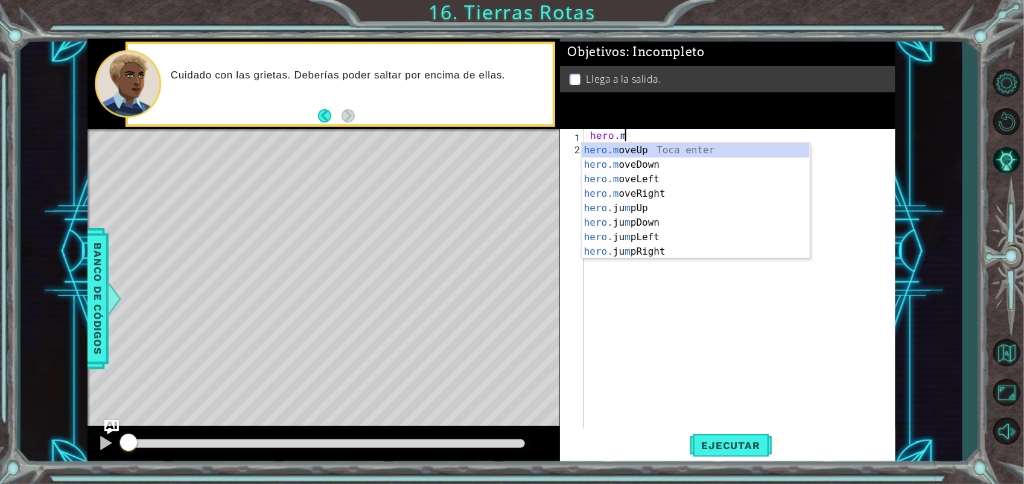
scroll to position [0, 1]
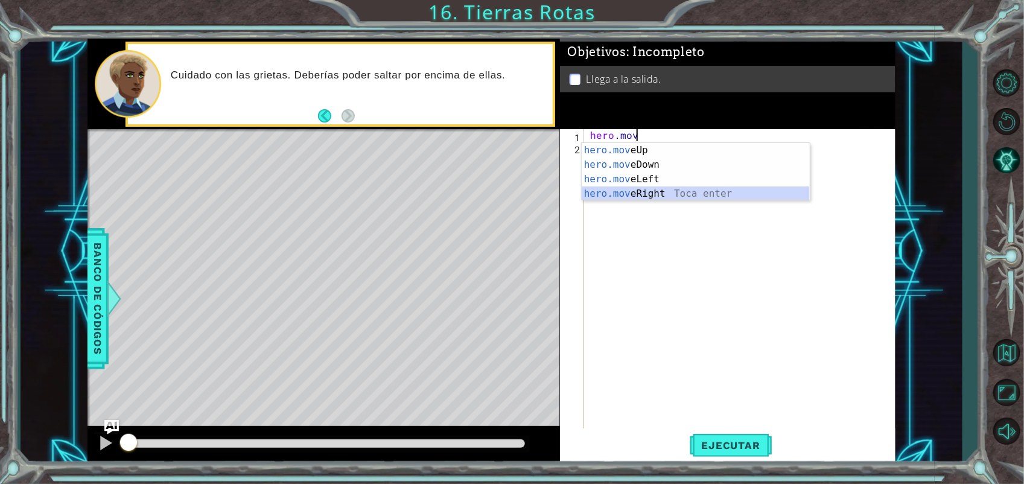
click at [663, 191] on div "hero.mov eUp Toca enter hero.mov eDown Toca enter hero.mov eLeft Toca enter her…" at bounding box center [696, 186] width 228 height 87
type textarea "hero.moveRight(1)"
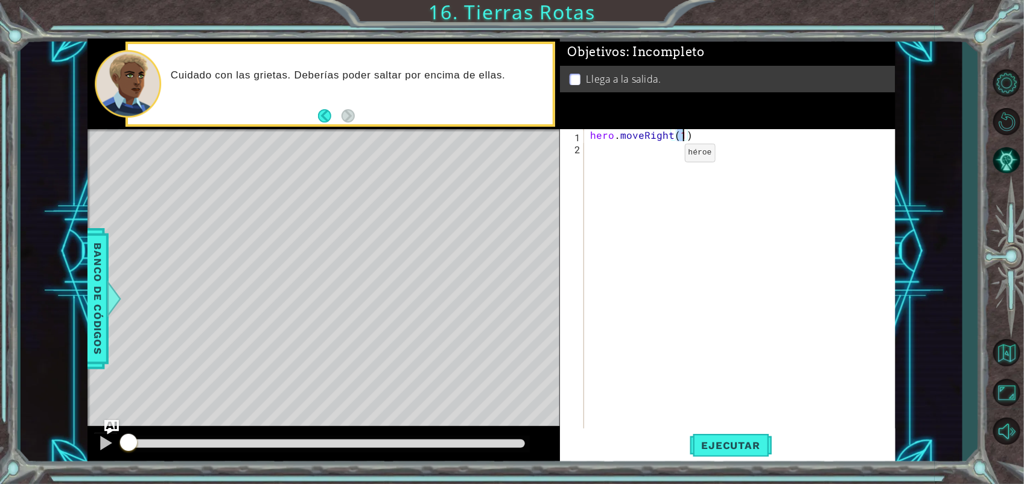
click at [664, 153] on div "hero . moveRight ( 1 )" at bounding box center [743, 292] width 311 height 326
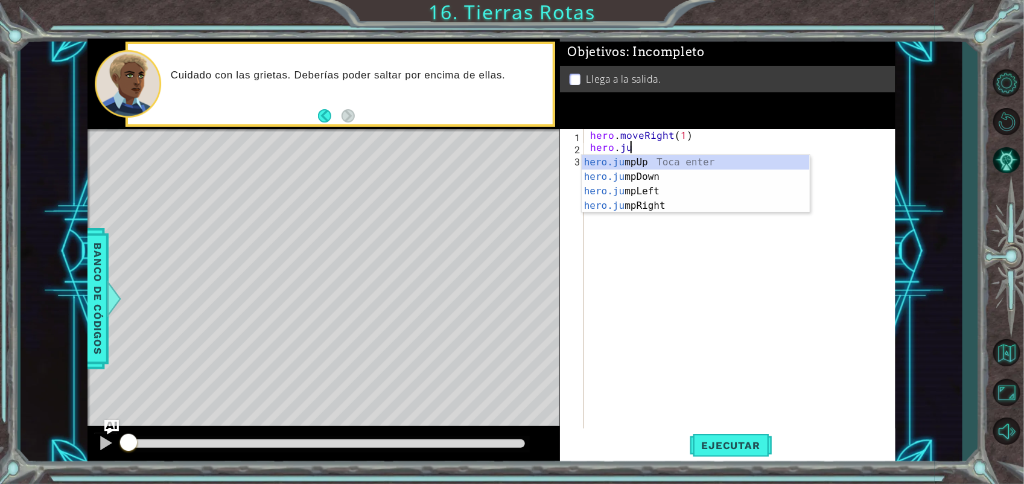
type textarea "hero.jum"
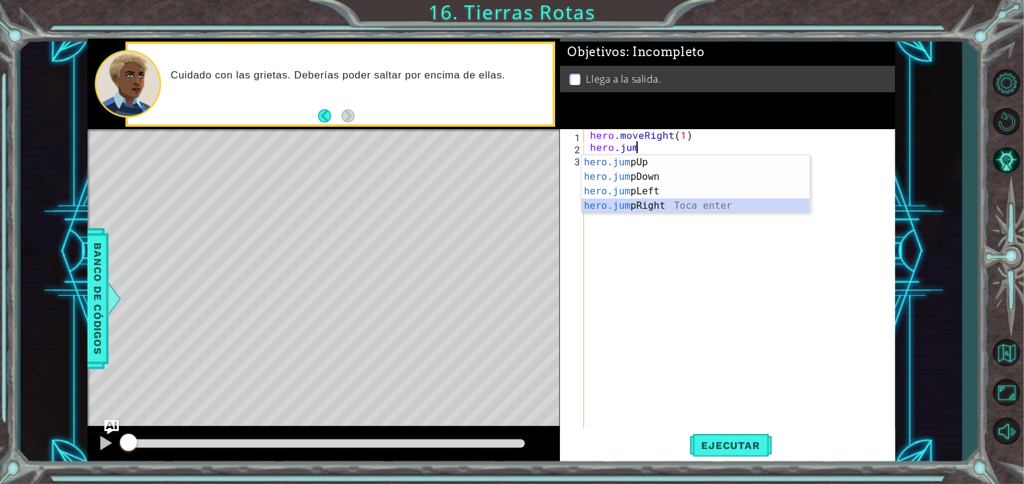
click at [647, 200] on div "hero.jum pUp Toca enter hero.jum pDown Toca enter hero.jum pLeft Toca enter her…" at bounding box center [696, 198] width 228 height 87
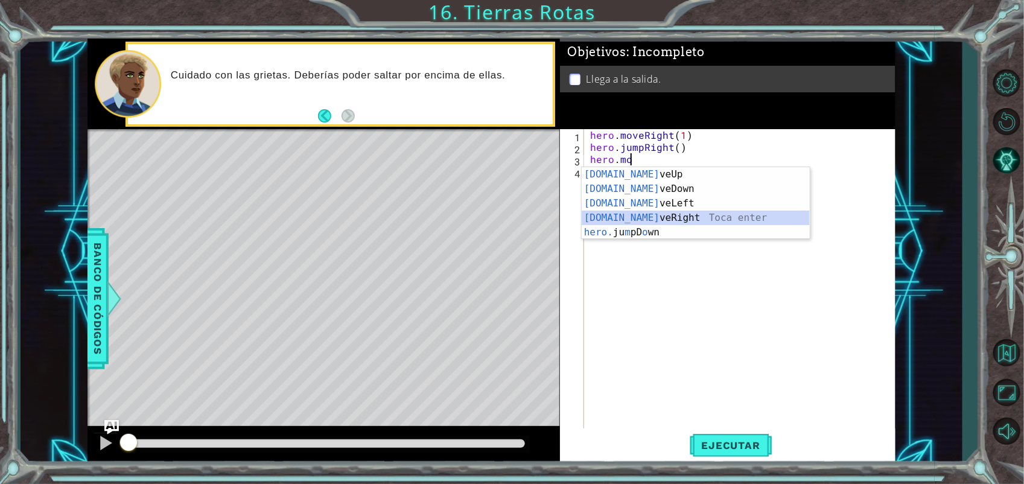
click at [650, 215] on div "[DOMAIN_NAME] veUp Toca enter [DOMAIN_NAME] veDown Toca enter [DOMAIN_NAME] veL…" at bounding box center [696, 217] width 228 height 101
type textarea "hero.moveRight(1)"
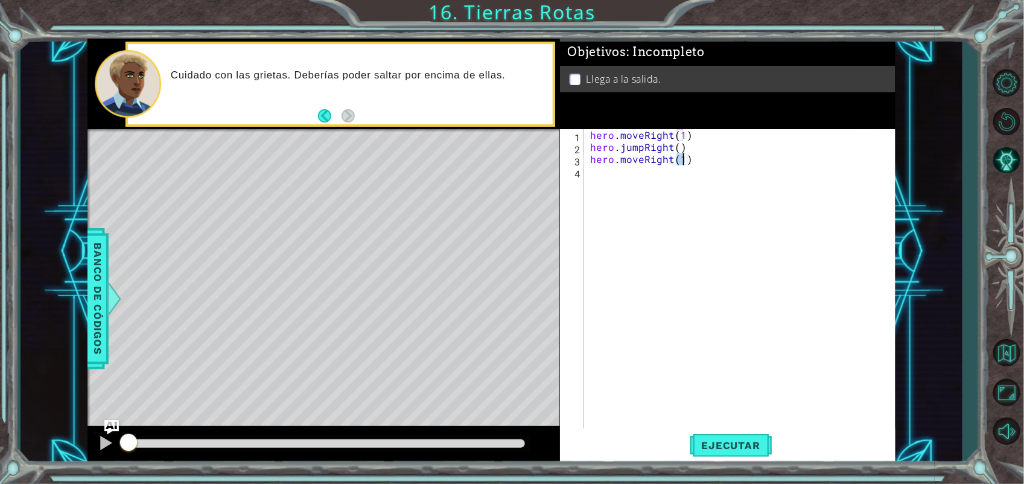
click at [631, 173] on div "hero . moveRight ( 1 ) hero . jumpRight ( ) hero . moveRight ( 1 )" at bounding box center [743, 292] width 311 height 326
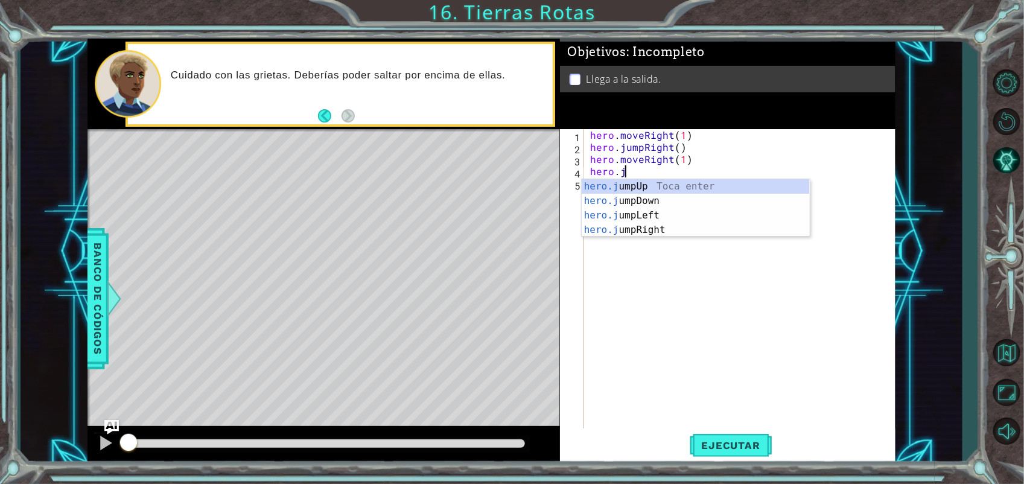
type textarea "hero.ju"
click at [649, 182] on div "hero.ju mpUp Toca enter hero.ju mpDown Toca enter hero.ju mpLeft Toca enter her…" at bounding box center [696, 222] width 228 height 87
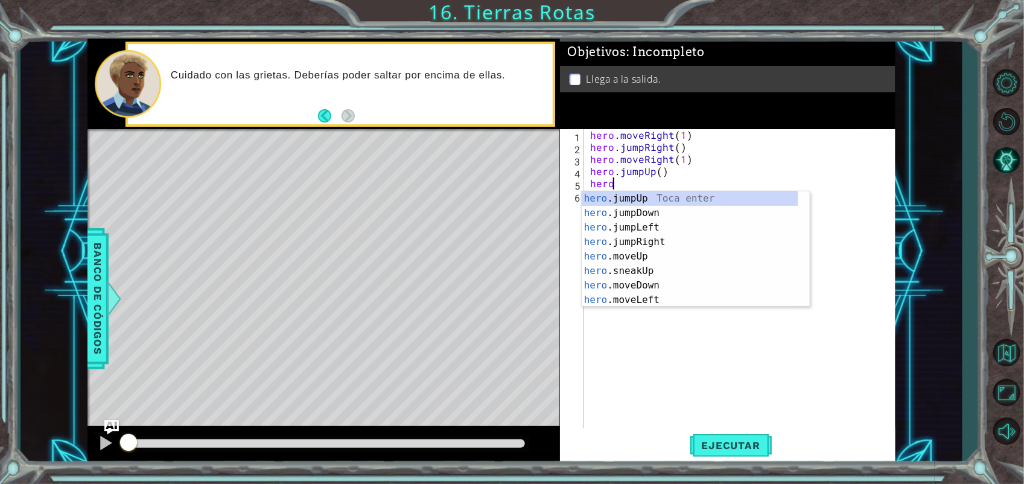
scroll to position [0, 1]
click at [646, 197] on div "hero.m oveUp Toca enter hero.m oveDown Toca enter hero.m oveLeft Toca enter her…" at bounding box center [696, 263] width 228 height 145
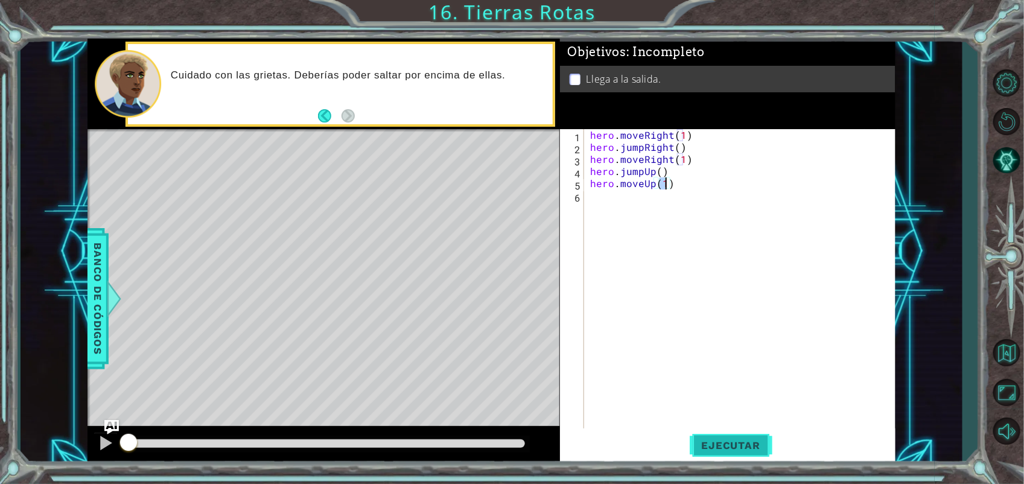
type textarea "hero.moveUp(1)"
click at [751, 457] on button "Ejecutar" at bounding box center [731, 445] width 83 height 34
